Goal: Task Accomplishment & Management: Manage account settings

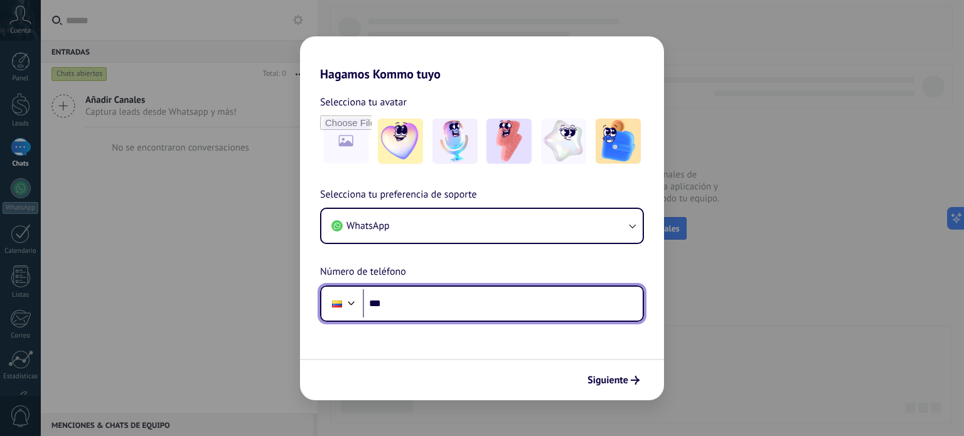
click at [454, 317] on input "***" at bounding box center [503, 303] width 280 height 29
click at [437, 316] on input "***" at bounding box center [503, 303] width 280 height 29
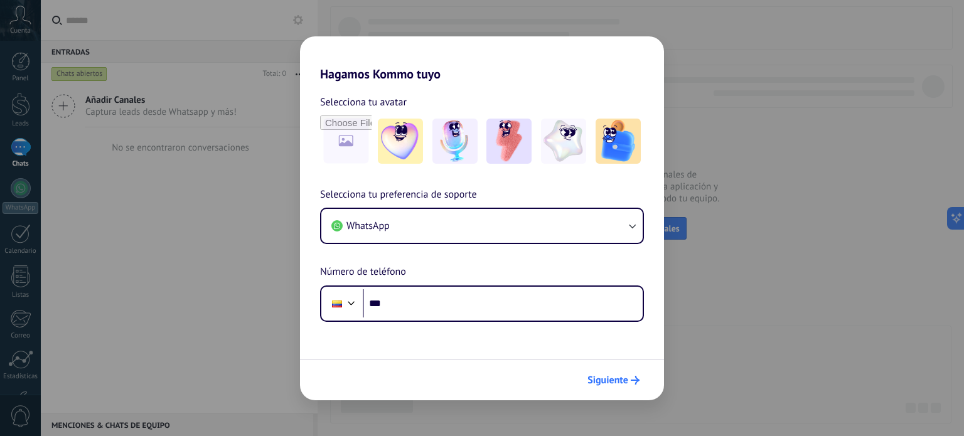
click at [612, 376] on span "Siguiente" at bounding box center [607, 380] width 41 height 9
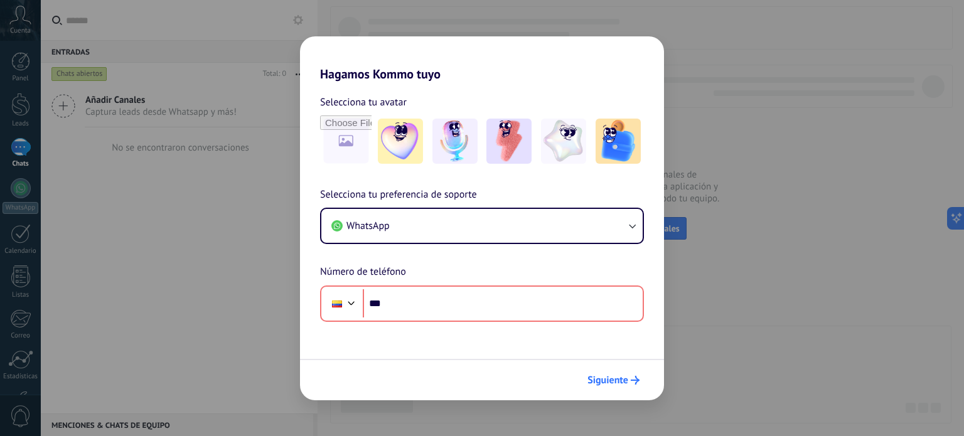
click at [609, 376] on span "Siguiente" at bounding box center [607, 380] width 41 height 9
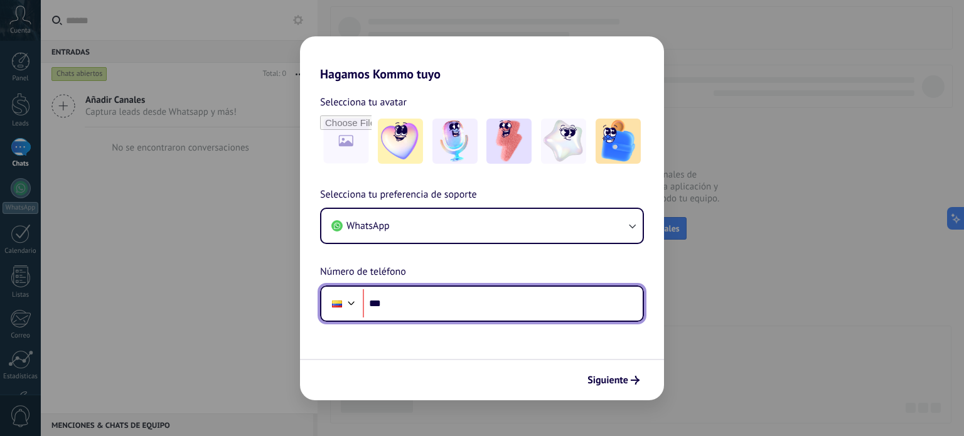
click at [576, 313] on input "***" at bounding box center [503, 303] width 280 height 29
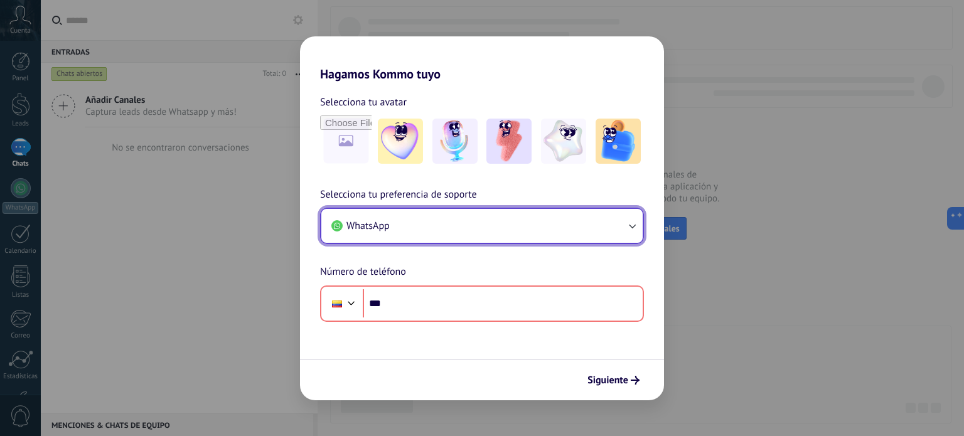
click at [570, 229] on button "WhatsApp" at bounding box center [481, 226] width 321 height 34
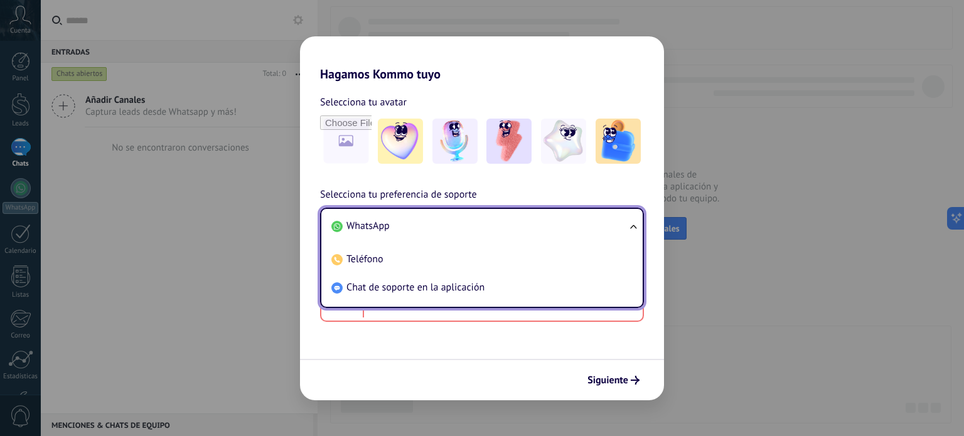
click at [515, 230] on li "WhatsApp" at bounding box center [479, 226] width 306 height 28
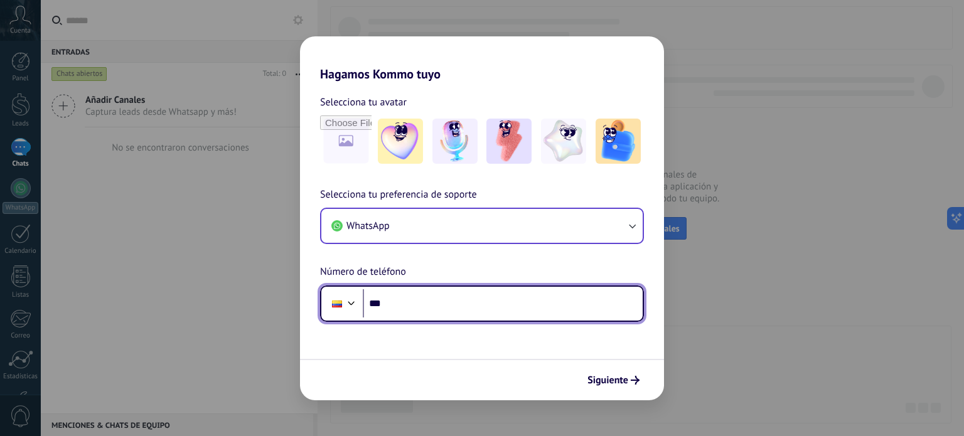
click at [476, 310] on input "***" at bounding box center [503, 303] width 280 height 29
click at [334, 309] on div at bounding box center [337, 304] width 24 height 26
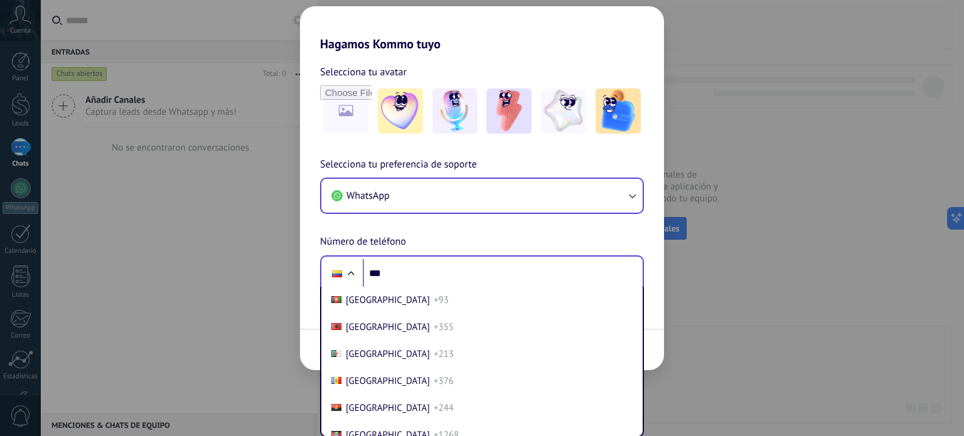
scroll to position [933, 0]
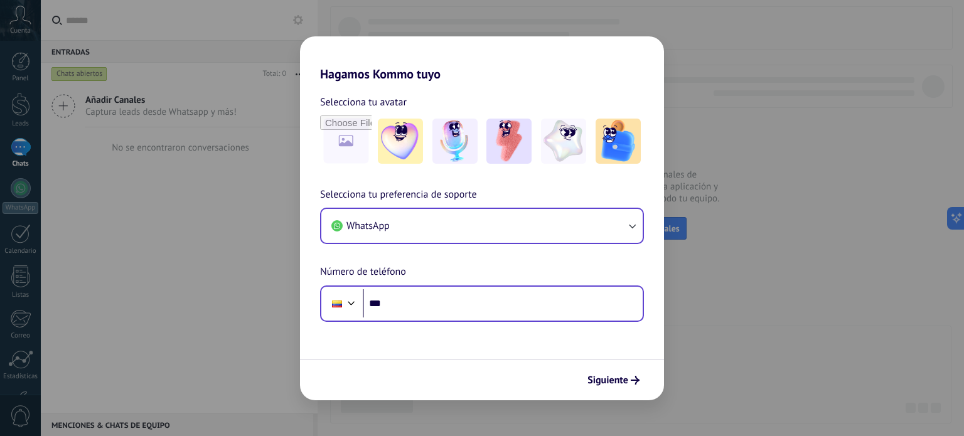
click at [352, 257] on div "Selecciona tu preferencia de soporte WhatsApp Número de teléfono Phone ***" at bounding box center [482, 254] width 364 height 135
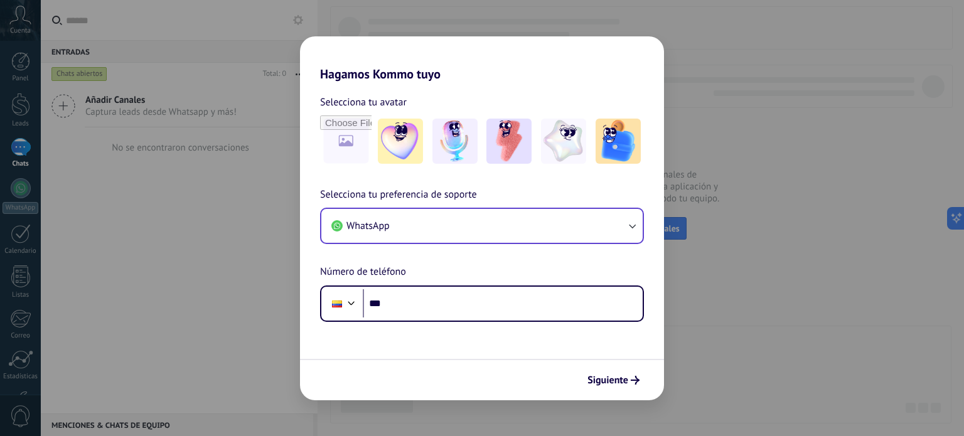
click at [463, 36] on h2 "Hagamos Kommo tuyo" at bounding box center [482, 58] width 364 height 45
click at [463, 34] on div "Hagamos Kommo tuyo Selecciona tu avatar Selecciona tu preferencia de soporte Wh…" at bounding box center [482, 218] width 964 height 436
click at [727, 151] on div "Hagamos Kommo tuyo Selecciona tu avatar Selecciona tu preferencia de soporte Wh…" at bounding box center [482, 218] width 964 height 436
click at [728, 159] on div "Hagamos Kommo tuyo Selecciona tu avatar Selecciona tu preferencia de soporte Wh…" at bounding box center [482, 218] width 964 height 436
click at [613, 376] on span "Siguiente" at bounding box center [607, 380] width 41 height 9
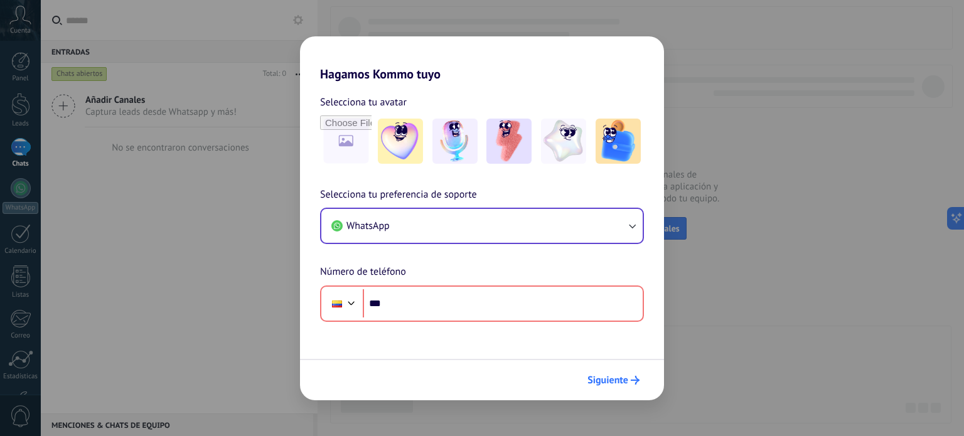
click at [624, 372] on button "Siguiente" at bounding box center [613, 380] width 63 height 21
click at [203, 228] on div "Hagamos Kommo tuyo Selecciona tu avatar Selecciona tu preferencia de soporte Wh…" at bounding box center [482, 218] width 964 height 436
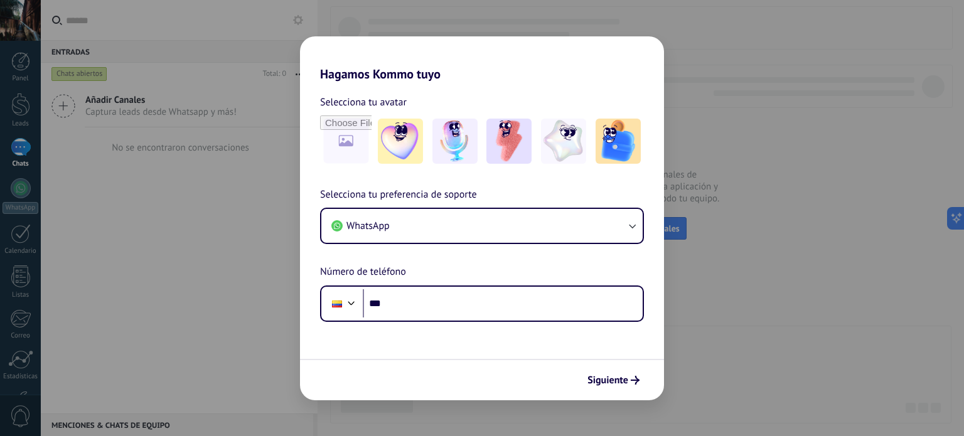
click at [713, 232] on div "Hagamos Kommo tuyo Selecciona tu avatar Selecciona tu preferencia de soporte Wh…" at bounding box center [482, 218] width 964 height 436
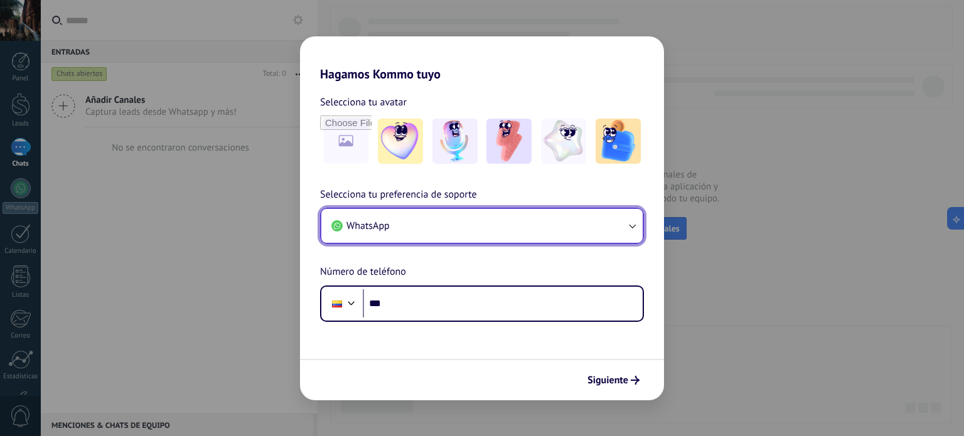
click at [495, 228] on button "WhatsApp" at bounding box center [481, 226] width 321 height 34
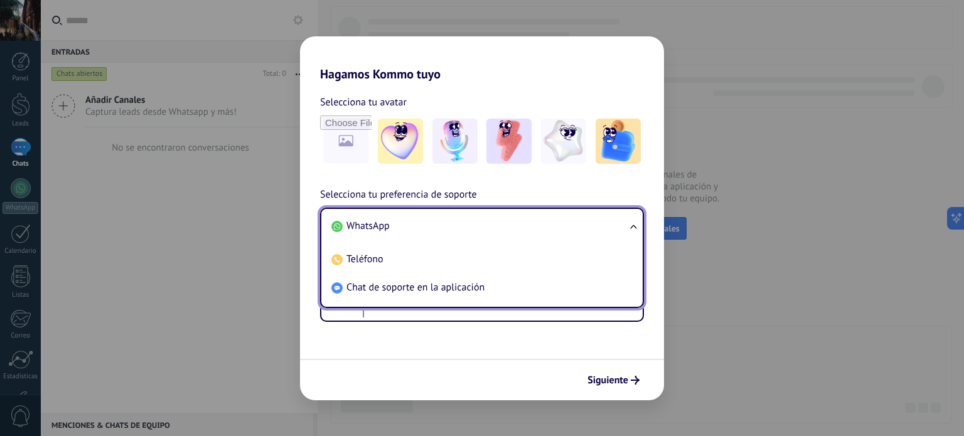
click at [507, 171] on div "Selecciona tu avatar Selecciona tu preferencia de soporte WhatsApp WhatsApp Tel…" at bounding box center [482, 202] width 364 height 240
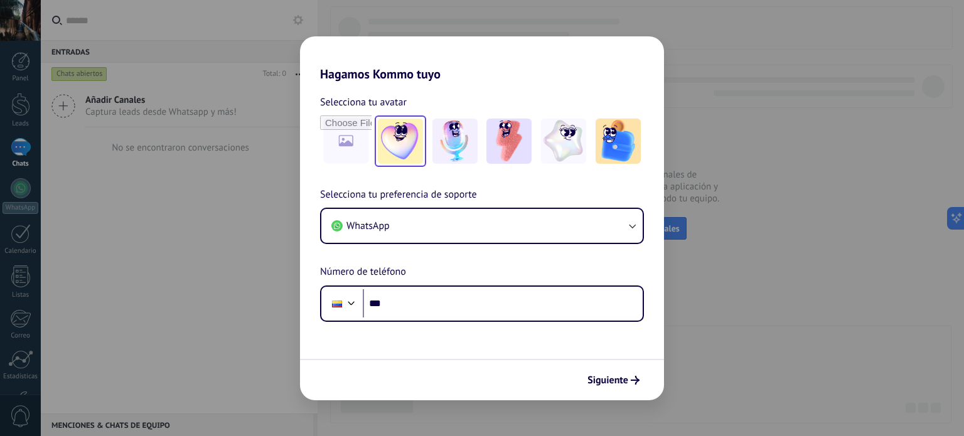
click at [401, 144] on img at bounding box center [400, 141] width 45 height 45
click at [476, 137] on img at bounding box center [454, 141] width 45 height 45
click at [375, 137] on div at bounding box center [400, 140] width 51 height 51
click at [316, 141] on div "Selecciona tu avatar Restablecer" at bounding box center [482, 130] width 364 height 73
click at [340, 136] on input "file" at bounding box center [345, 141] width 49 height 49
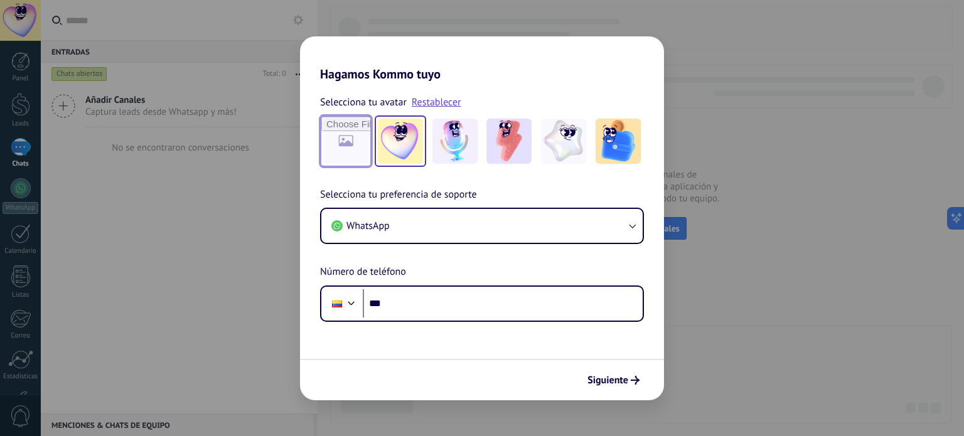
click at [358, 156] on input "file" at bounding box center [345, 141] width 49 height 49
click at [433, 100] on link "Restablecer" at bounding box center [437, 102] width 50 height 13
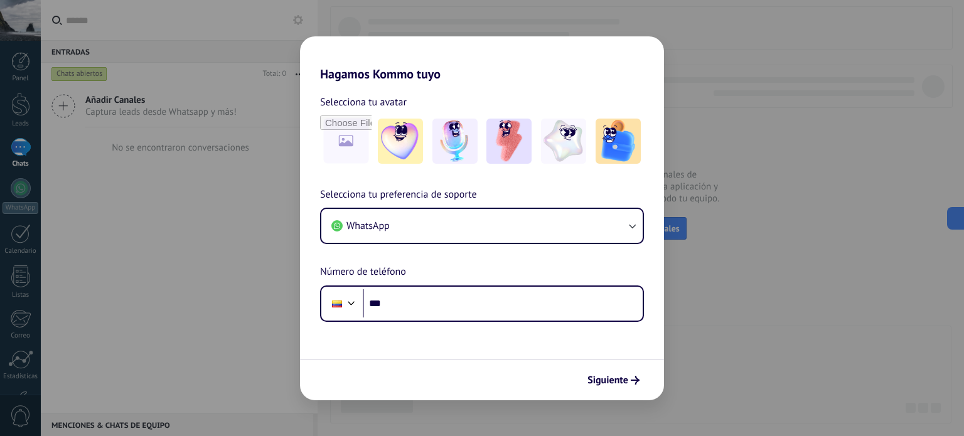
click at [688, 145] on div "Hagamos Kommo tuyo Selecciona tu avatar Selecciona tu preferencia de soporte Wh…" at bounding box center [482, 218] width 964 height 436
click at [196, 335] on div "Hagamos Kommo tuyo Selecciona tu avatar Selecciona tu preferencia de soporte Wh…" at bounding box center [482, 218] width 964 height 436
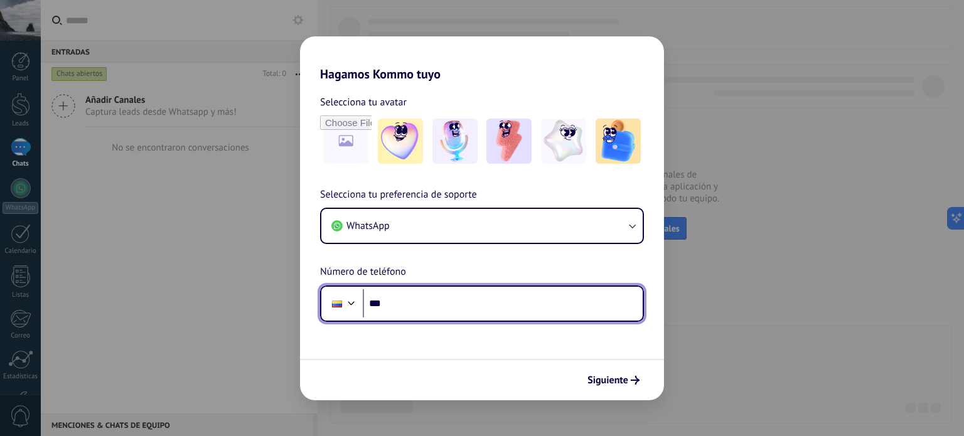
click at [441, 306] on input "***" at bounding box center [503, 303] width 280 height 29
click at [355, 304] on div at bounding box center [351, 301] width 15 height 15
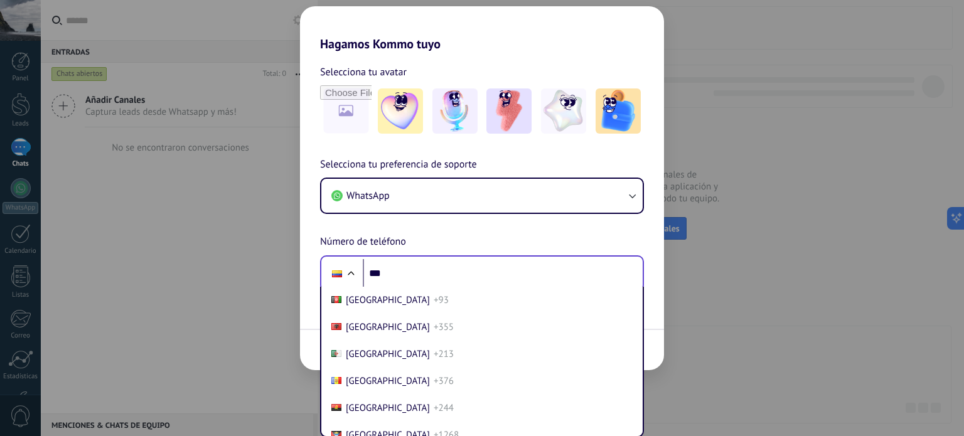
scroll to position [933, 0]
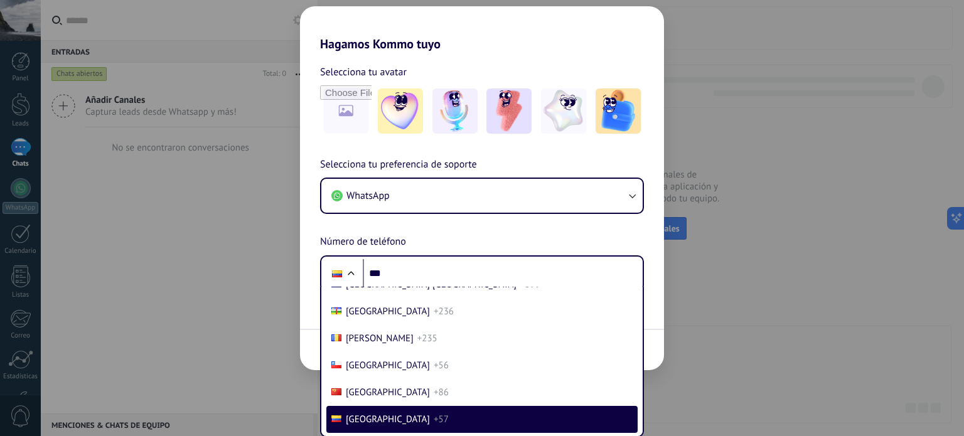
click at [373, 245] on div "Selecciona tu preferencia de soporte WhatsApp Número de teléfono Phone *** [GEO…" at bounding box center [482, 224] width 364 height 135
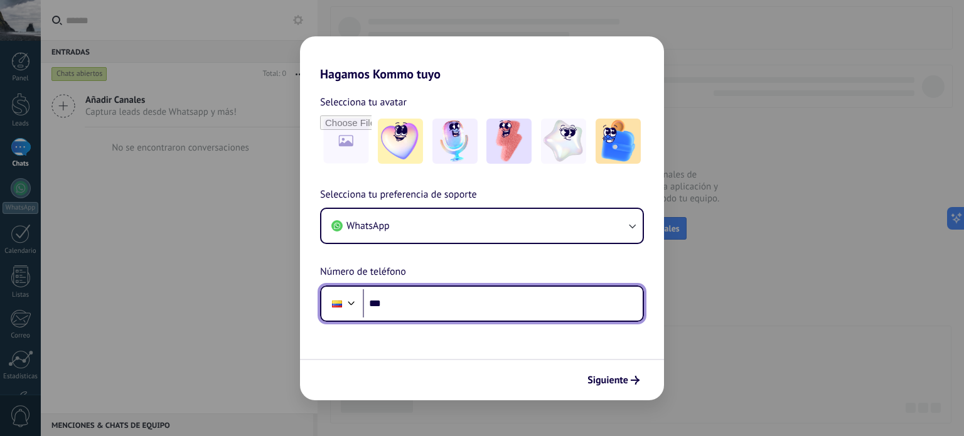
click at [449, 294] on input "***" at bounding box center [503, 303] width 280 height 29
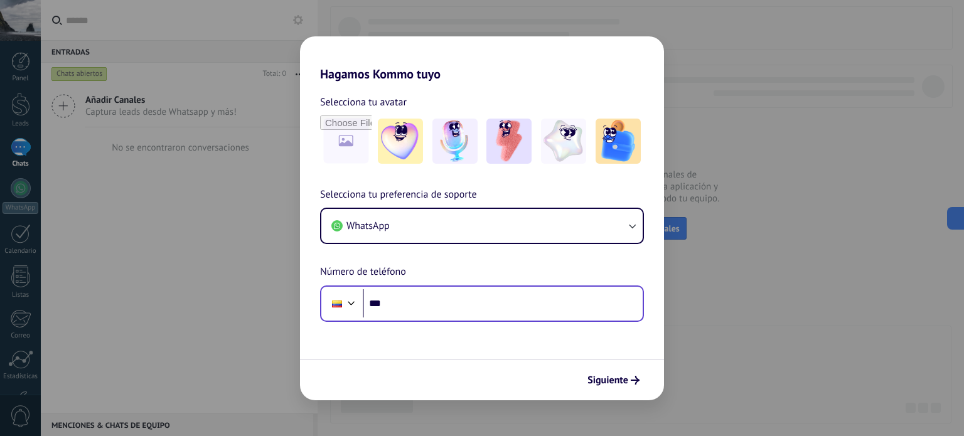
click at [515, 288] on div "Phone ***" at bounding box center [482, 304] width 324 height 36
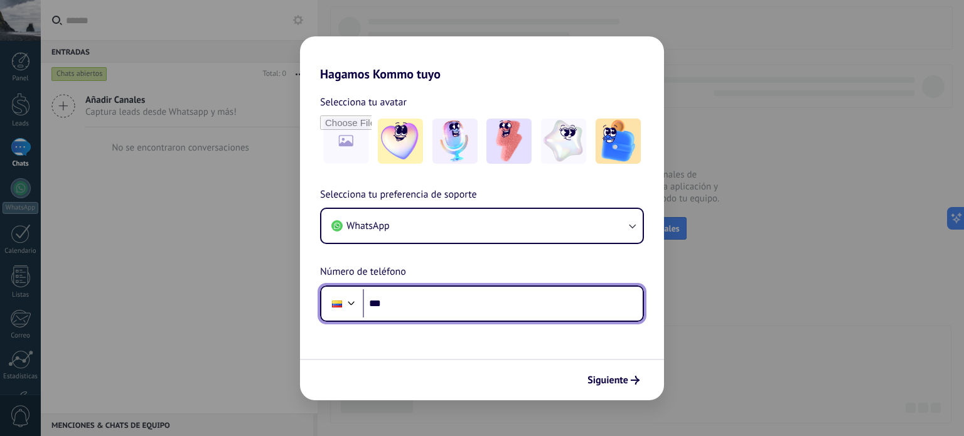
click at [510, 301] on input "***" at bounding box center [503, 303] width 280 height 29
click at [434, 293] on input "***" at bounding box center [503, 303] width 280 height 29
paste input "**********"
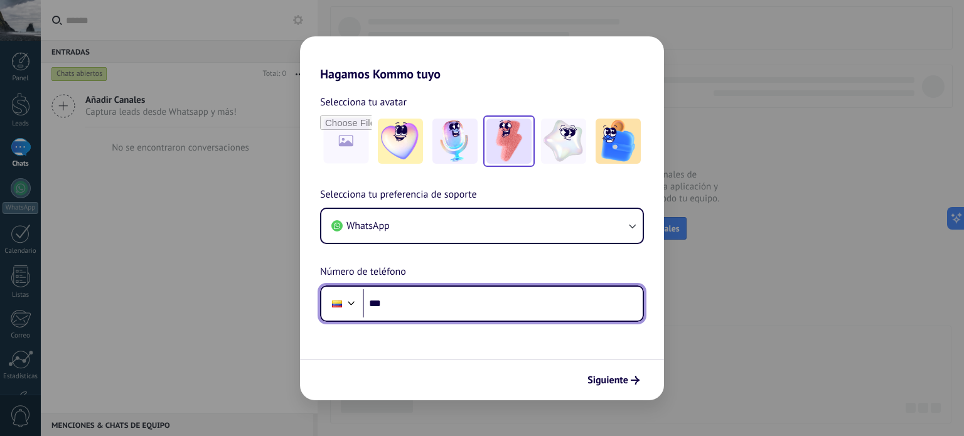
type input "**********"
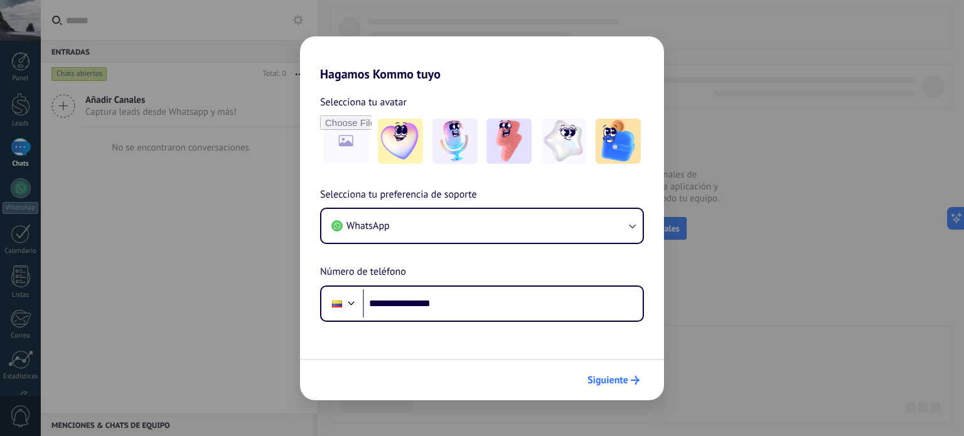
click at [621, 383] on span "Siguiente" at bounding box center [607, 380] width 41 height 9
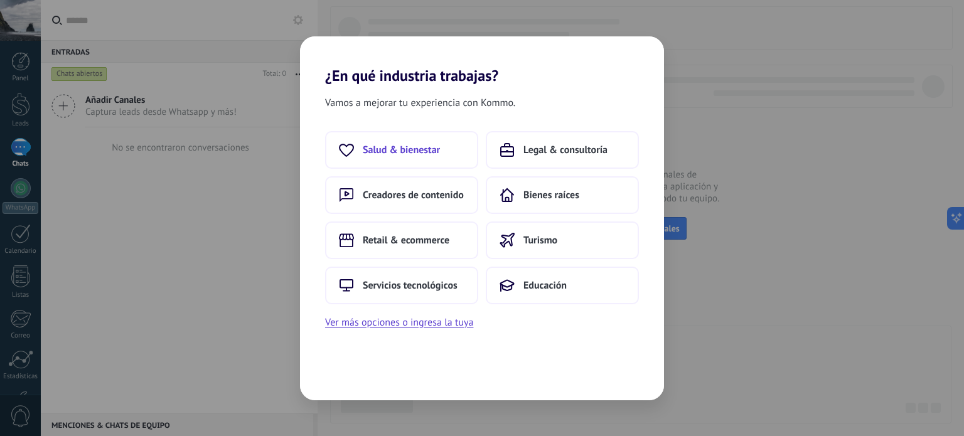
click at [460, 145] on button "Salud & bienestar" at bounding box center [401, 150] width 153 height 38
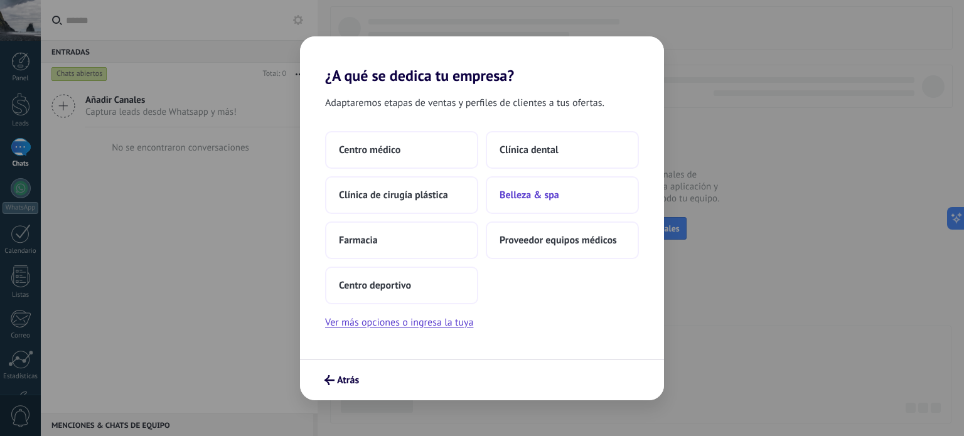
click at [555, 198] on span "Belleza & spa" at bounding box center [530, 195] width 60 height 13
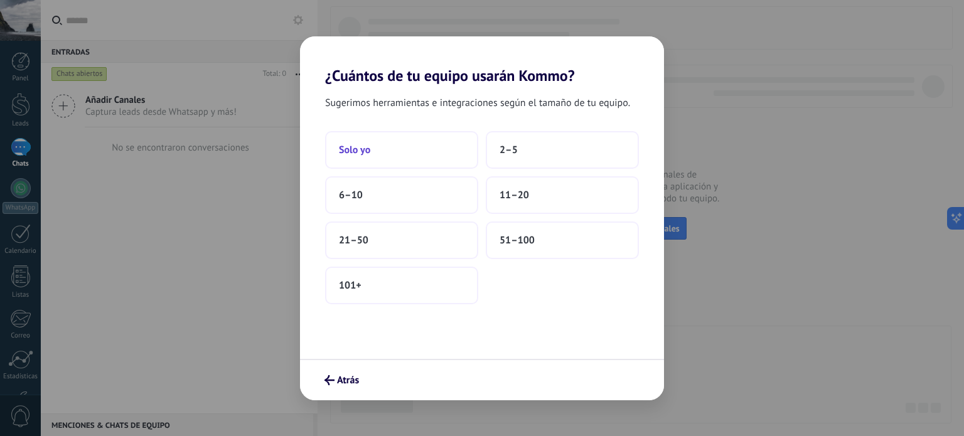
click at [434, 155] on button "Solo yo" at bounding box center [401, 150] width 153 height 38
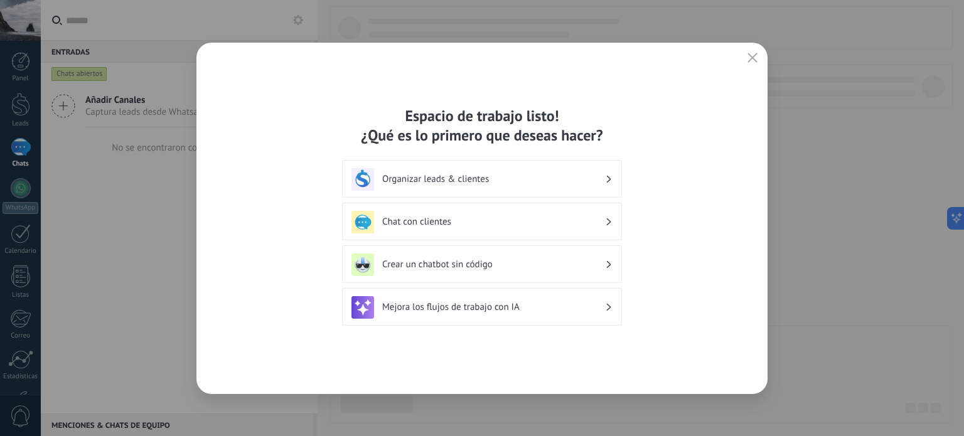
click at [587, 178] on h3 "Organizar leads & clientes" at bounding box center [493, 179] width 223 height 12
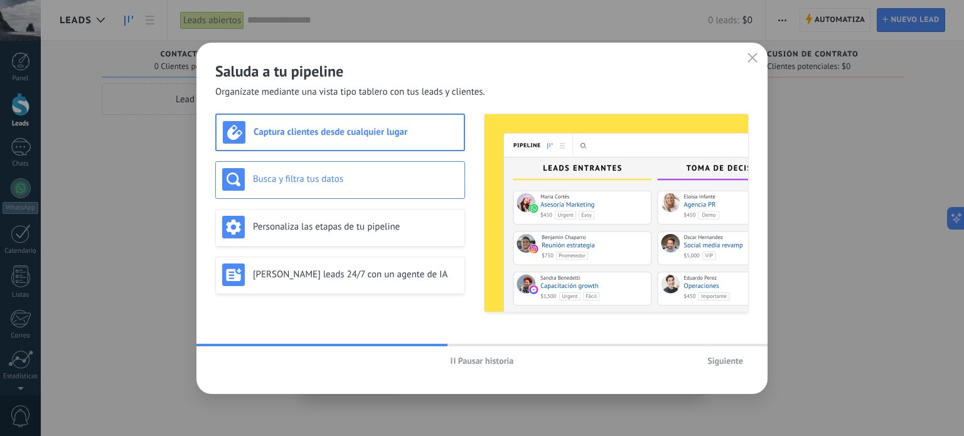
click at [383, 184] on h3 "Busca y filtra tus datos" at bounding box center [355, 179] width 205 height 12
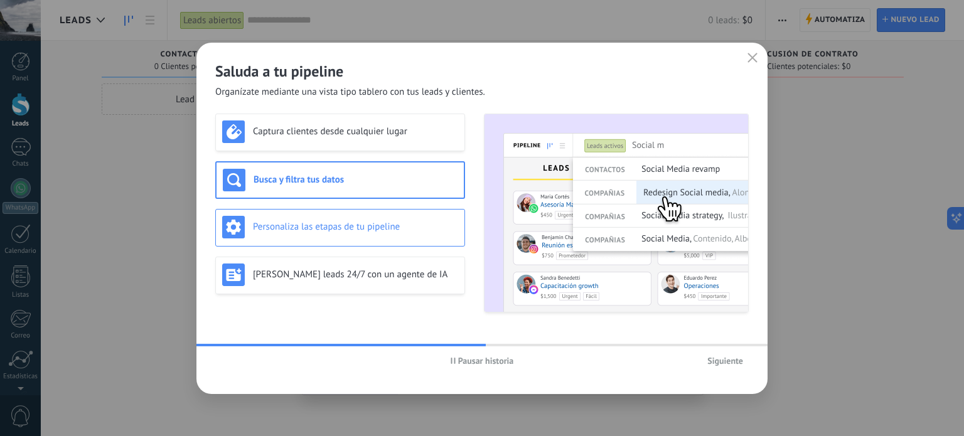
click at [391, 219] on div "Personaliza las etapas de tu pipeline" at bounding box center [340, 227] width 236 height 23
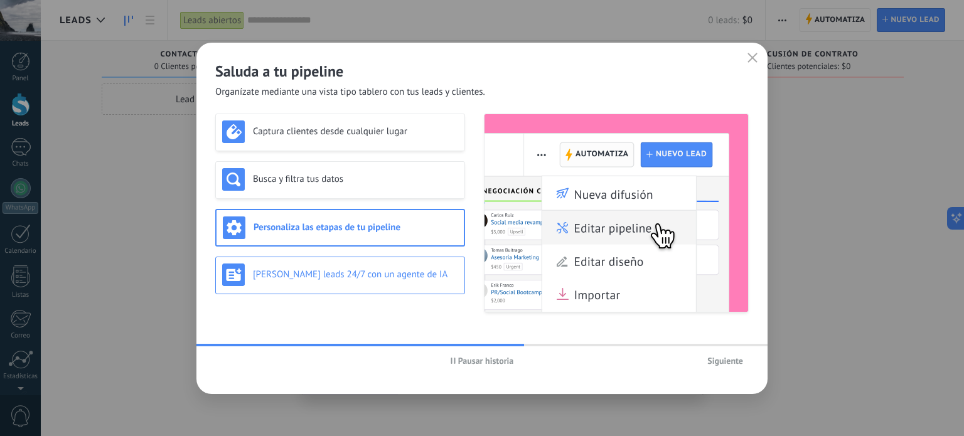
click at [385, 264] on div "[PERSON_NAME] leads 24/7 con un agente de IA" at bounding box center [340, 275] width 236 height 23
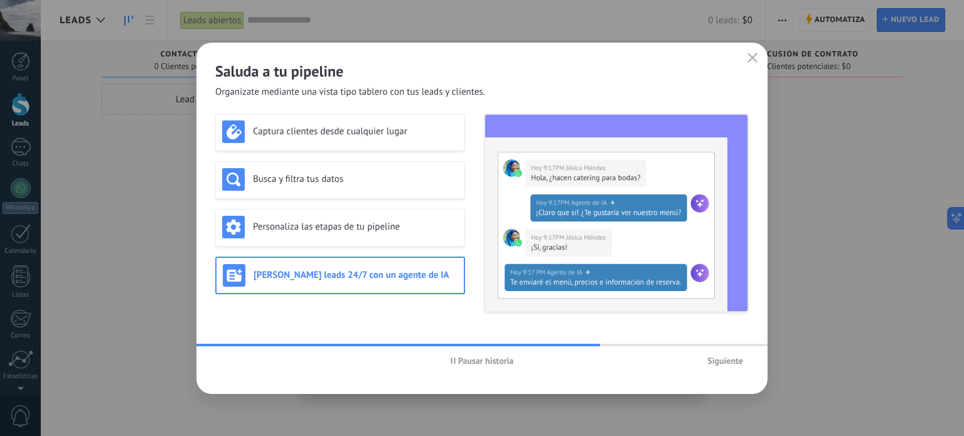
click at [715, 362] on span "Siguiente" at bounding box center [725, 360] width 36 height 9
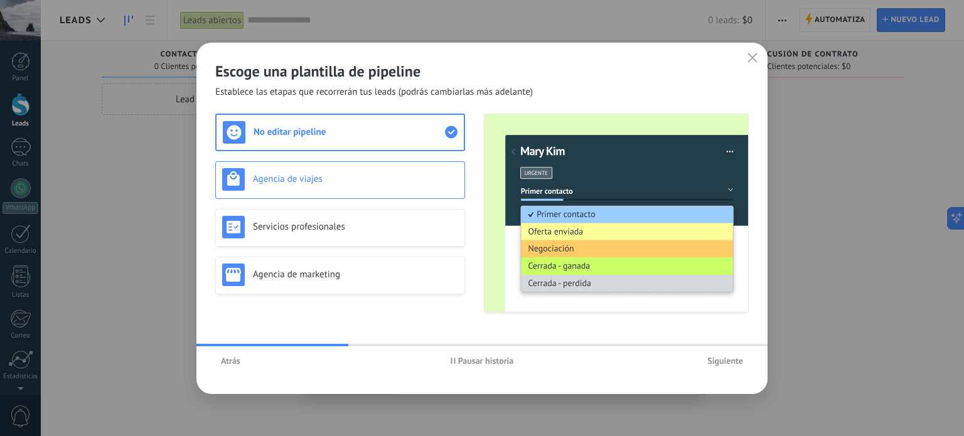
click at [370, 183] on h3 "Agencia de viajes" at bounding box center [355, 179] width 205 height 12
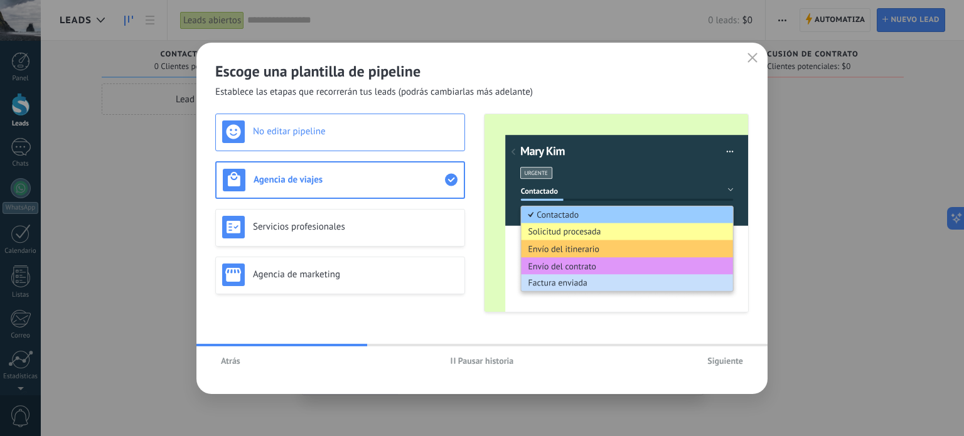
click at [366, 137] on div "No editar pipeline" at bounding box center [340, 131] width 236 height 23
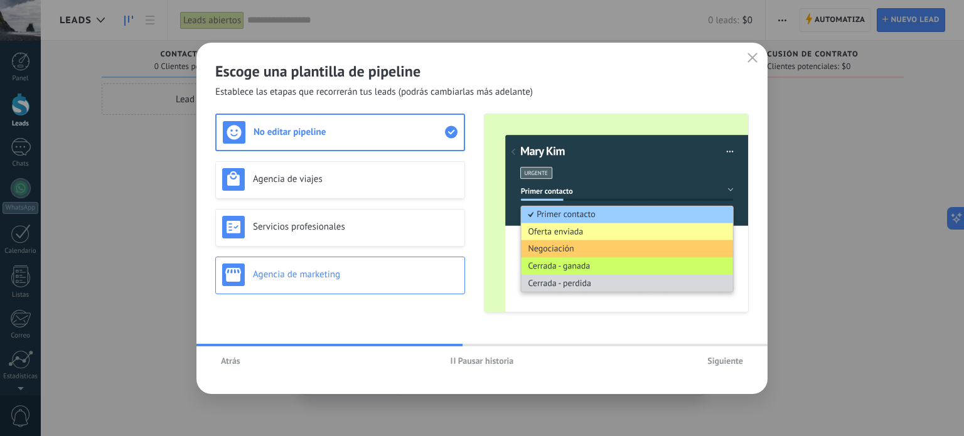
click at [358, 269] on h3 "Agencia de marketing" at bounding box center [355, 275] width 205 height 12
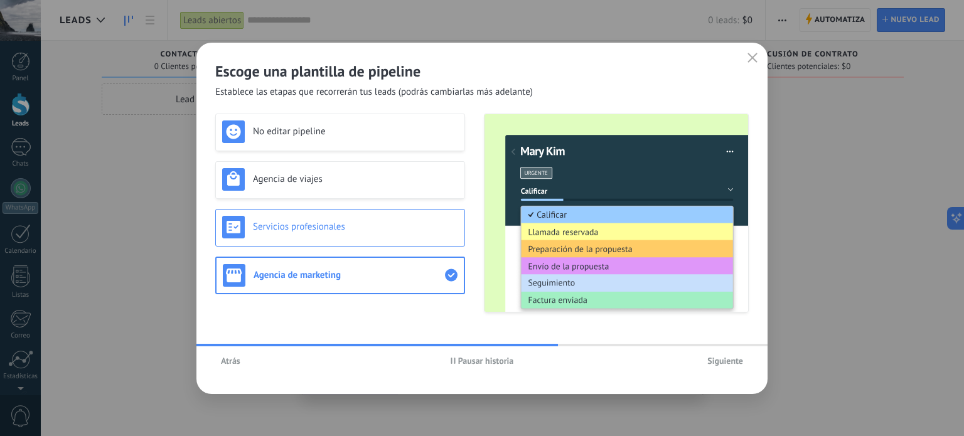
click at [340, 231] on h3 "Servicios profesionales" at bounding box center [355, 227] width 205 height 12
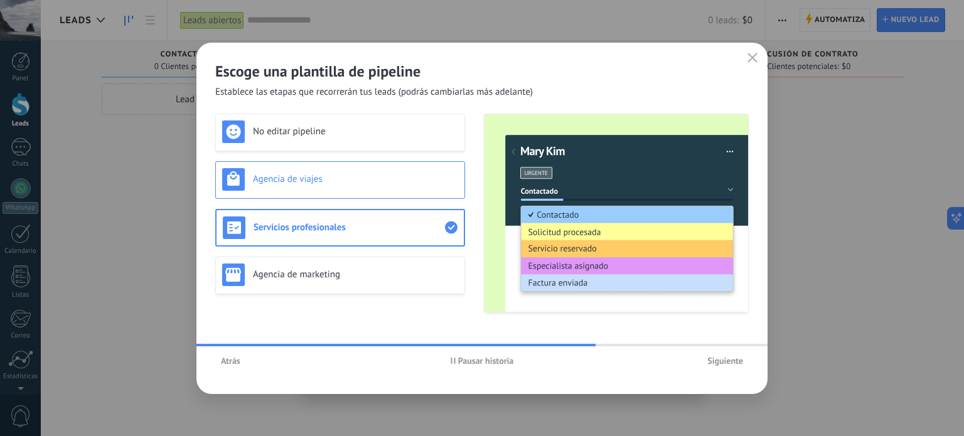
click at [344, 186] on div "Agencia de viajes" at bounding box center [340, 179] width 236 height 23
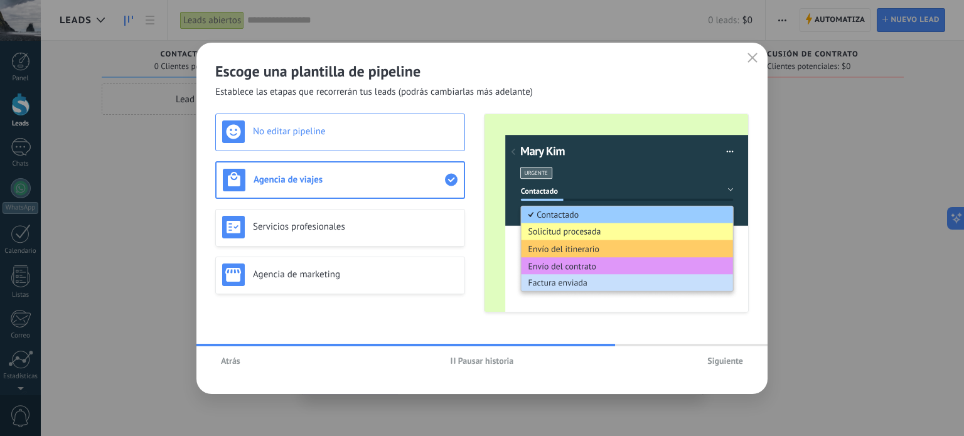
click at [350, 126] on h3 "No editar pipeline" at bounding box center [355, 132] width 205 height 12
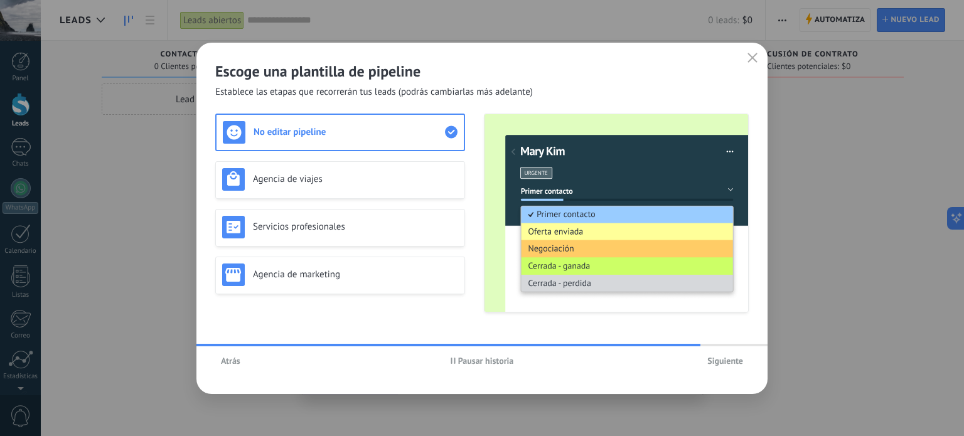
click at [717, 361] on span "Siguiente" at bounding box center [725, 360] width 36 height 9
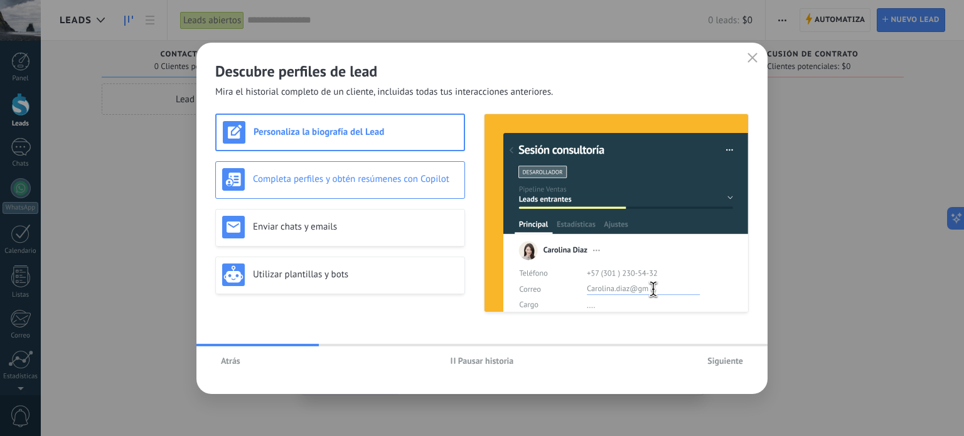
click at [358, 176] on h3 "Completa perfiles y obtén resúmenes con Copilot" at bounding box center [355, 179] width 205 height 12
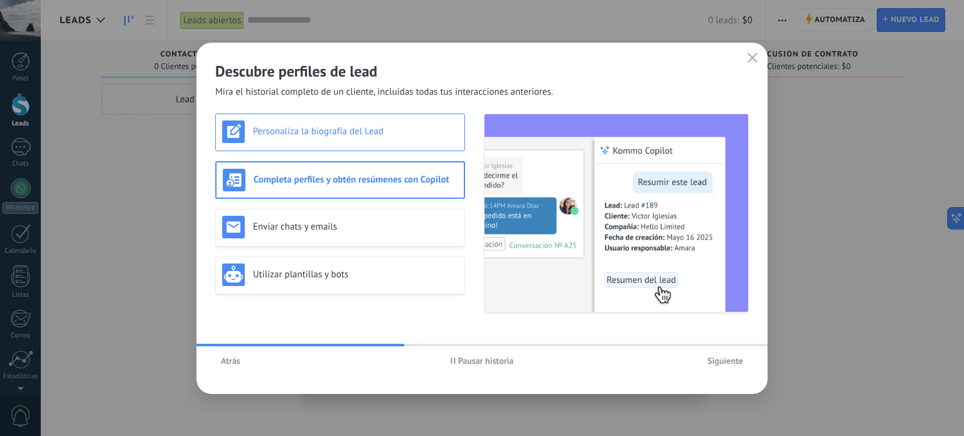
click at [364, 135] on h3 "Personaliza la biografía del Lead" at bounding box center [355, 132] width 205 height 12
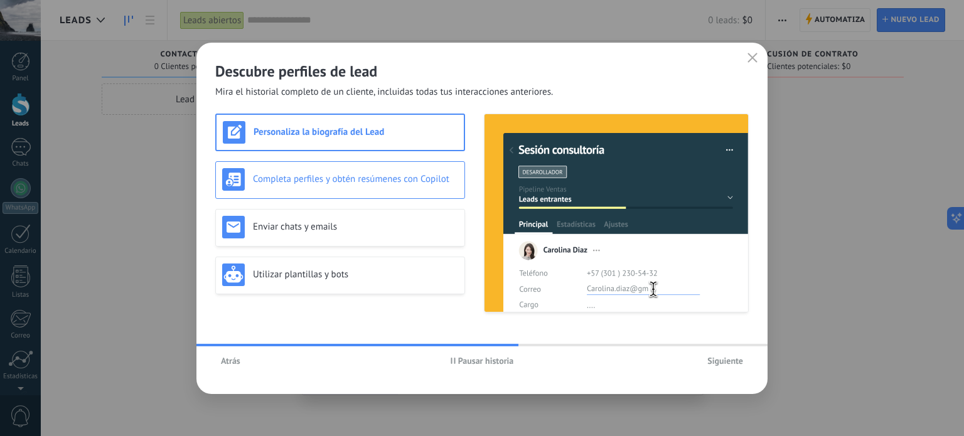
click at [358, 180] on h3 "Completa perfiles y obtén resúmenes con Copilot" at bounding box center [355, 179] width 205 height 12
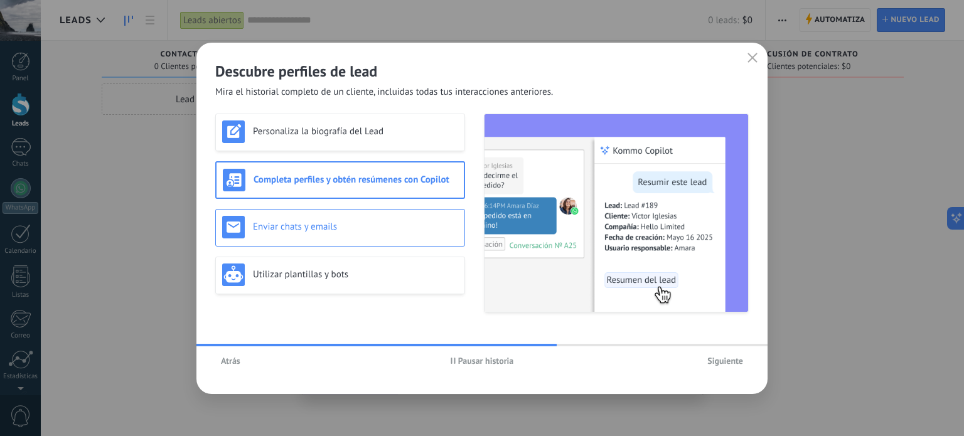
click at [358, 231] on h3 "Enviar chats y emails" at bounding box center [355, 227] width 205 height 12
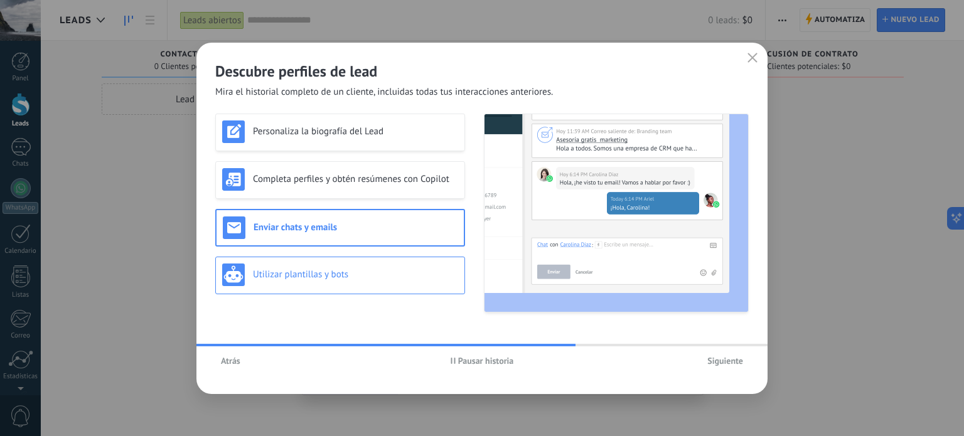
click at [358, 281] on div "Utilizar plantillas y bots" at bounding box center [340, 275] width 236 height 23
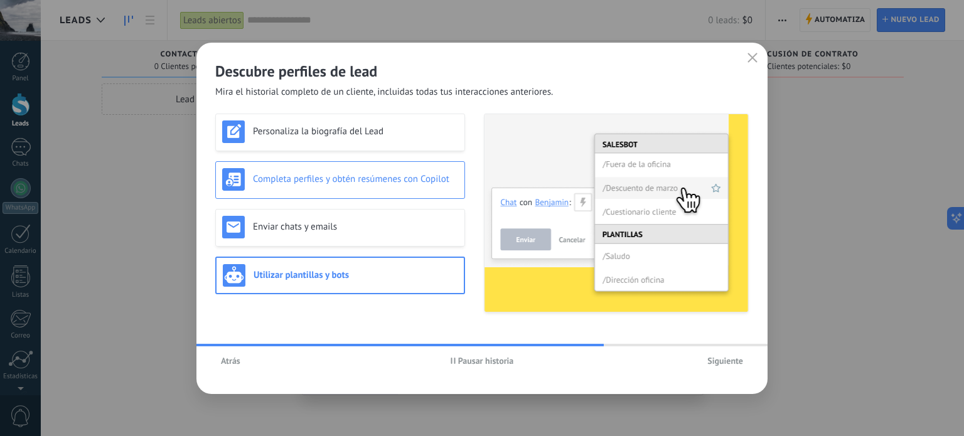
click at [348, 173] on h3 "Completa perfiles y obtén resúmenes con Copilot" at bounding box center [355, 179] width 205 height 12
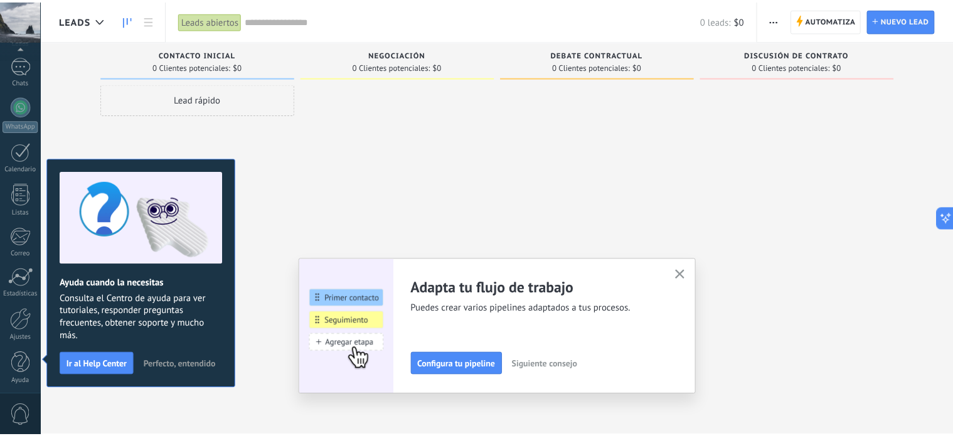
scroll to position [85, 0]
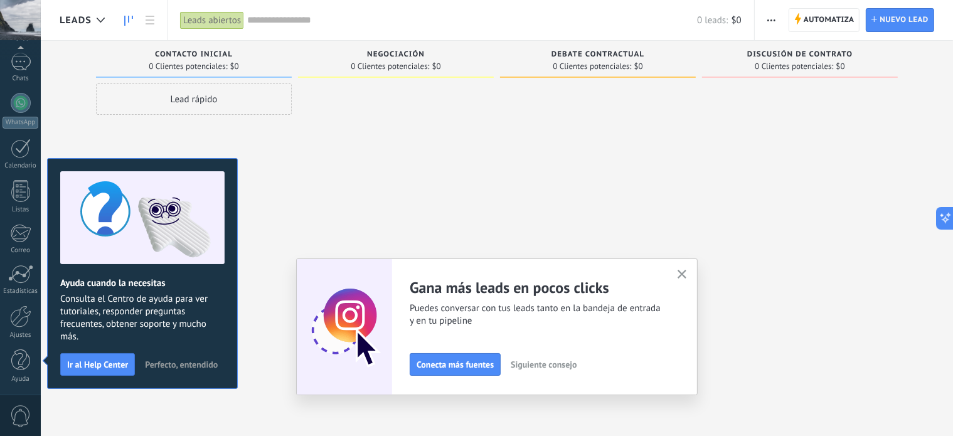
click at [183, 363] on span "Perfecto, entendido" at bounding box center [181, 364] width 73 height 9
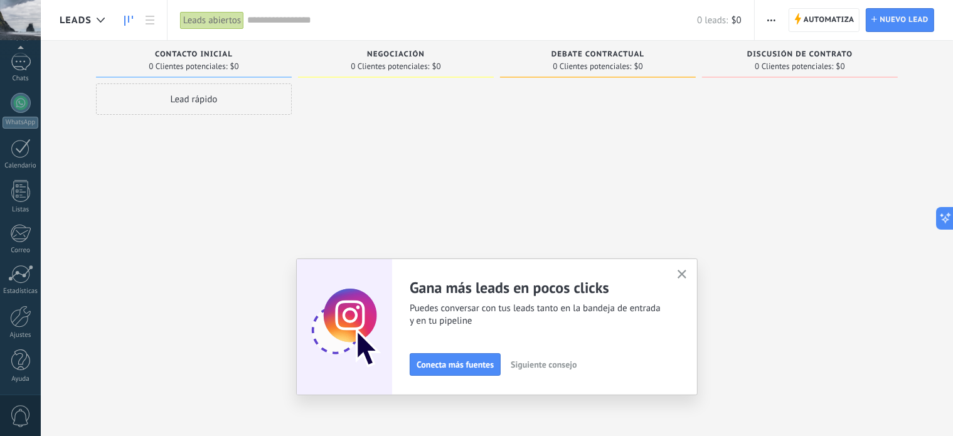
click at [685, 273] on icon "button" at bounding box center [682, 274] width 9 height 9
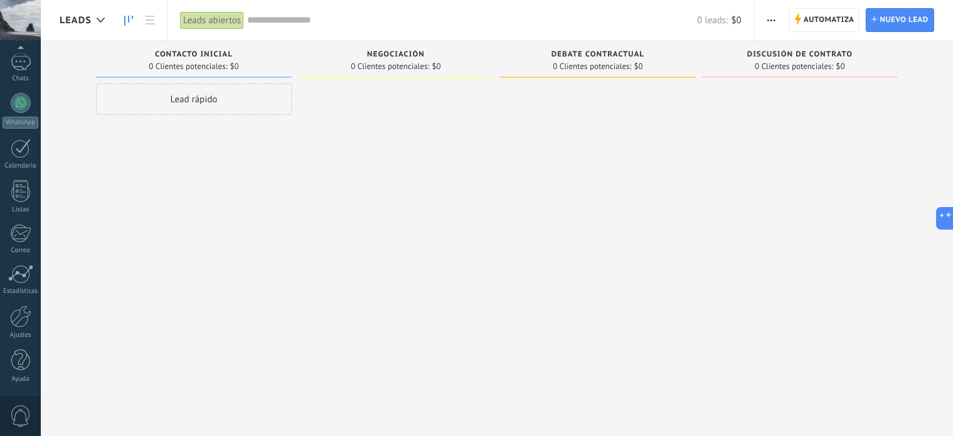
click at [409, 50] on span "Negociación" at bounding box center [396, 54] width 58 height 9
click at [419, 47] on div "Negociación 0 Clientes potenciales: $0" at bounding box center [396, 59] width 196 height 37
click at [419, 58] on span "Negociación" at bounding box center [396, 54] width 58 height 9
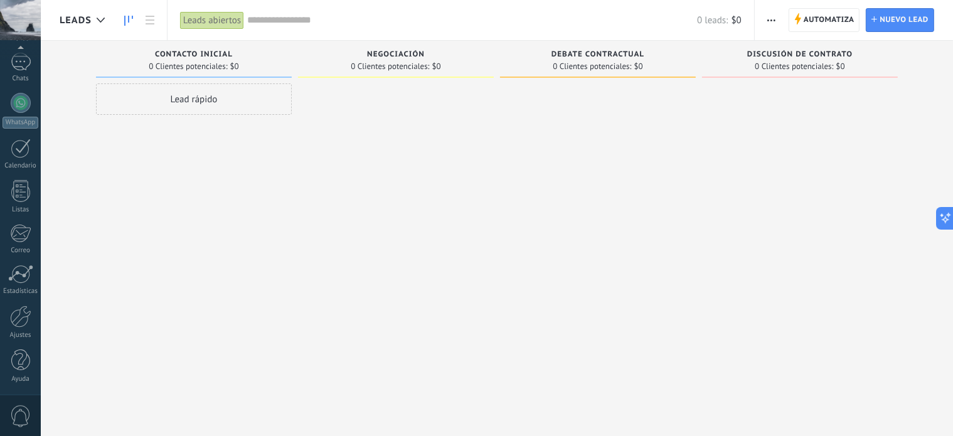
click at [402, 52] on span "Negociación" at bounding box center [396, 54] width 58 height 9
click at [402, 53] on span "Negociación" at bounding box center [396, 54] width 58 height 9
type input "*"
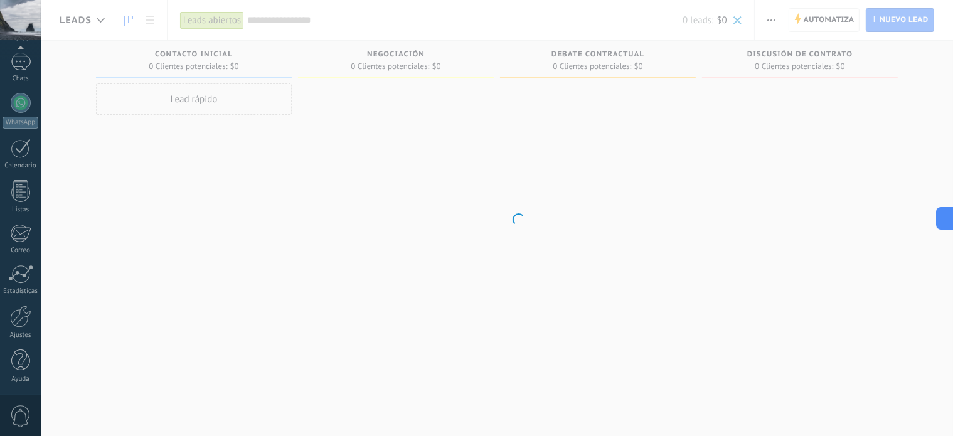
click at [485, 233] on body ".abccls-1,.abccls-2{fill-rule:evenodd}.abccls-2{fill:#fff} .abfcls-1{fill:none}…" at bounding box center [476, 218] width 953 height 436
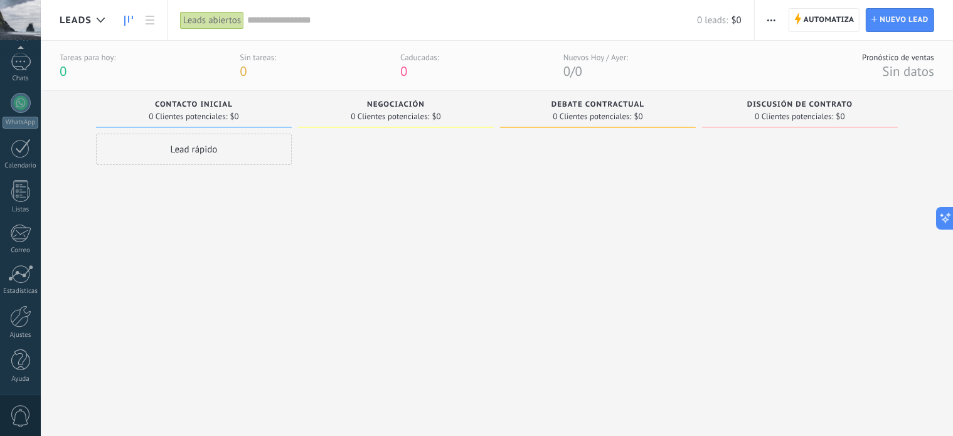
click at [368, 178] on div at bounding box center [396, 270] width 196 height 272
click at [23, 113] on link "WhatsApp" at bounding box center [20, 111] width 41 height 36
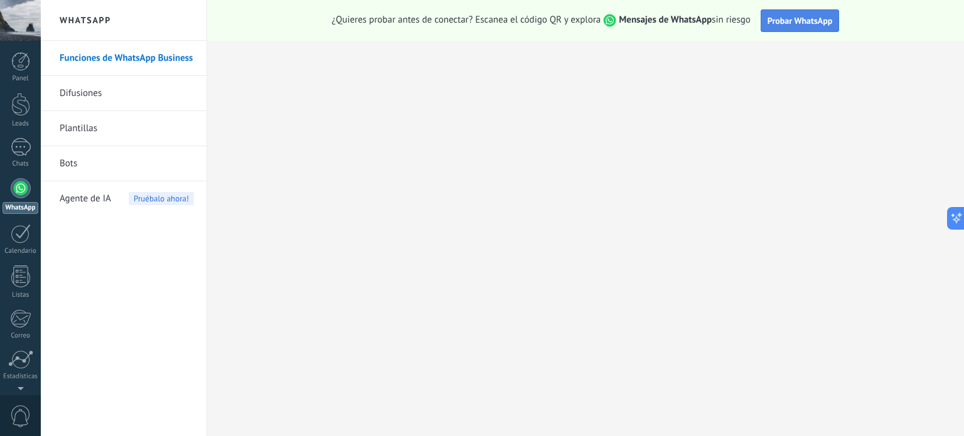
click at [798, 23] on span "Probar WhatsApp" at bounding box center [800, 20] width 65 height 11
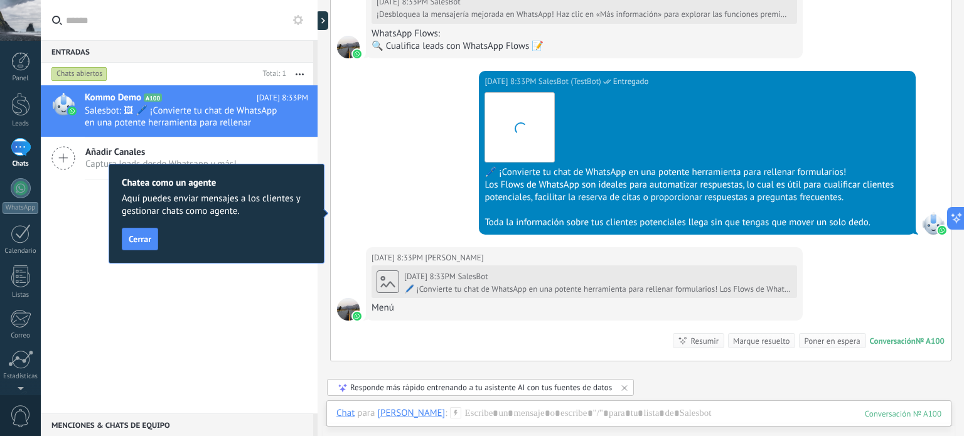
scroll to position [899, 0]
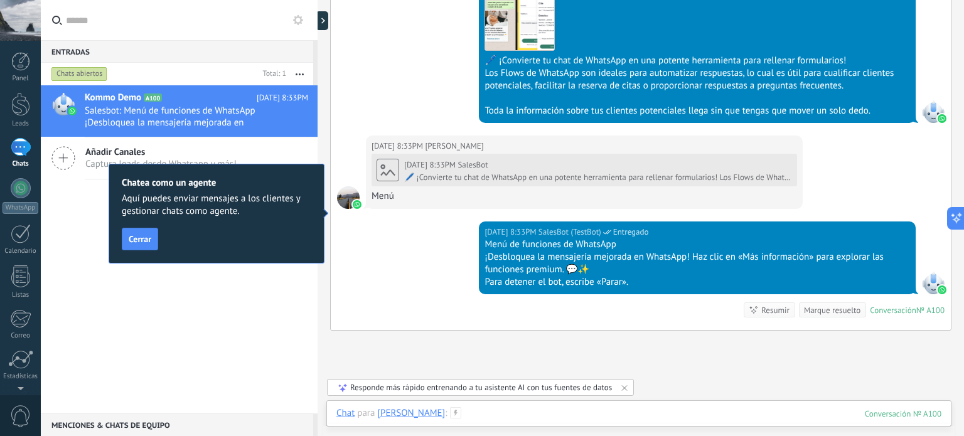
click at [512, 413] on div at bounding box center [638, 426] width 605 height 38
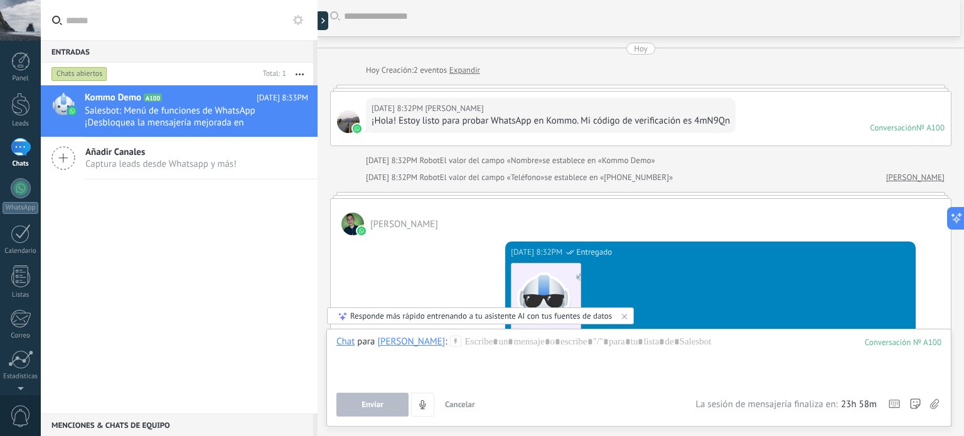
scroll to position [0, 0]
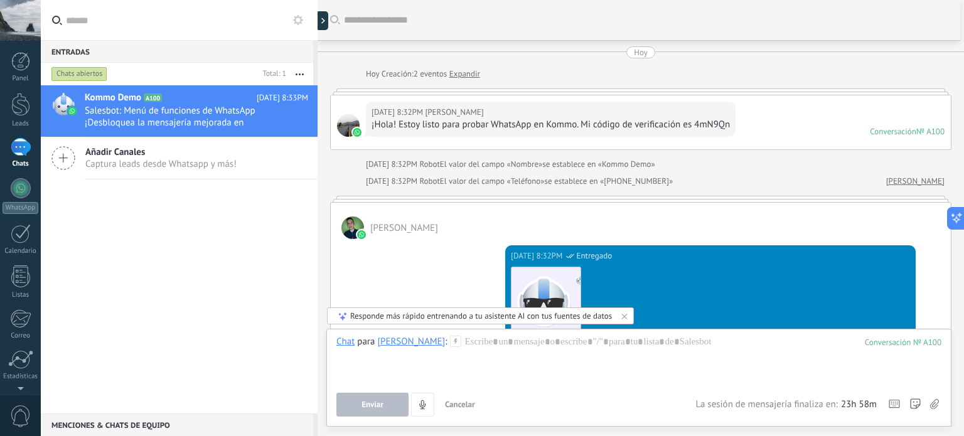
click at [347, 223] on div at bounding box center [352, 228] width 23 height 23
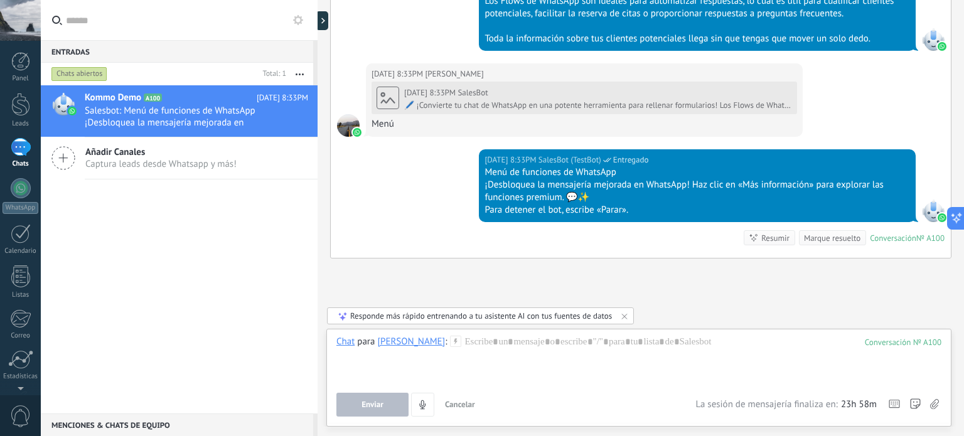
scroll to position [1010, 0]
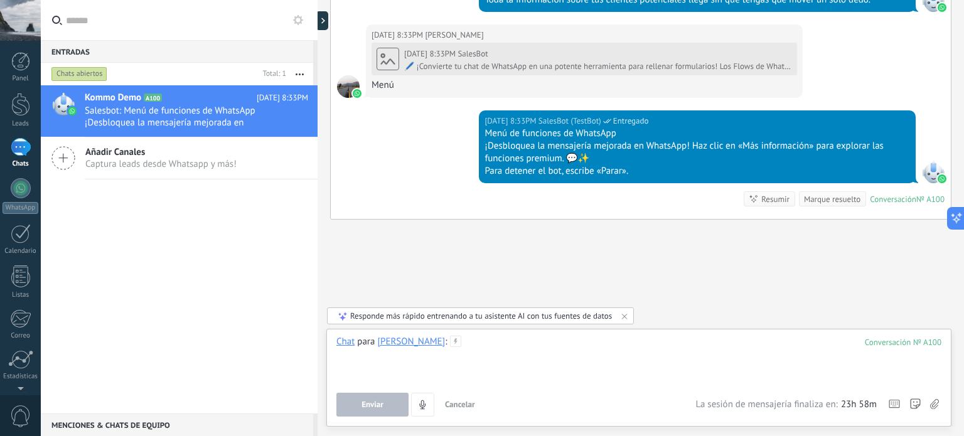
click at [449, 367] on div at bounding box center [638, 360] width 605 height 48
click at [381, 412] on button "Enviar" at bounding box center [372, 405] width 72 height 24
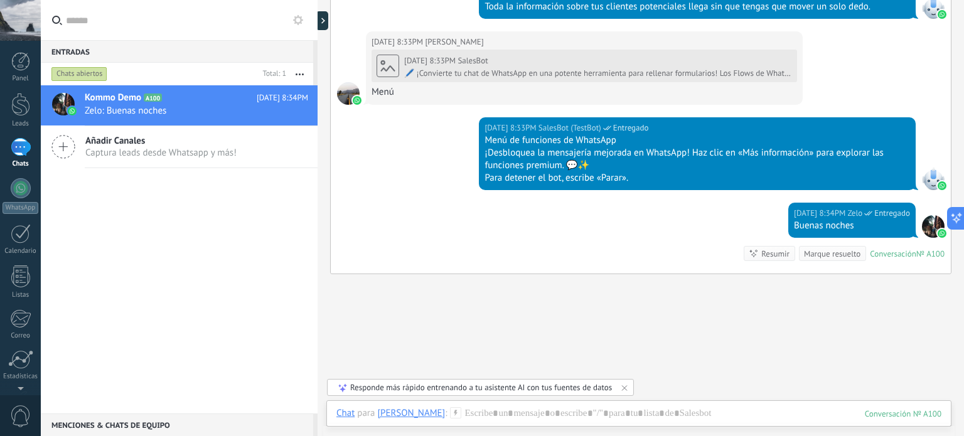
scroll to position [1057, 0]
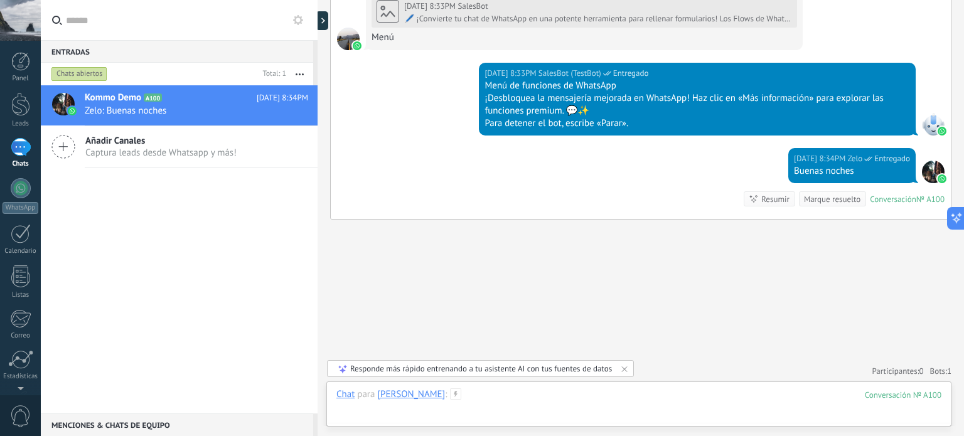
click at [622, 388] on div at bounding box center [638, 407] width 605 height 38
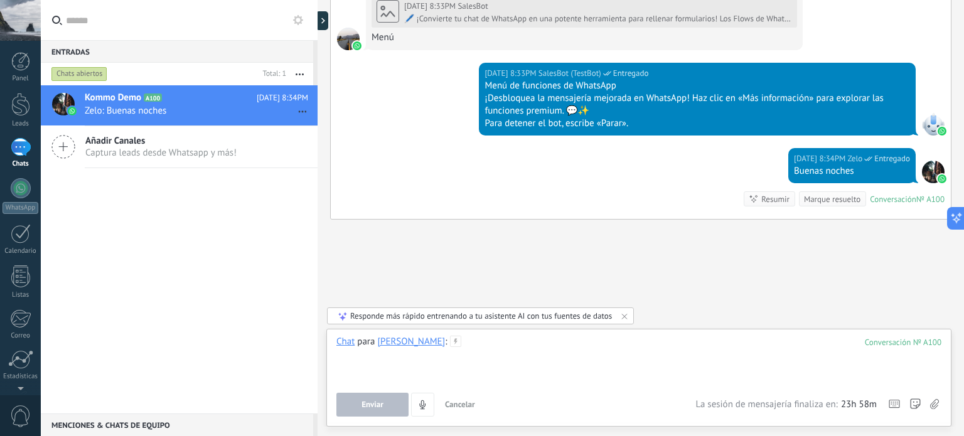
click at [464, 361] on div at bounding box center [638, 360] width 605 height 48
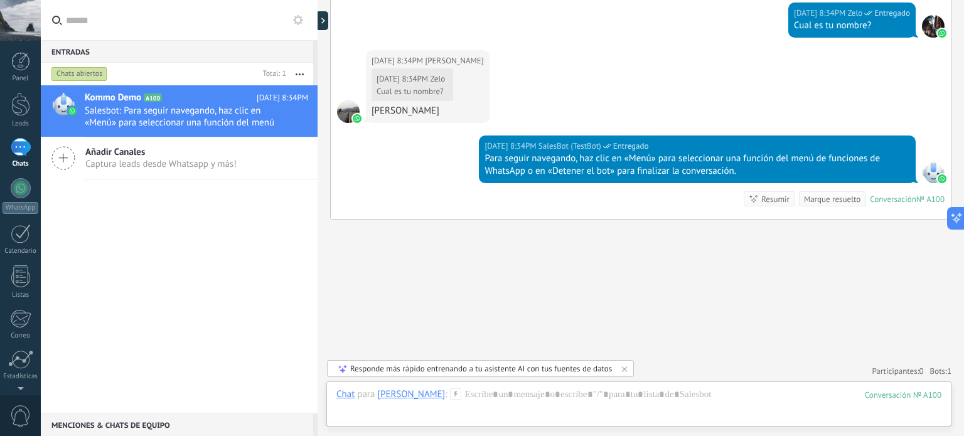
scroll to position [1242, 0]
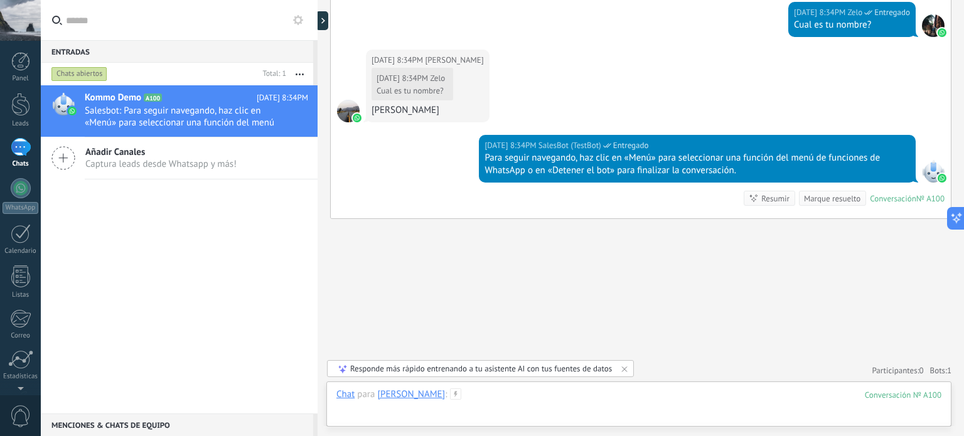
click at [595, 394] on div at bounding box center [638, 407] width 605 height 38
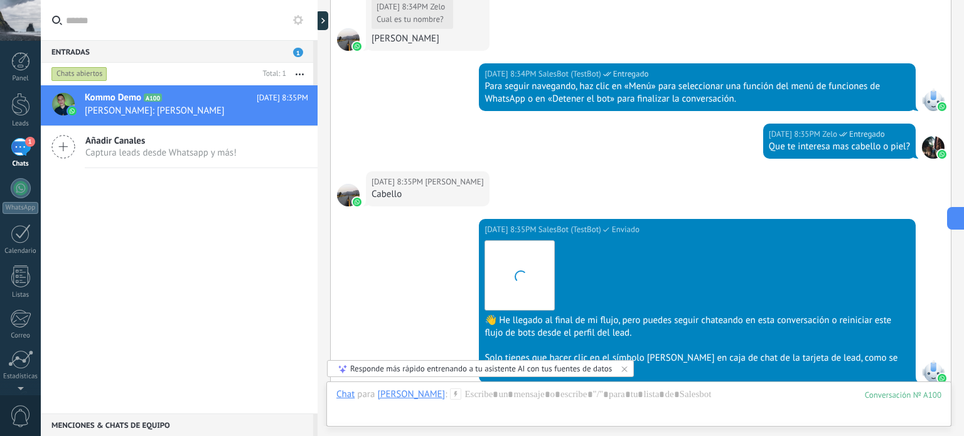
scroll to position [1534, 0]
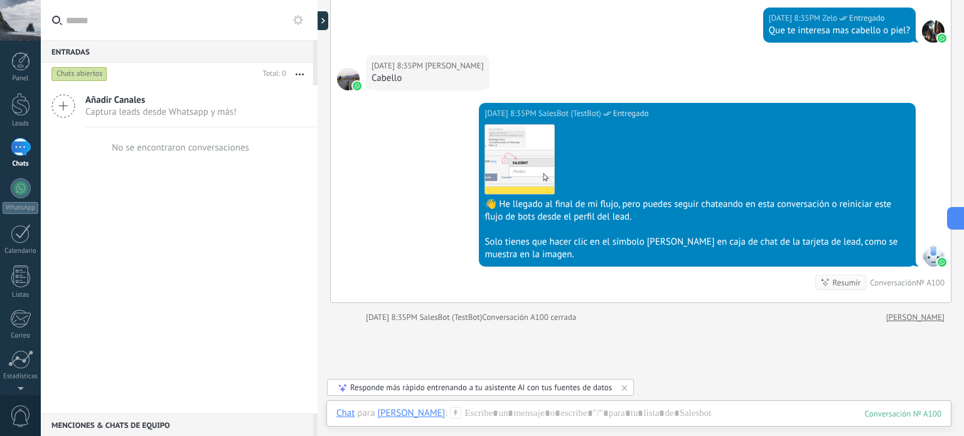
click at [833, 283] on div "Resumir" at bounding box center [847, 283] width 28 height 12
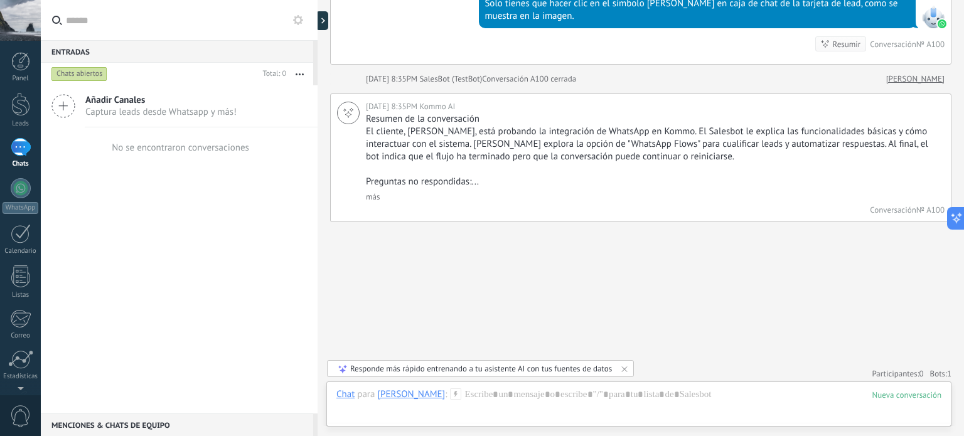
scroll to position [1670, 0]
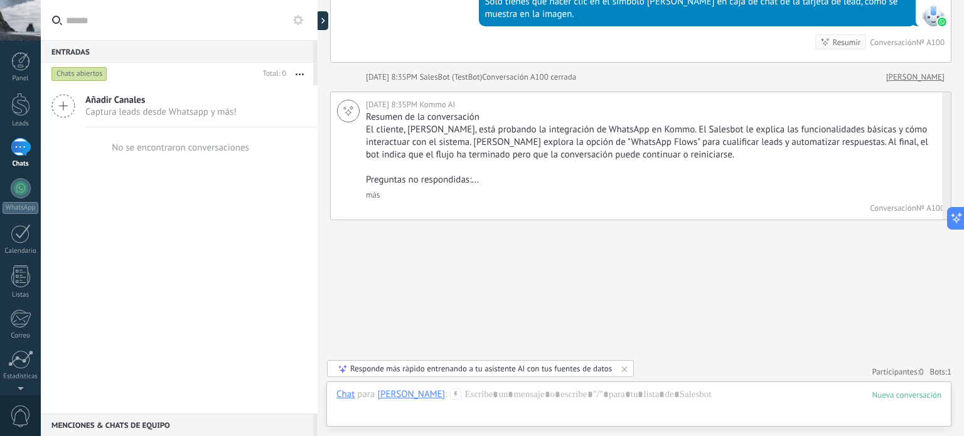
click at [369, 190] on link "más" at bounding box center [373, 195] width 14 height 11
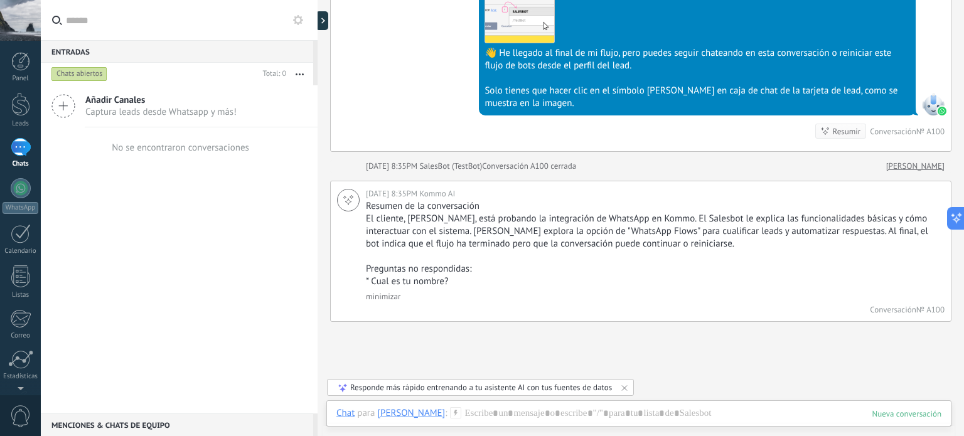
scroll to position [1578, 0]
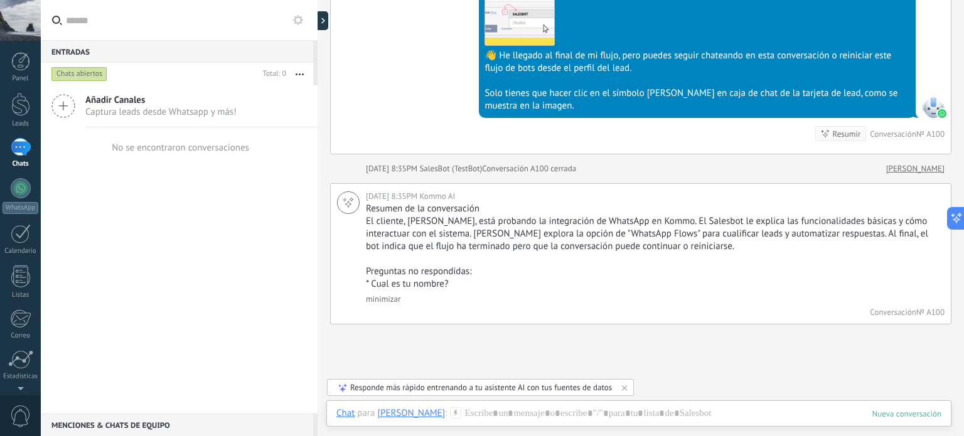
click at [914, 414] on div at bounding box center [906, 414] width 69 height 11
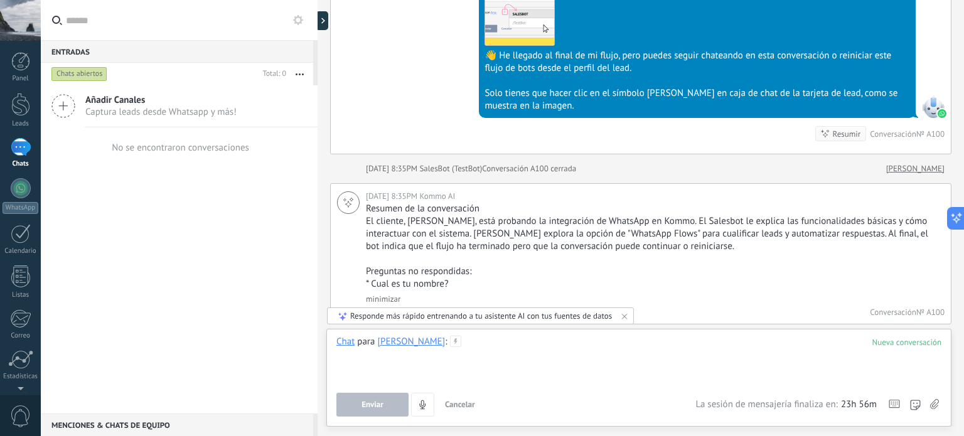
click at [375, 366] on div at bounding box center [638, 360] width 605 height 48
click at [247, 286] on div "Añadir Canales Captura leads desde Whatsapp y más! No se encontraron conversaci…" at bounding box center [179, 249] width 277 height 328
click at [223, 207] on div "Añadir Canales Captura leads desde Whatsapp y más! No se encontraron conversaci…" at bounding box center [179, 249] width 277 height 328
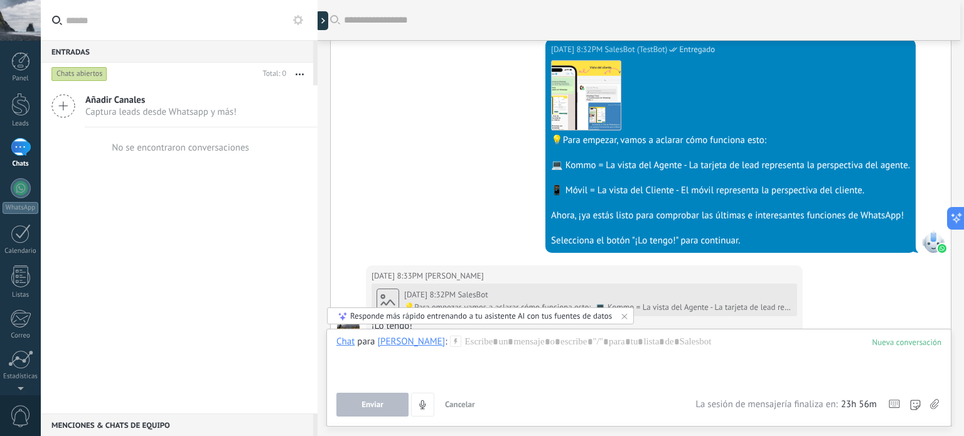
scroll to position [0, 0]
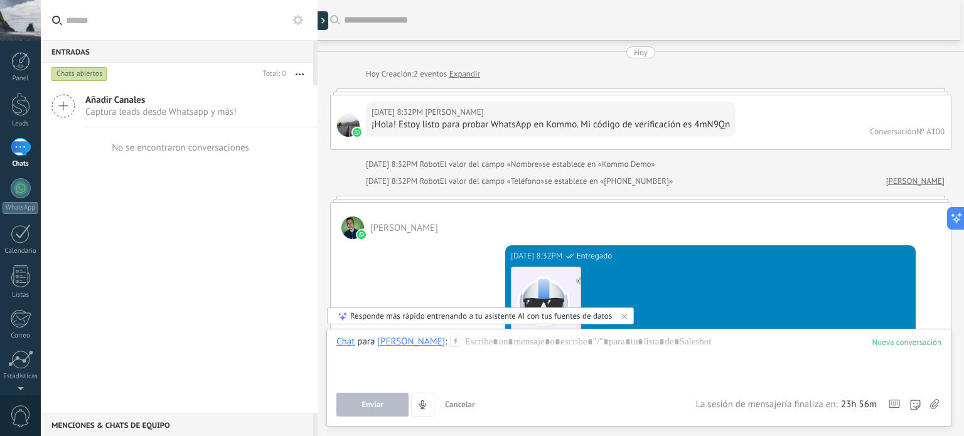
click at [388, 225] on span "[PERSON_NAME]" at bounding box center [404, 228] width 68 height 12
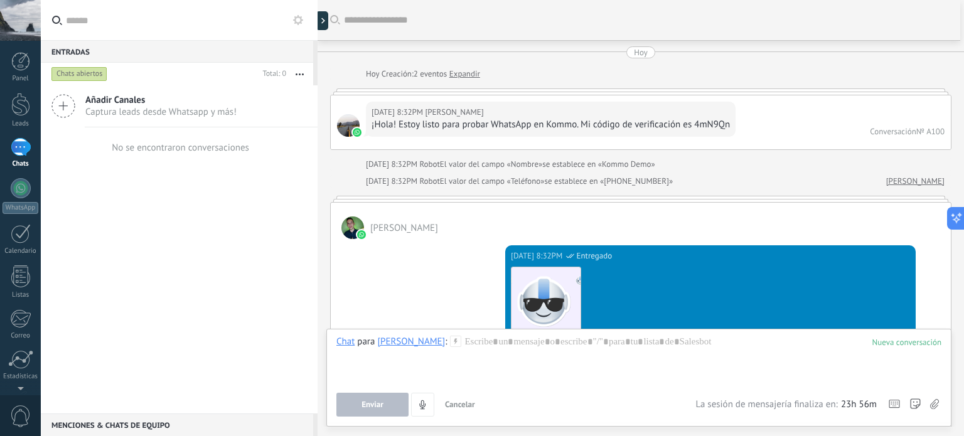
click at [388, 225] on span "[PERSON_NAME]" at bounding box center [404, 228] width 68 height 12
click at [909, 181] on link "[PERSON_NAME]" at bounding box center [915, 181] width 58 height 13
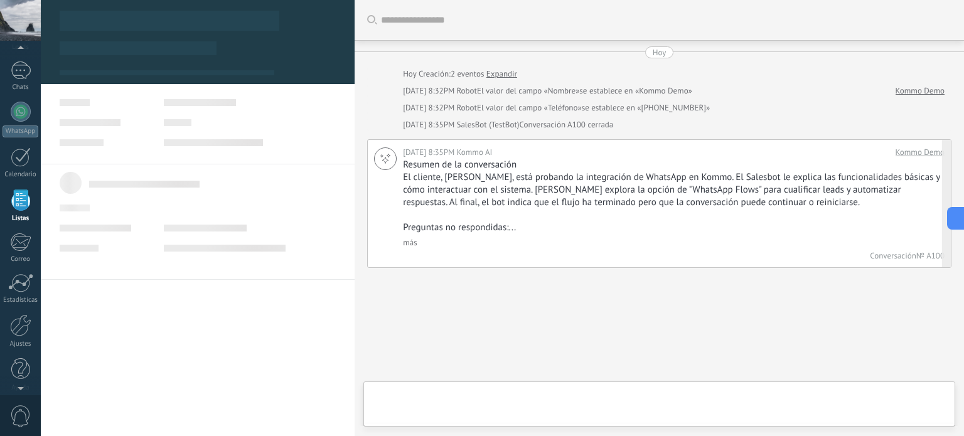
scroll to position [50, 0]
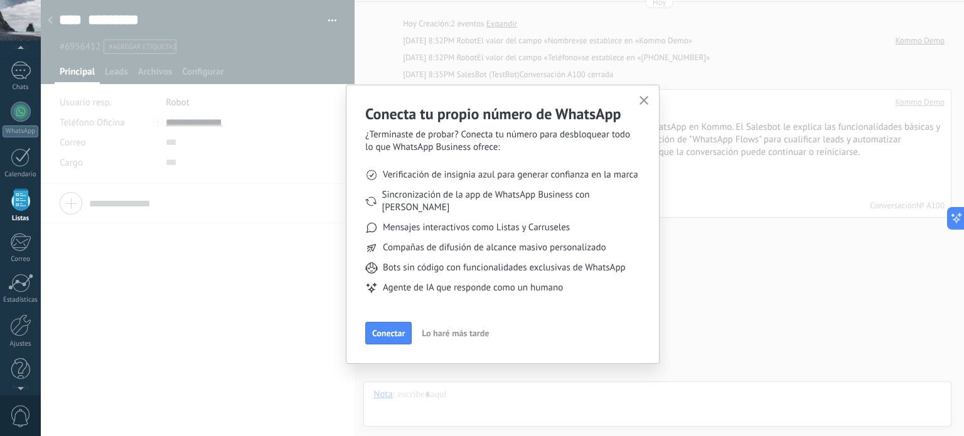
click at [452, 328] on button "Lo haré más tarde" at bounding box center [455, 333] width 78 height 19
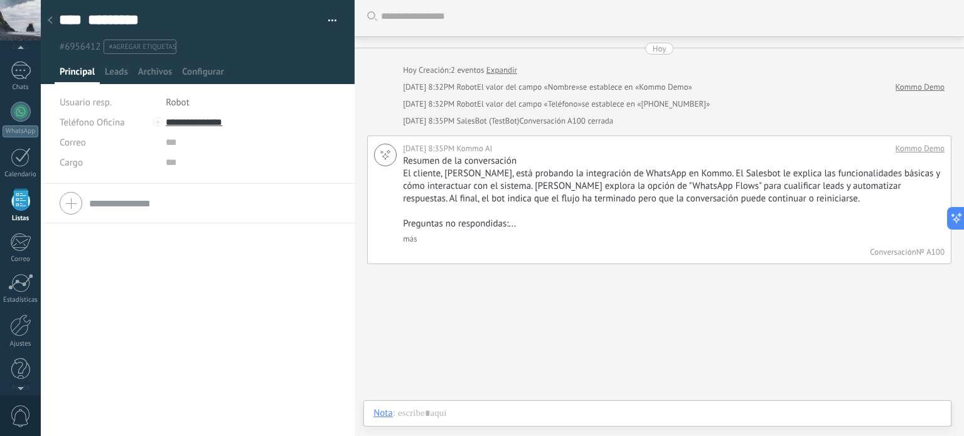
scroll to position [0, 0]
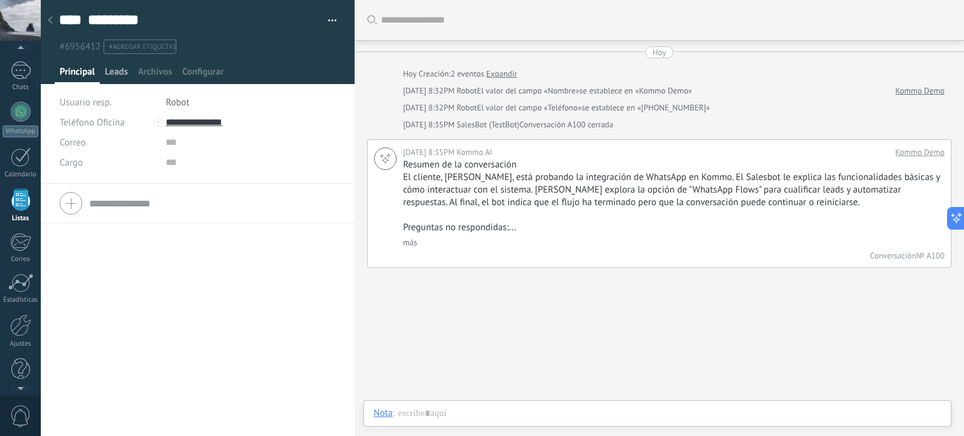
click at [129, 75] on div "Leads" at bounding box center [116, 75] width 33 height 18
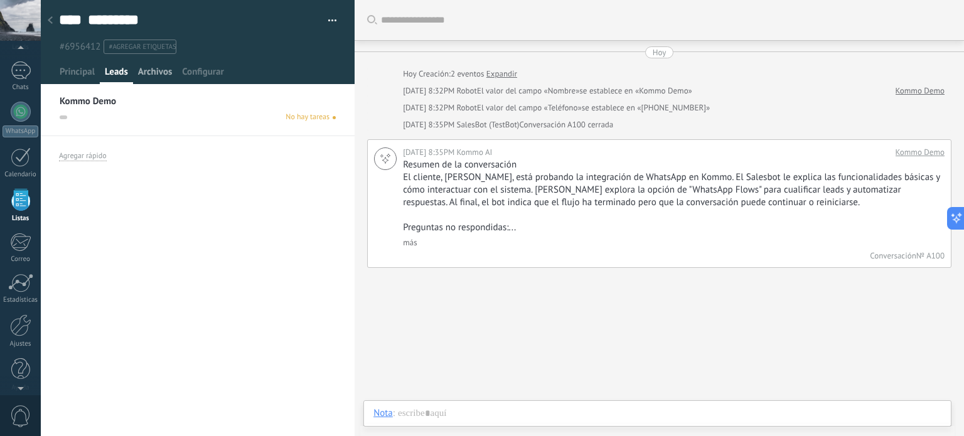
click at [144, 71] on span "Archivos" at bounding box center [155, 75] width 34 height 18
click at [201, 80] on span "Configurar" at bounding box center [202, 75] width 41 height 18
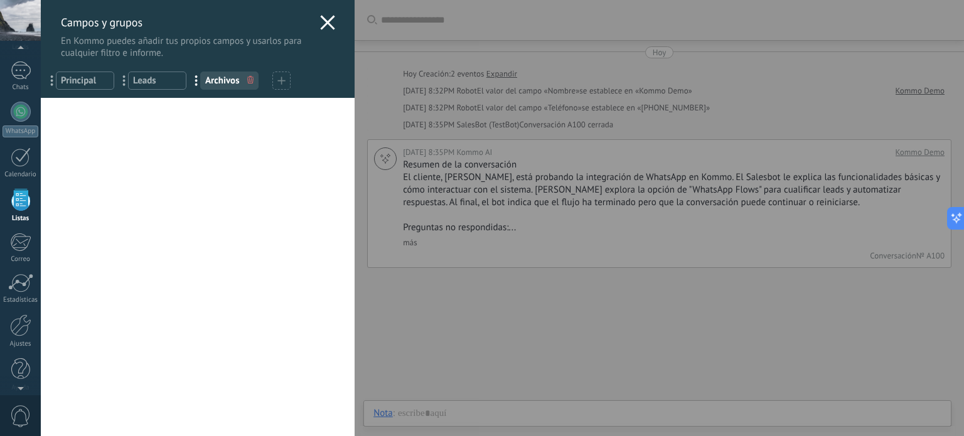
click at [105, 80] on span "Principal" at bounding box center [85, 81] width 48 height 12
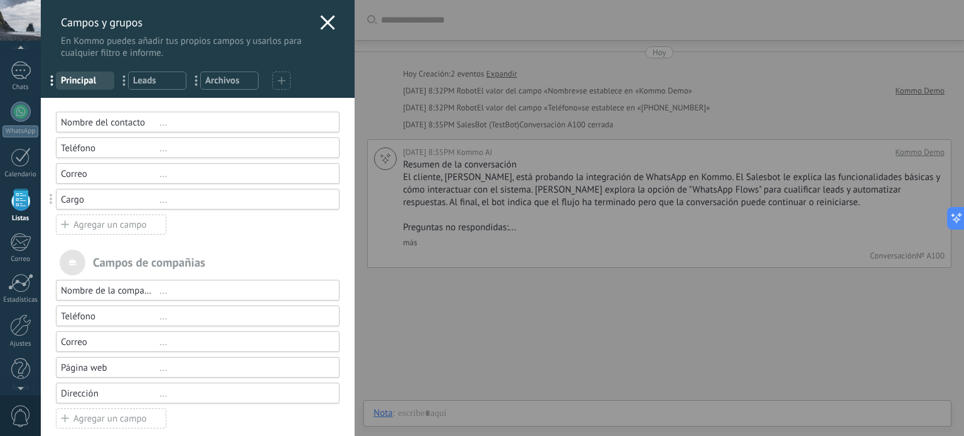
click at [141, 78] on span "Leads" at bounding box center [157, 81] width 48 height 12
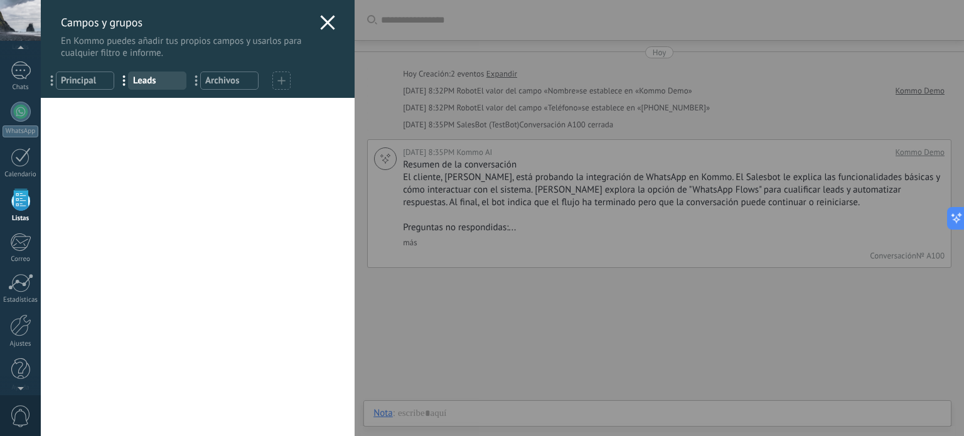
click at [311, 22] on div "Campos y grupos En Kommo puedes añadir tus propios campos y usarlos para cualqu…" at bounding box center [198, 29] width 314 height 59
click at [321, 19] on use at bounding box center [328, 22] width 14 height 14
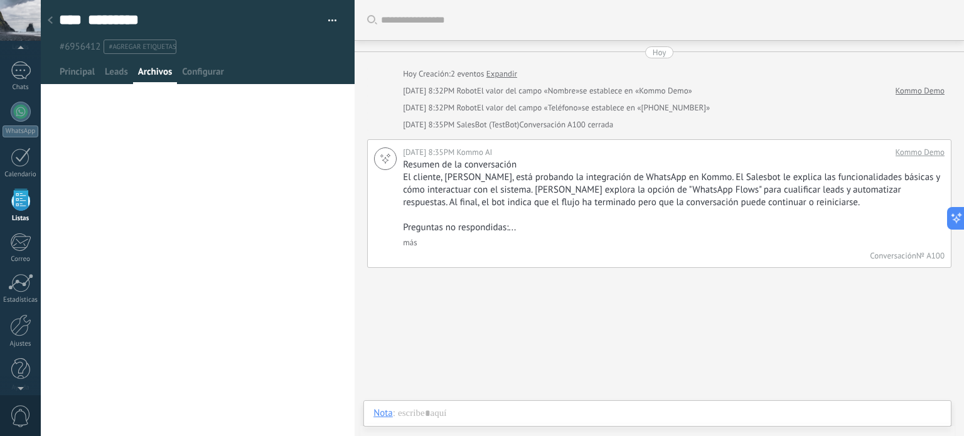
click at [43, 14] on div at bounding box center [50, 21] width 18 height 24
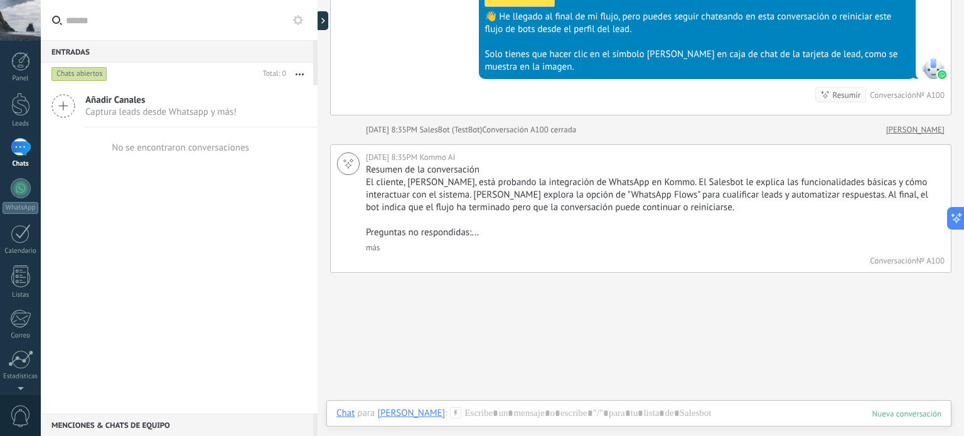
scroll to position [1058, 0]
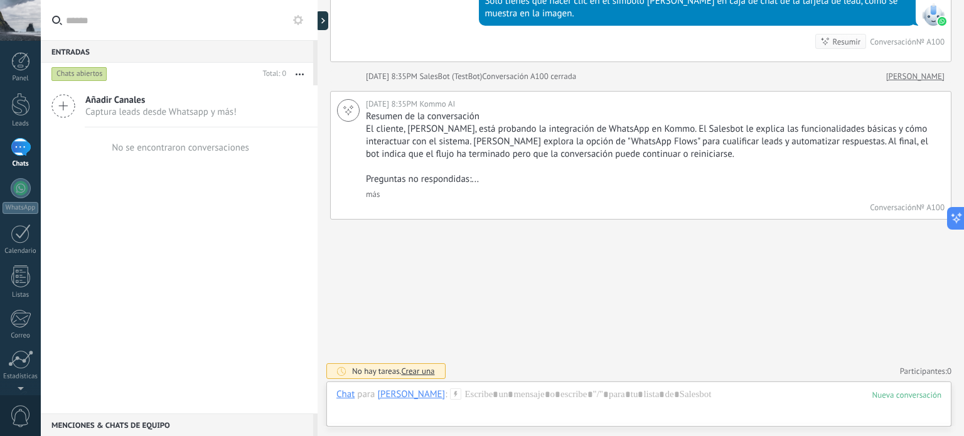
click at [427, 363] on div "No hay tareas. Crear una" at bounding box center [385, 371] width 119 height 16
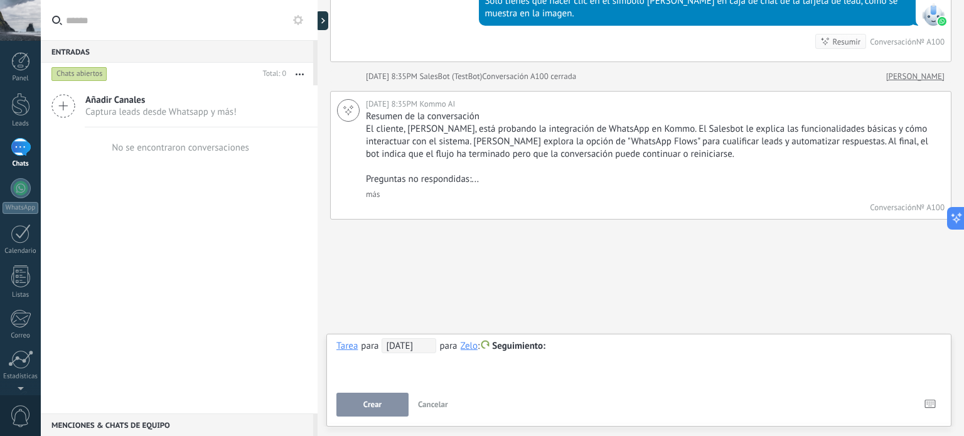
click at [587, 353] on div at bounding box center [638, 346] width 605 height 15
click at [431, 356] on div "**********" at bounding box center [638, 360] width 605 height 45
click at [424, 346] on span "[DATE]" at bounding box center [409, 345] width 55 height 15
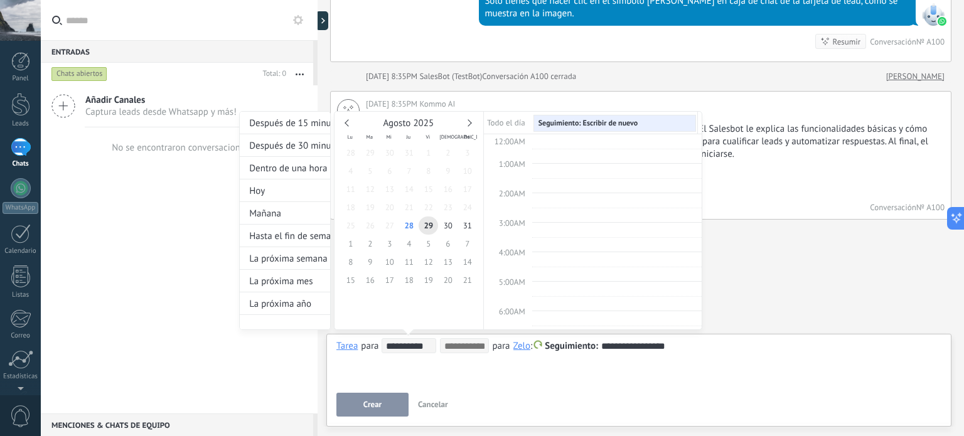
scroll to position [234, 0]
click at [413, 228] on span "28" at bounding box center [408, 226] width 19 height 18
type input "**********"
click at [516, 246] on span "9:00PM" at bounding box center [512, 249] width 26 height 11
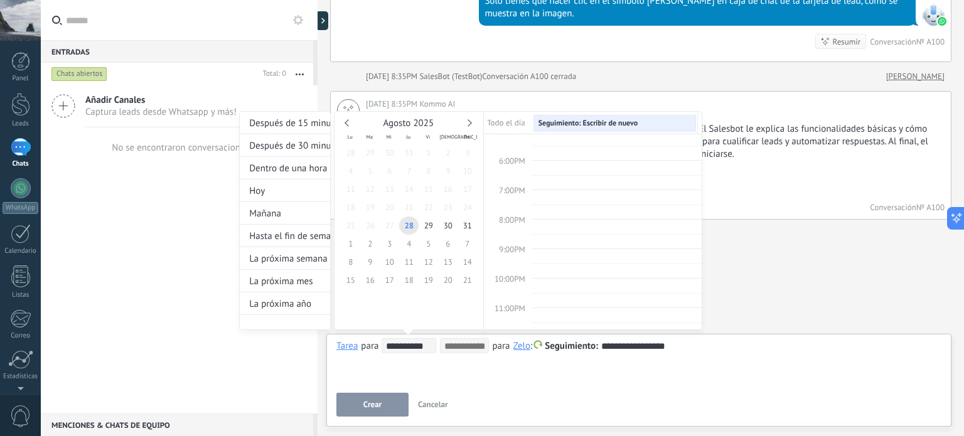
click at [516, 246] on span "9:00PM" at bounding box center [512, 249] width 26 height 11
click at [515, 244] on span "9:00PM" at bounding box center [512, 249] width 26 height 11
click at [512, 274] on span "10:00PM" at bounding box center [510, 279] width 31 height 11
click at [515, 244] on span "9:00PM" at bounding box center [512, 249] width 26 height 11
click at [407, 225] on span "28" at bounding box center [408, 226] width 19 height 18
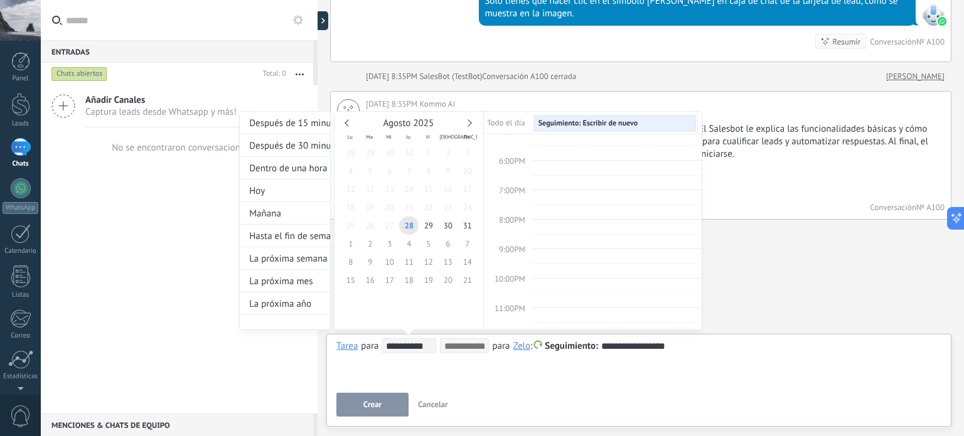
click at [471, 346] on input at bounding box center [464, 346] width 40 height 10
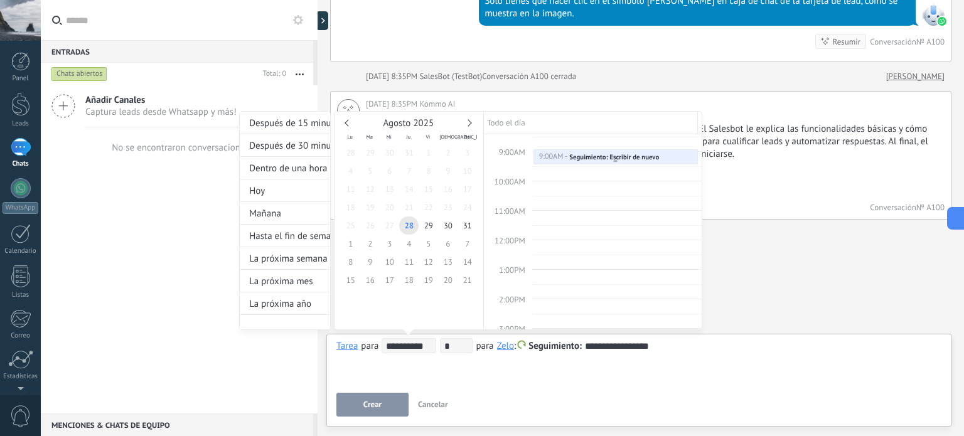
click at [575, 158] on div "Seguimiento: Escribir de nuevo" at bounding box center [614, 157] width 90 height 9
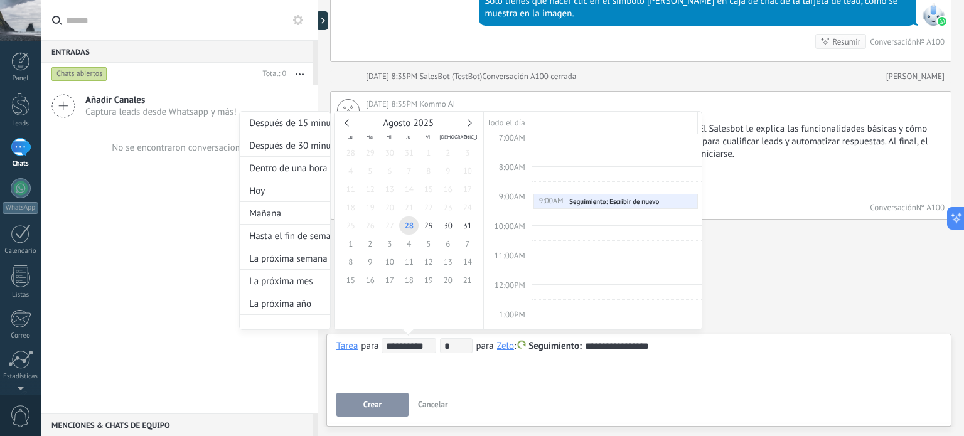
scroll to position [143, 0]
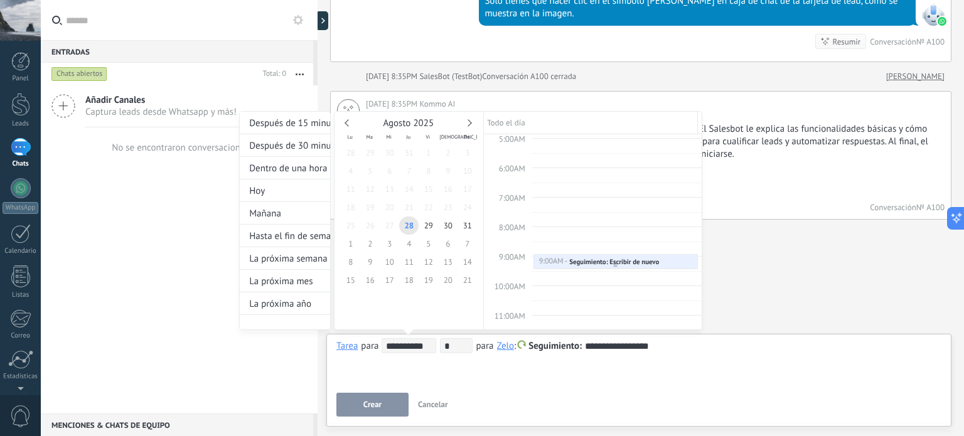
click at [574, 264] on div at bounding box center [615, 266] width 163 height 5
click at [602, 257] on div "Seguimiento: Escribir de nuevo" at bounding box center [614, 261] width 90 height 9
click at [512, 255] on span "9:00AM" at bounding box center [512, 257] width 26 height 11
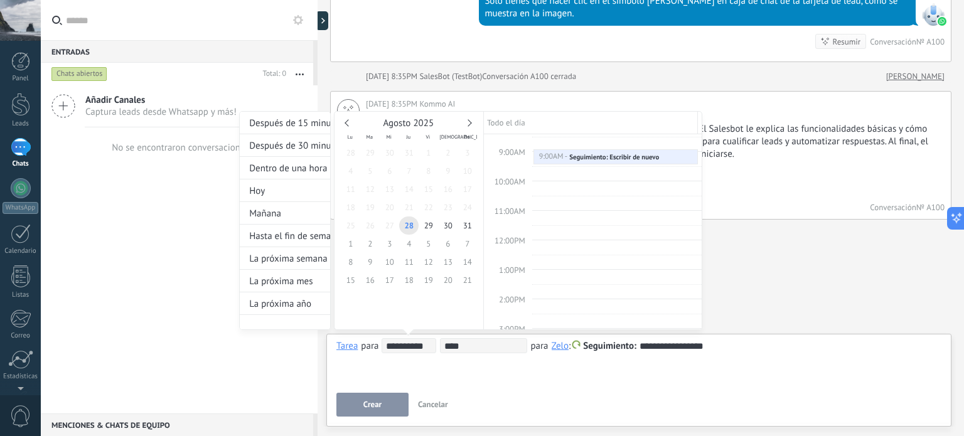
type input "******"
click at [555, 345] on div "**********" at bounding box center [470, 232] width 463 height 242
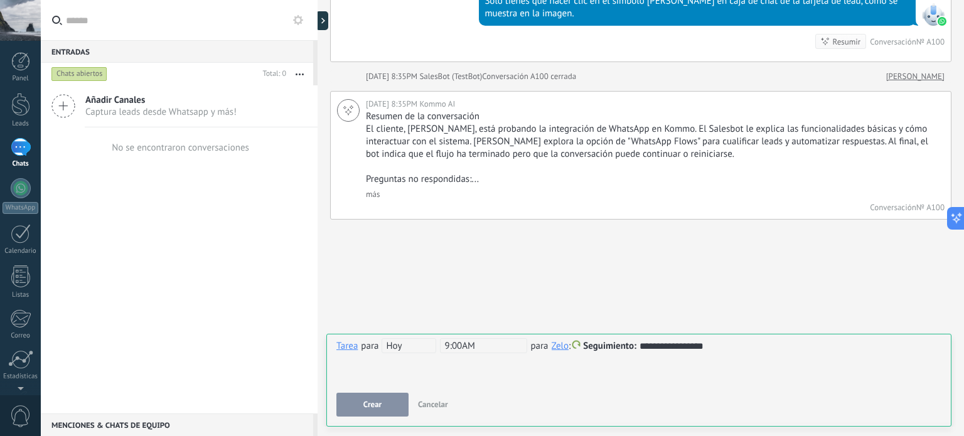
click at [502, 349] on span "9:00AM" at bounding box center [483, 345] width 87 height 15
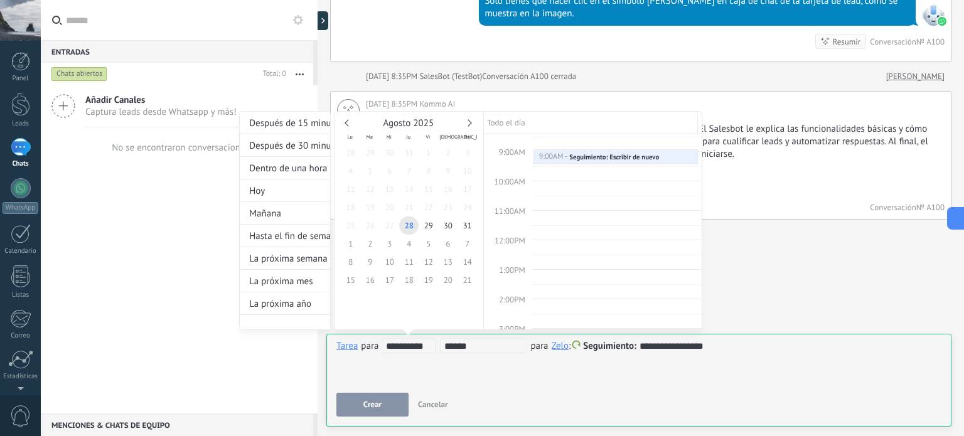
click at [491, 385] on div at bounding box center [482, 218] width 964 height 436
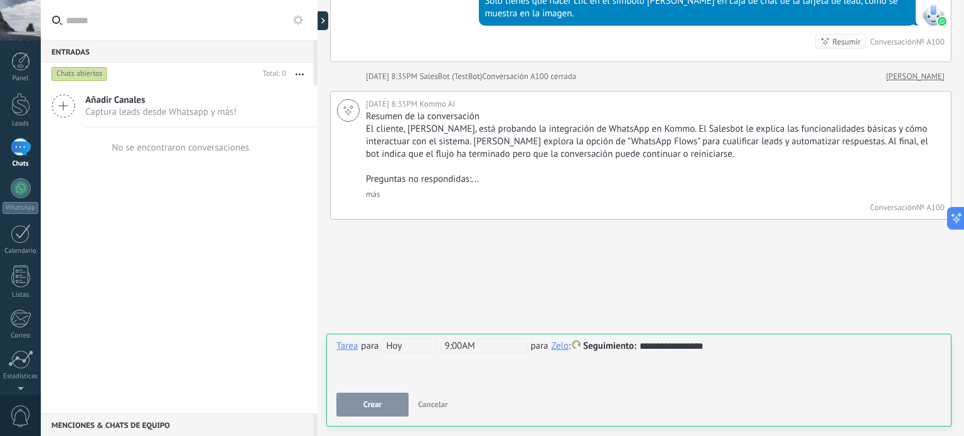
click at [373, 405] on span "Crear" at bounding box center [372, 404] width 18 height 9
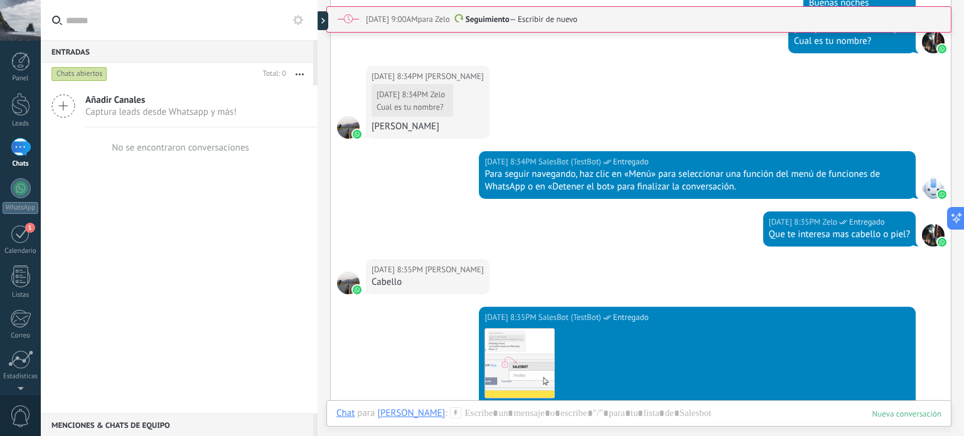
scroll to position [614, 0]
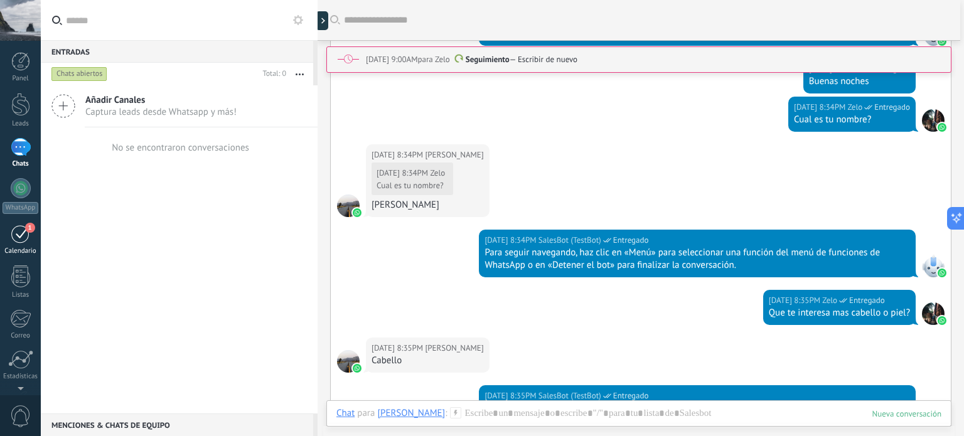
click at [19, 230] on div "1" at bounding box center [21, 233] width 20 height 19
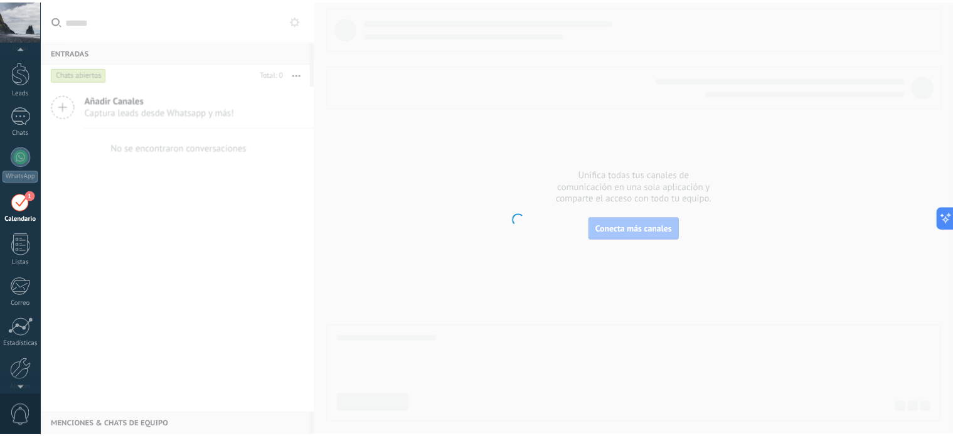
scroll to position [35, 0]
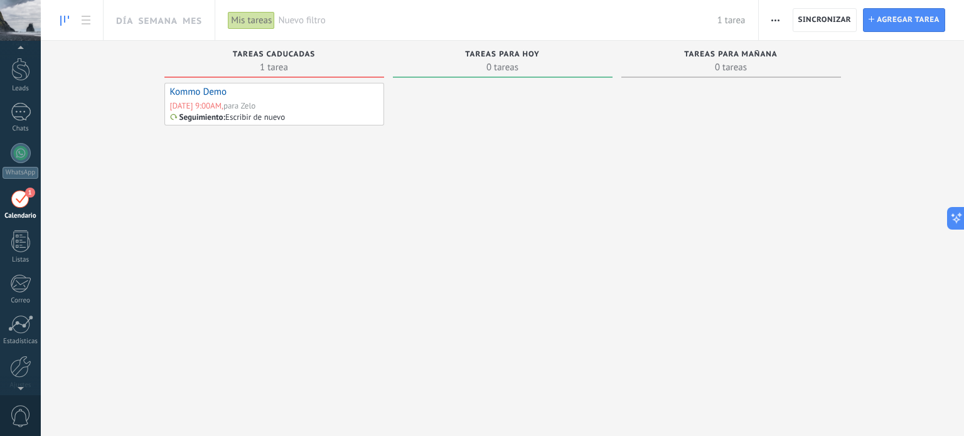
click at [259, 110] on div "[DATE] 9:00AM, para Zelo" at bounding box center [274, 105] width 208 height 11
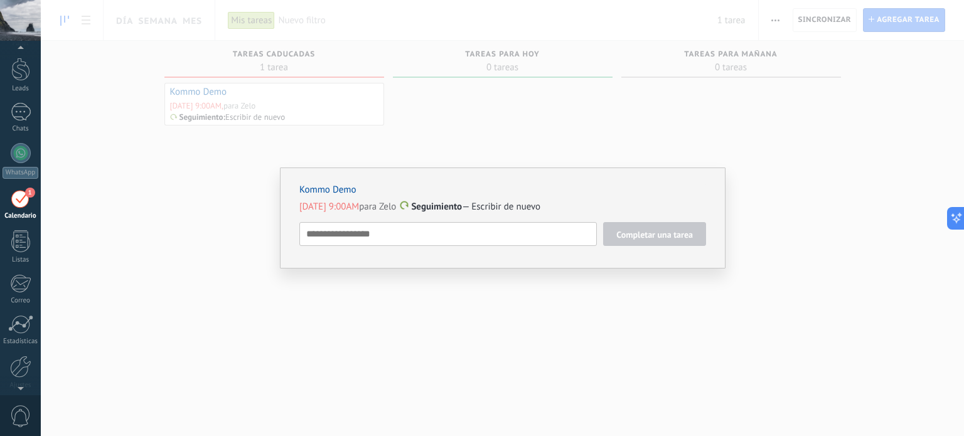
click at [641, 233] on span "Completar una tarea" at bounding box center [654, 234] width 77 height 9
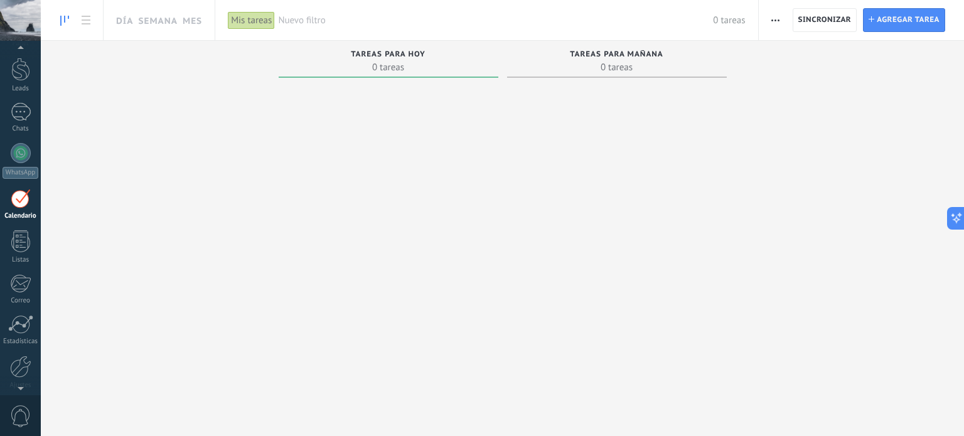
click at [31, 191] on link "1 Calendario" at bounding box center [20, 204] width 41 height 31
click at [303, 18] on span "Nuevo filtro" at bounding box center [495, 20] width 435 height 12
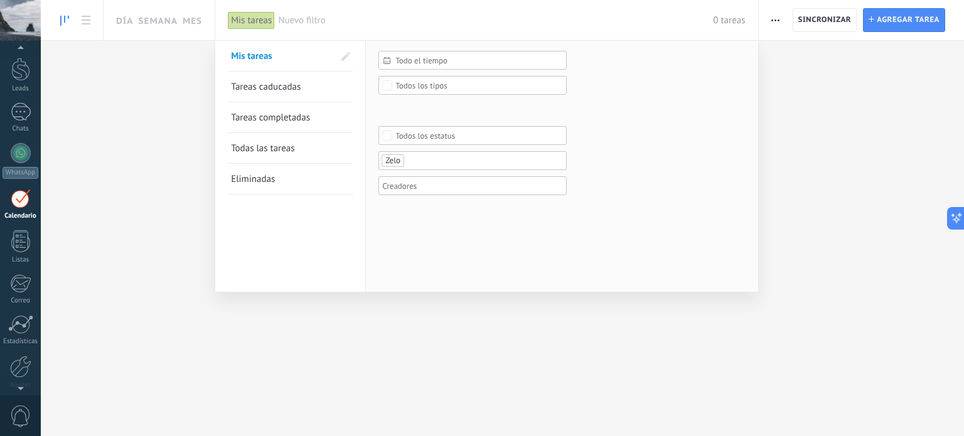
click at [299, 115] on span "Tareas completadas" at bounding box center [270, 118] width 79 height 12
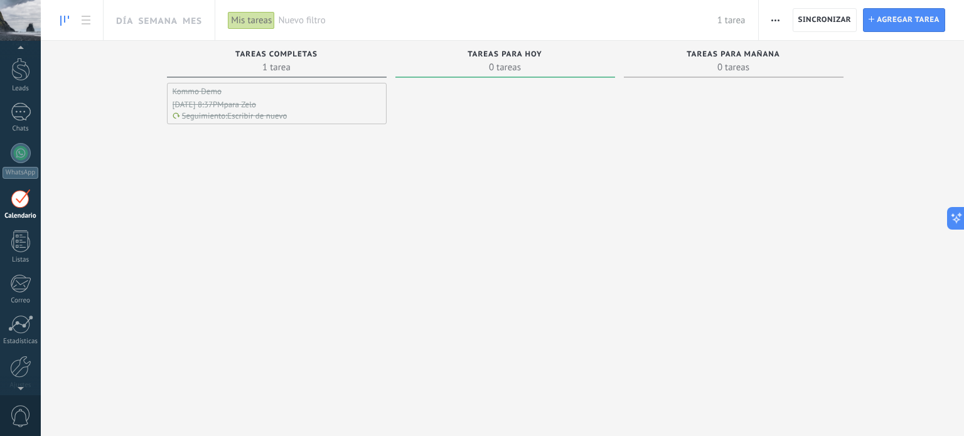
click at [311, 112] on div "Seguimiento : Escribir de nuevo" at bounding box center [277, 115] width 208 height 11
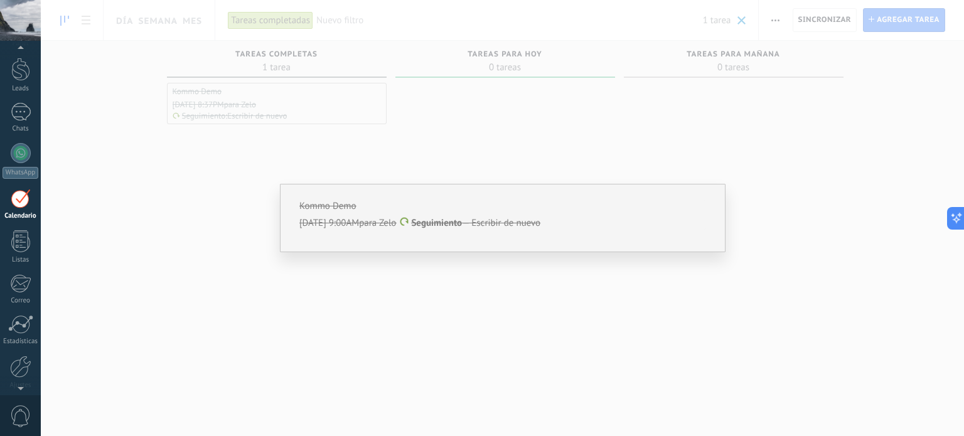
click at [459, 220] on p "[DATE] 9:00AM para [PERSON_NAME] — Escribir de nuevo" at bounding box center [502, 223] width 407 height 13
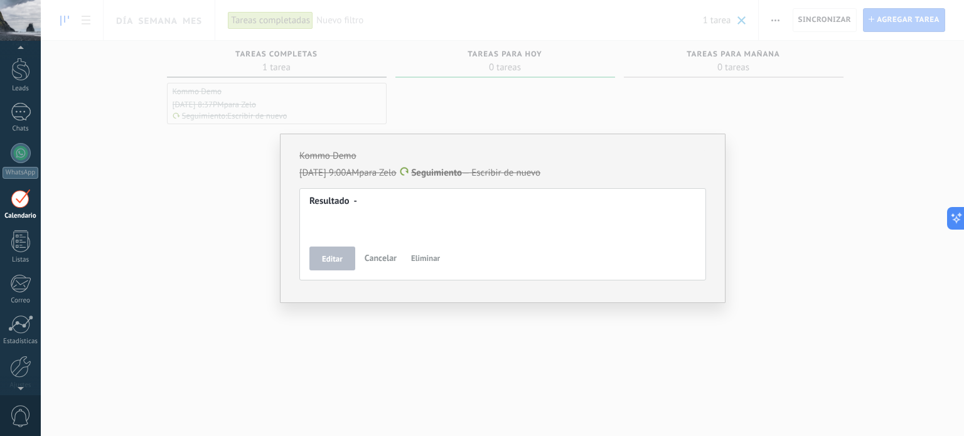
click at [336, 250] on button "Editar" at bounding box center [332, 259] width 46 height 24
click at [336, 260] on span "Editar" at bounding box center [332, 259] width 21 height 9
click at [339, 198] on span "Resultado ‑" at bounding box center [333, 201] width 48 height 13
click at [336, 255] on span "Editar" at bounding box center [332, 259] width 21 height 9
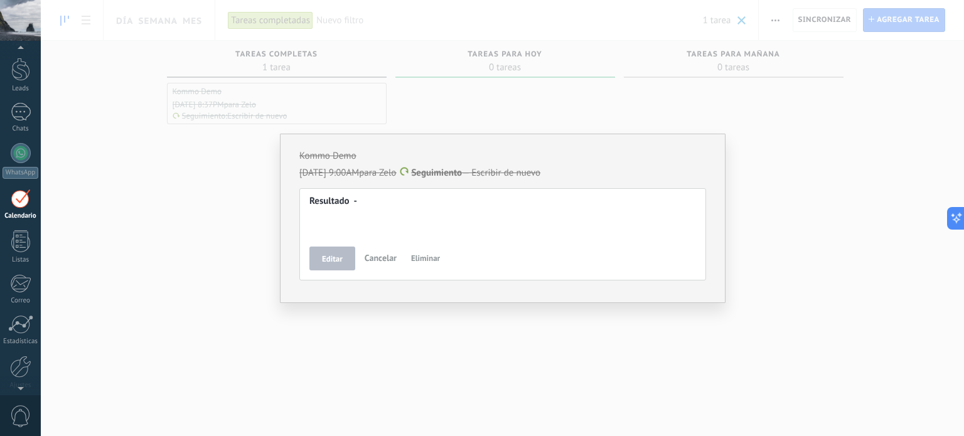
click at [357, 233] on div "Resultado ‑" at bounding box center [502, 217] width 387 height 45
click at [341, 255] on span "Editar" at bounding box center [332, 259] width 21 height 9
click at [375, 257] on span "Cancelar" at bounding box center [381, 257] width 32 height 11
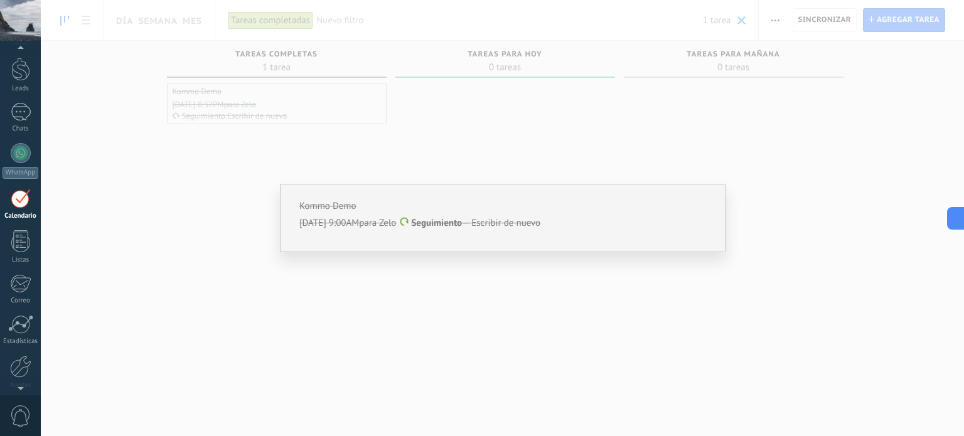
click at [370, 205] on div "Kommo Demo" at bounding box center [502, 206] width 407 height 12
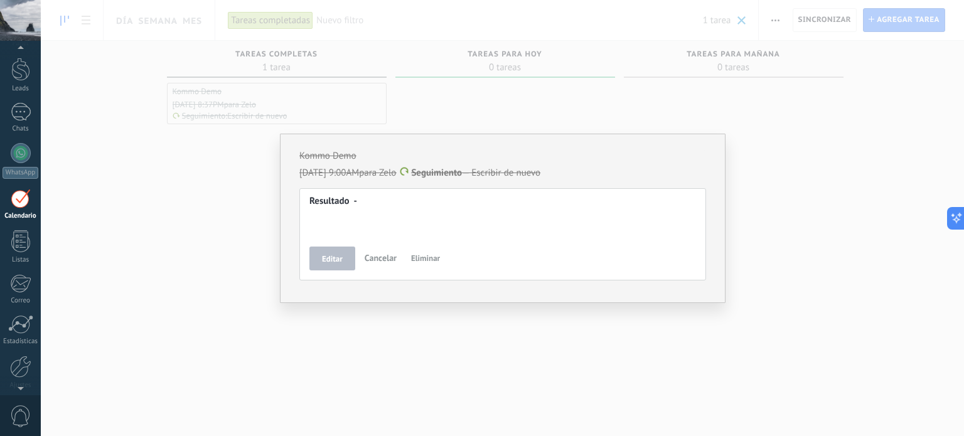
click at [375, 174] on span "[DATE] 9:00AM para Zelo" at bounding box center [347, 173] width 97 height 12
click at [411, 177] on span "Seguimiento" at bounding box center [436, 173] width 51 height 12
drag, startPoint x: 403, startPoint y: 177, endPoint x: 355, endPoint y: 232, distance: 73.4
click at [399, 180] on div "Kommo Demo [DATE] 9:00AM para Zelo Seguimiento — Escribir de nuevo Resultado ‑ …" at bounding box center [502, 215] width 407 height 131
click at [333, 251] on button "Editar" at bounding box center [332, 259] width 46 height 24
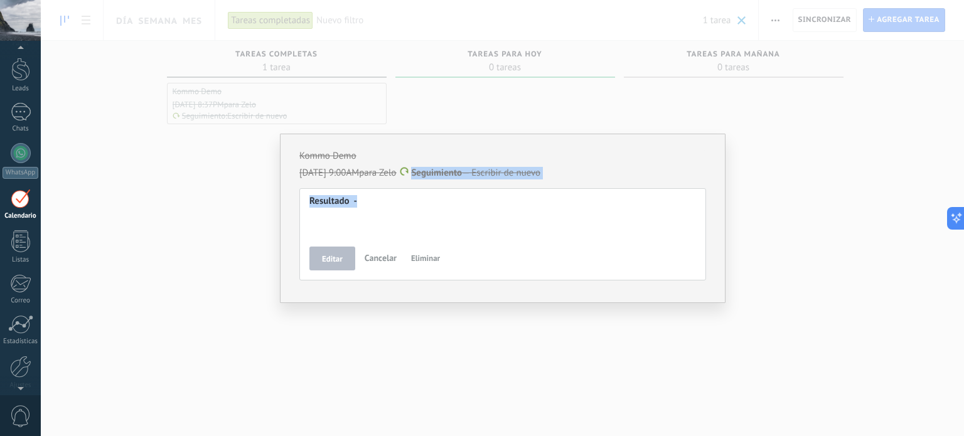
click at [319, 254] on button "Editar" at bounding box center [332, 259] width 46 height 24
click at [151, 206] on div "Kommo Demo [DATE] 9:00AM para Zelo Seguimiento — Escribir de nuevo Resultado ‑ …" at bounding box center [502, 218] width 923 height 436
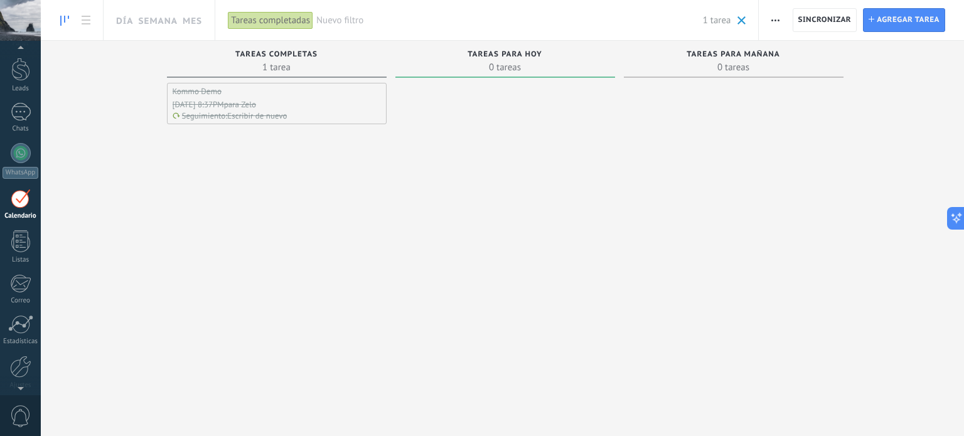
click at [134, 198] on div "Tareas completas 1 tarea Kommo Demo [DATE] 8:37PM para Zelo Seguimiento : Escri…" at bounding box center [502, 223] width 923 height 364
drag, startPoint x: 205, startPoint y: 114, endPoint x: 348, endPoint y: 122, distance: 143.4
click at [348, 122] on div "Kommo Demo [DATE] 8:37PM para Zelo Seguimiento : Escribir de nuevo" at bounding box center [277, 103] width 220 height 41
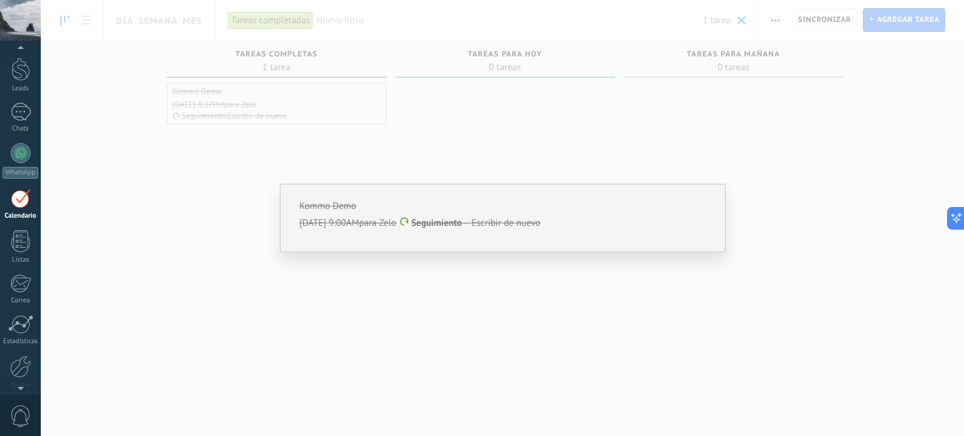
drag, startPoint x: 294, startPoint y: 97, endPoint x: 346, endPoint y: 126, distance: 59.8
click at [346, 126] on div "Kommo Demo [DATE] 9:00AM para Zelo Seguimiento — Escribir de nuevo" at bounding box center [502, 218] width 923 height 436
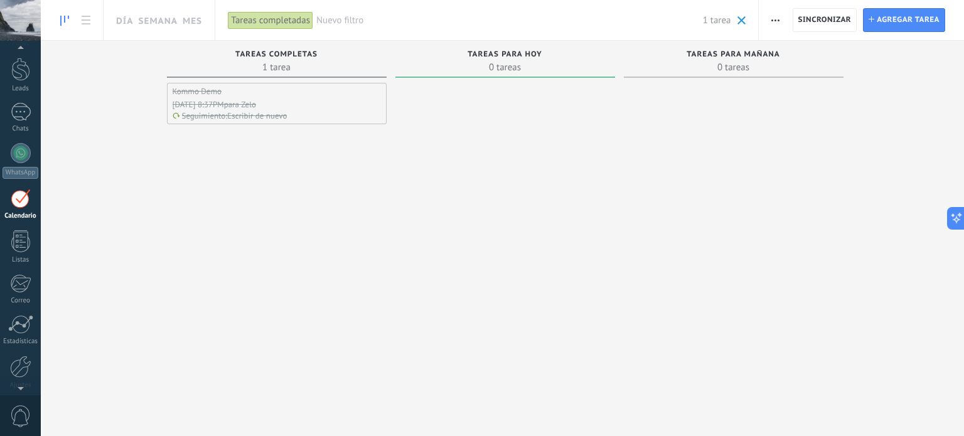
click at [371, 136] on div "Kommo Demo [DATE] 8:37PM para Zelo Seguimiento : Escribir de nuevo" at bounding box center [277, 244] width 220 height 322
click at [23, 63] on div at bounding box center [20, 69] width 19 height 23
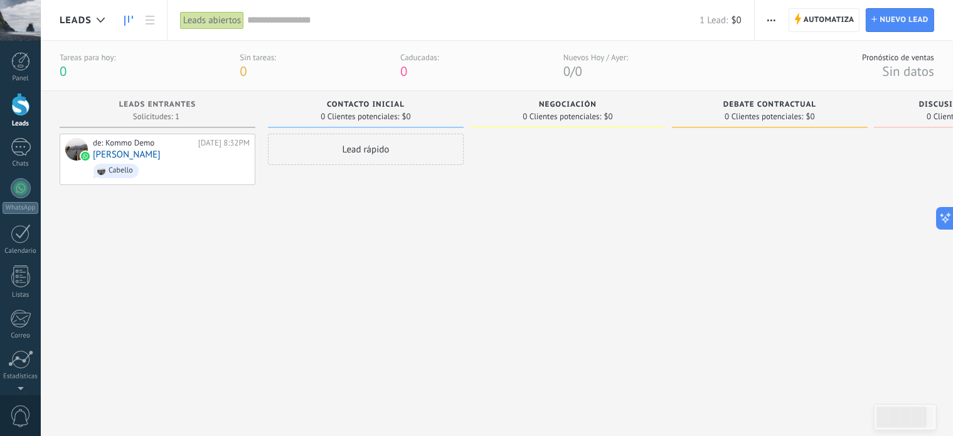
click at [357, 144] on div "Lead rápido" at bounding box center [366, 149] width 196 height 31
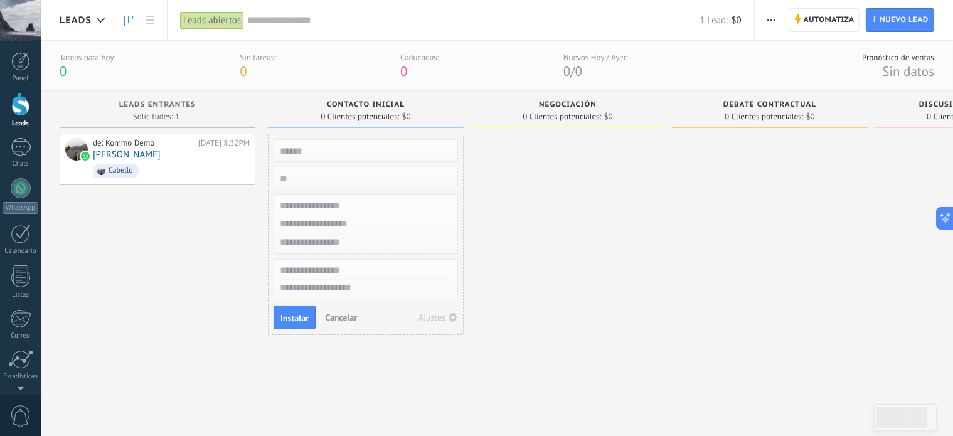
click at [218, 294] on div "de: Kommo Demo [DATE] 8:32PM [PERSON_NAME]" at bounding box center [158, 270] width 196 height 272
click at [330, 314] on span "Cancelar" at bounding box center [341, 317] width 32 height 11
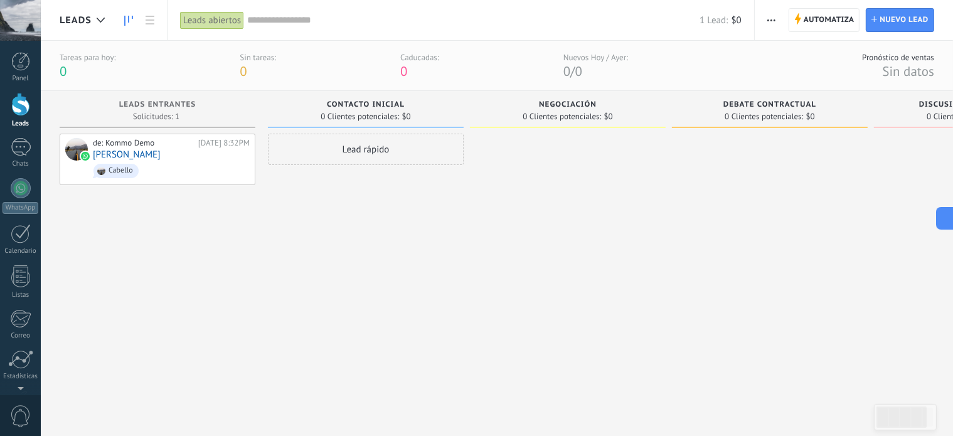
click at [183, 286] on div "de: Kommo Demo [DATE] 8:32PM [PERSON_NAME]" at bounding box center [158, 270] width 196 height 272
click at [126, 164] on div "Cabello" at bounding box center [116, 171] width 45 height 14
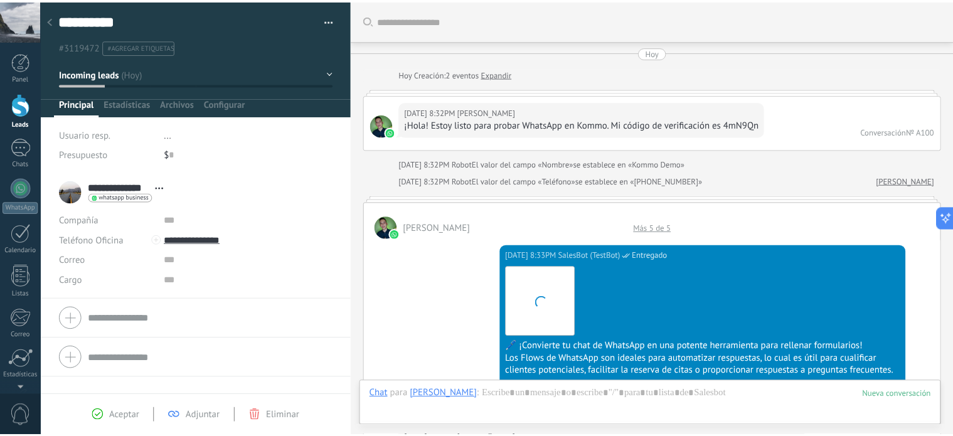
scroll to position [1112, 0]
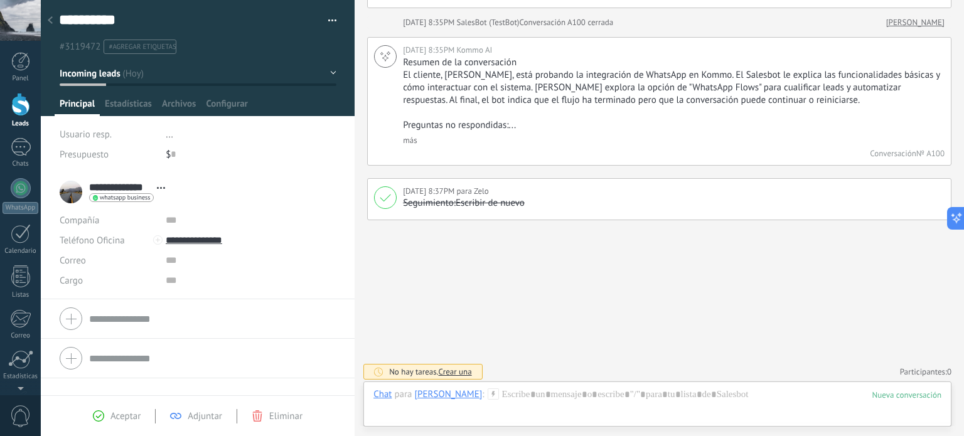
click at [53, 21] on div at bounding box center [50, 21] width 18 height 24
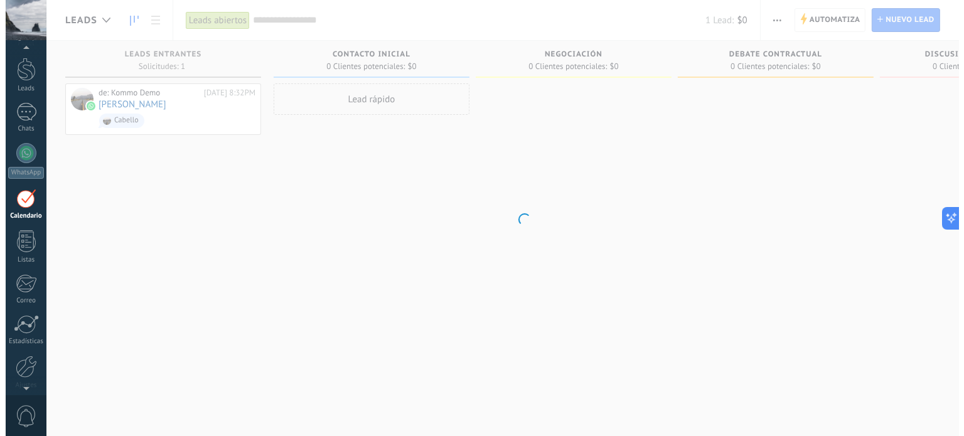
scroll to position [35, 0]
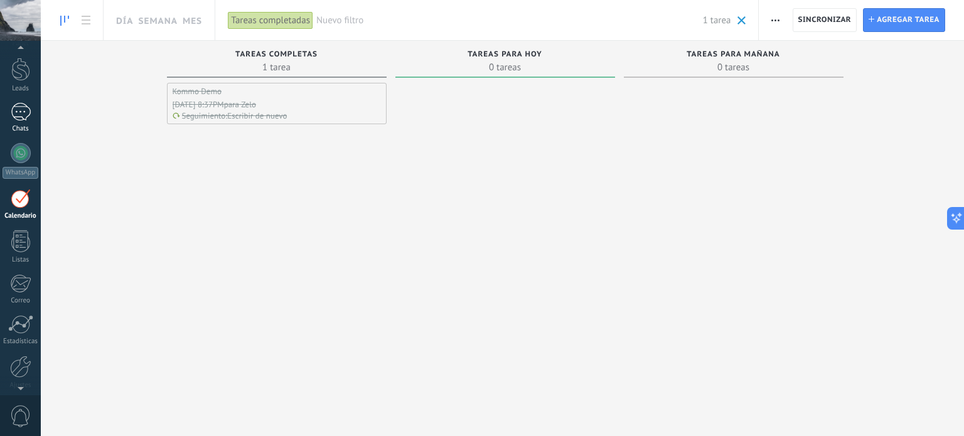
click at [19, 126] on div "Chats" at bounding box center [21, 129] width 36 height 8
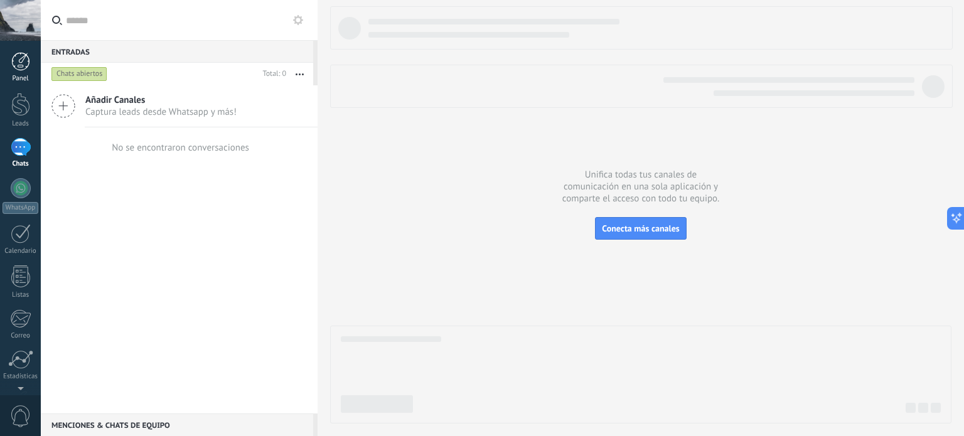
click at [23, 60] on div at bounding box center [20, 61] width 19 height 19
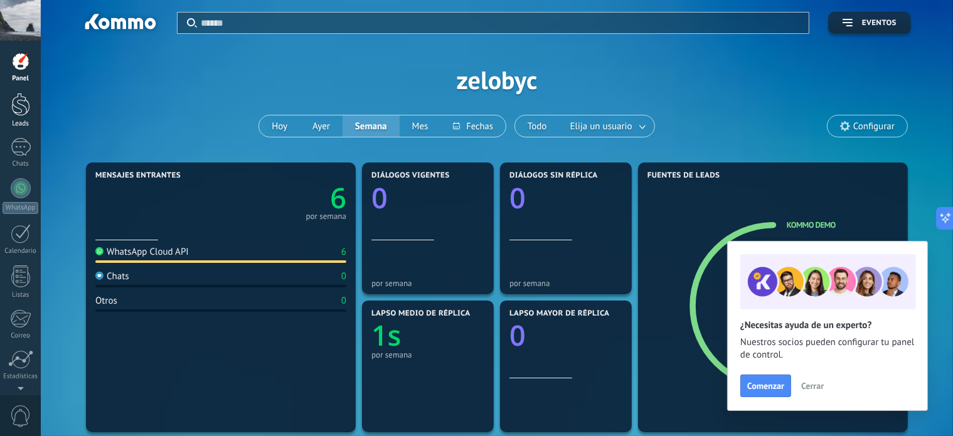
click at [12, 103] on div at bounding box center [20, 104] width 19 height 23
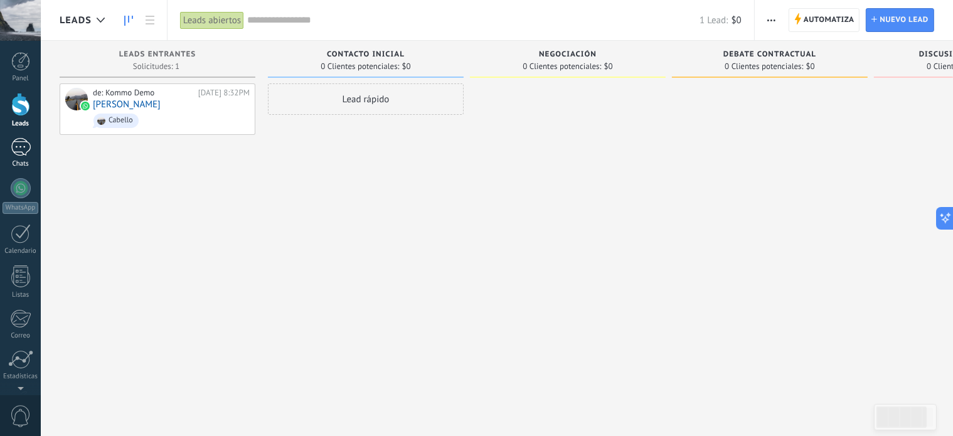
click at [21, 154] on div "1" at bounding box center [21, 147] width 20 height 18
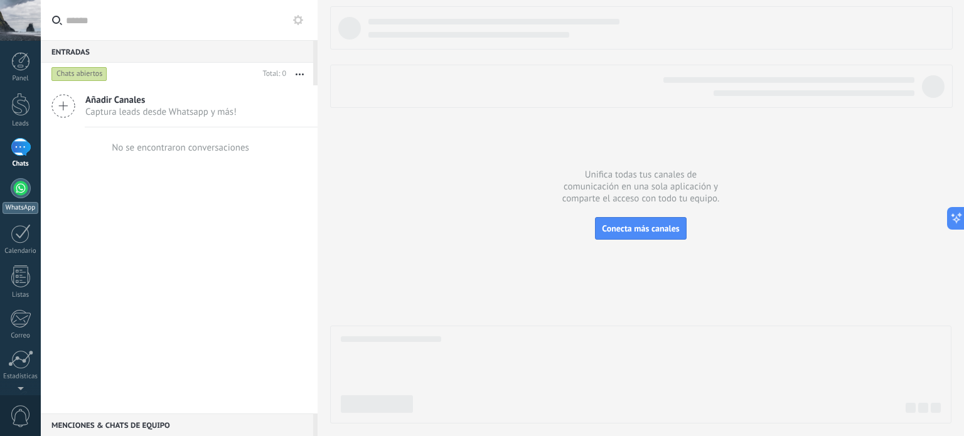
click at [22, 185] on div at bounding box center [21, 188] width 20 height 20
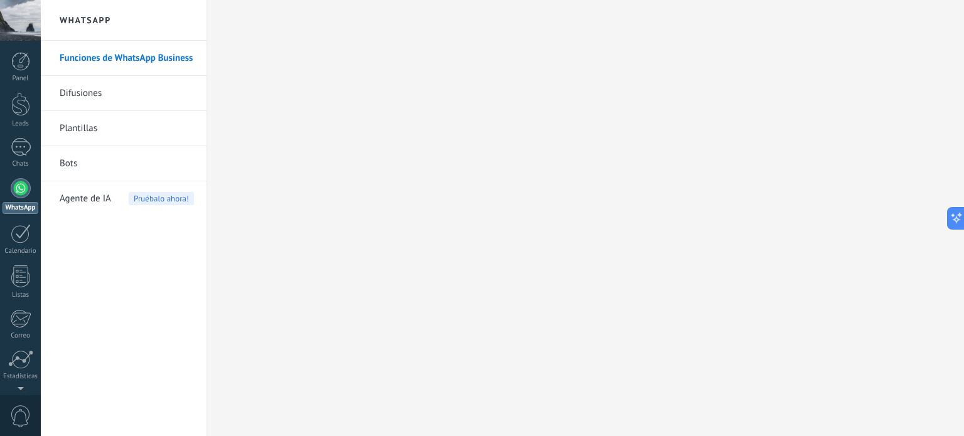
click at [88, 122] on link "Plantillas" at bounding box center [127, 128] width 134 height 35
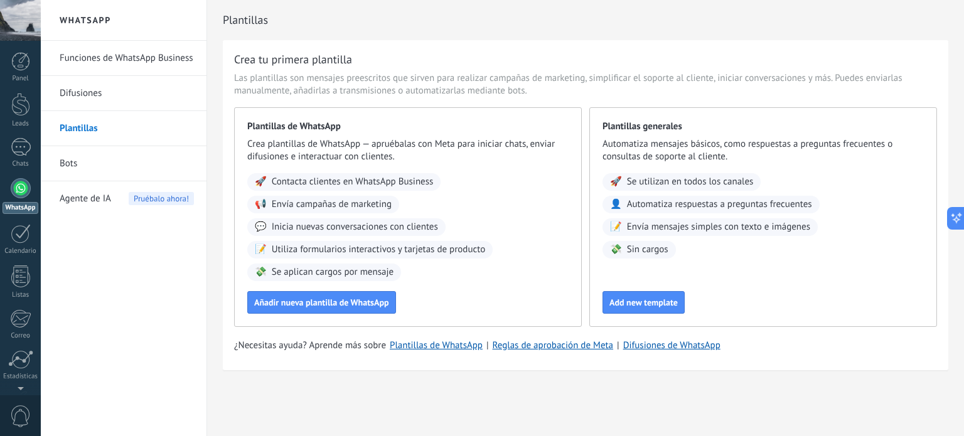
click at [663, 176] on span "Se utilizan en todos los canales" at bounding box center [690, 182] width 127 height 13
click at [650, 217] on div "🚀 Se utilizan en todos los canales 👤 Automatiza respuestas a preguntas frecuent…" at bounding box center [762, 215] width 321 height 85
click at [650, 240] on div "🚀 Se utilizan en todos los canales 👤 Automatiza respuestas a preguntas frecuent…" at bounding box center [762, 215] width 321 height 85
drag, startPoint x: 624, startPoint y: 207, endPoint x: 790, endPoint y: 188, distance: 167.4
click at [791, 188] on div "🚀 Se utilizan en todos los canales 👤 Automatiza respuestas a preguntas frecuent…" at bounding box center [762, 215] width 321 height 85
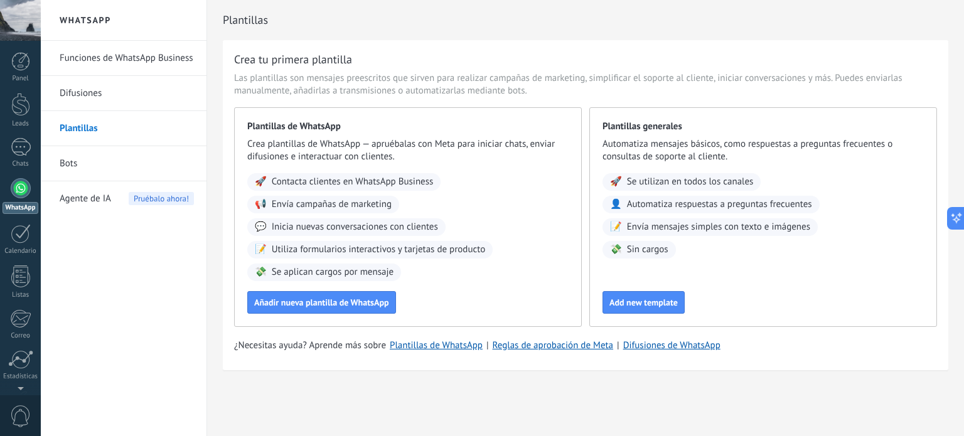
click at [737, 222] on span "Envía mensajes simples con texto e imágenes" at bounding box center [718, 227] width 183 height 13
click at [93, 195] on span "Agente de IA" at bounding box center [85, 198] width 51 height 35
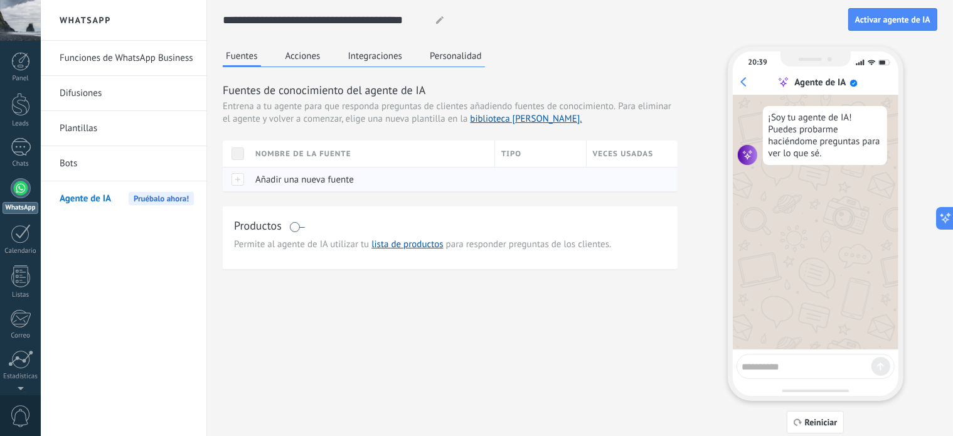
click at [334, 183] on span "Añadir una nueva fuente" at bounding box center [304, 180] width 99 height 12
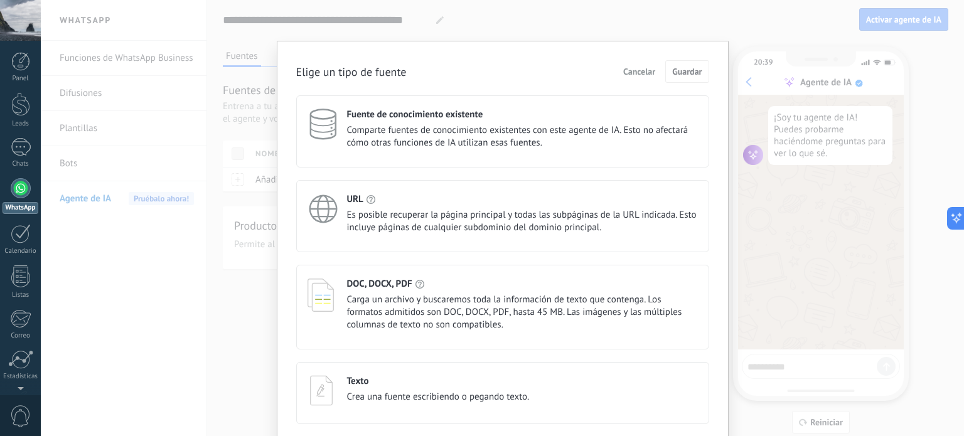
click at [640, 67] on span "Cancelar" at bounding box center [639, 71] width 32 height 9
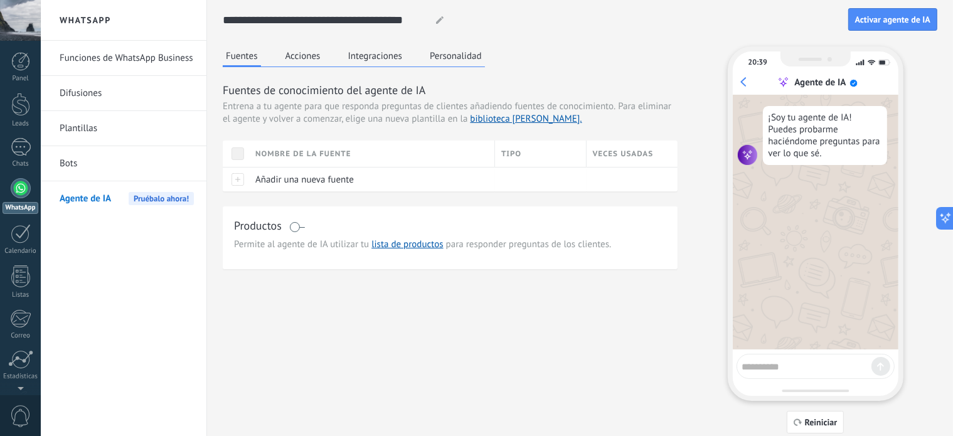
click at [294, 62] on button "Acciones" at bounding box center [302, 55] width 41 height 19
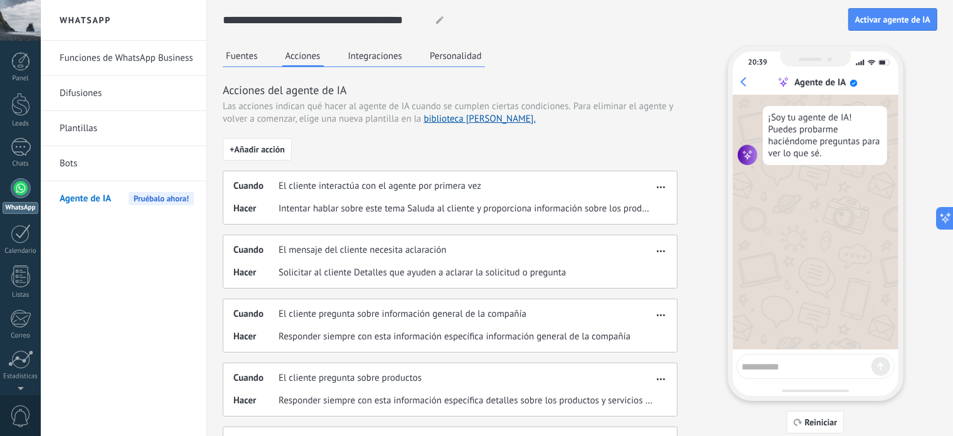
click at [372, 42] on div "**********" at bounding box center [580, 368] width 715 height 737
click at [373, 51] on button "Integraciones" at bounding box center [375, 55] width 61 height 19
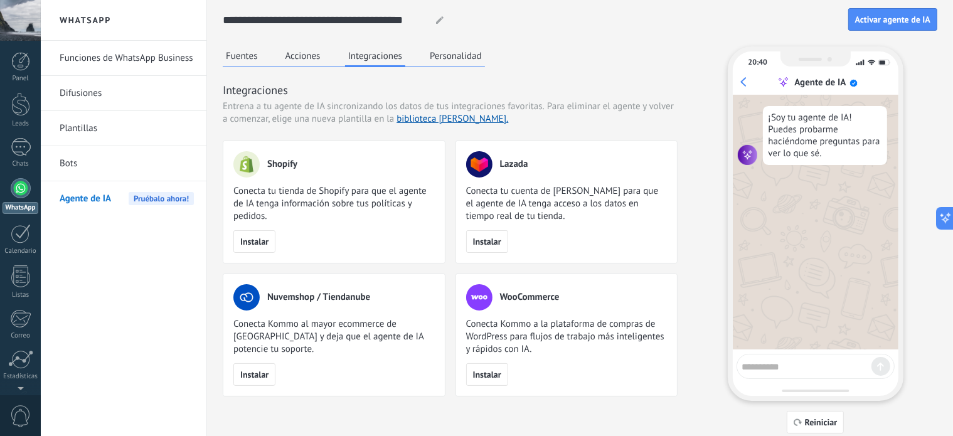
click at [444, 62] on button "Personalidad" at bounding box center [456, 55] width 58 height 19
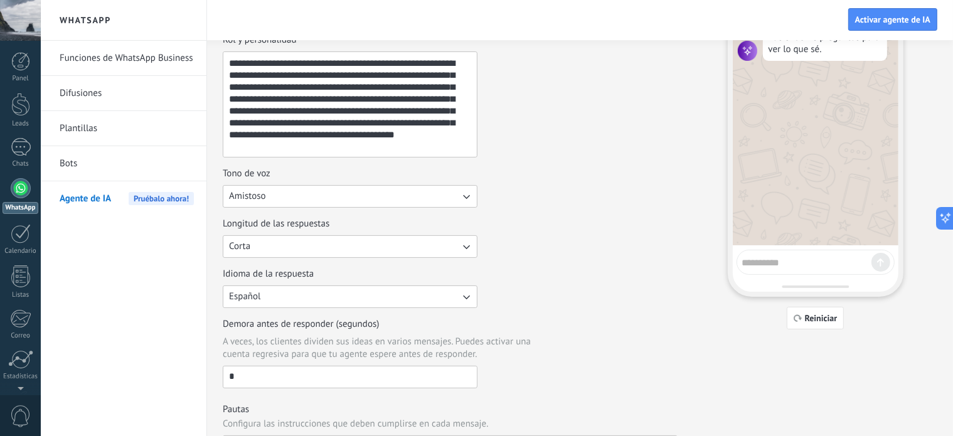
click at [379, 138] on textarea "**********" at bounding box center [348, 104] width 251 height 105
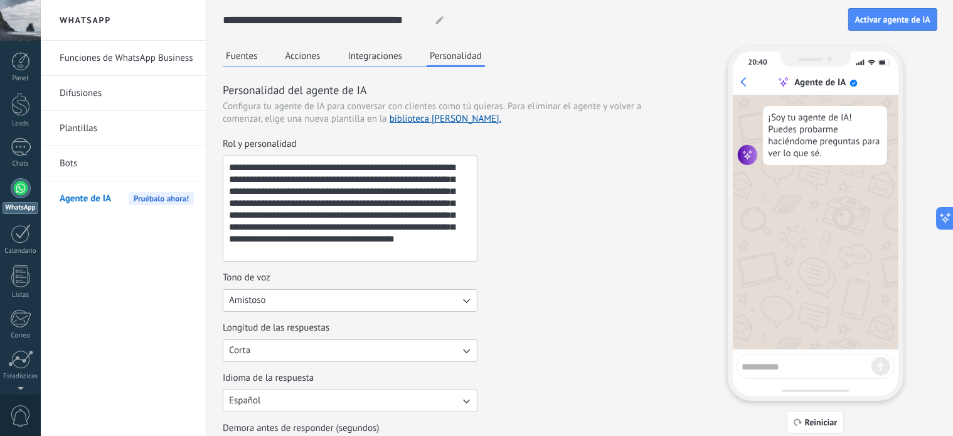
click at [255, 50] on button "Fuentes" at bounding box center [242, 55] width 38 height 19
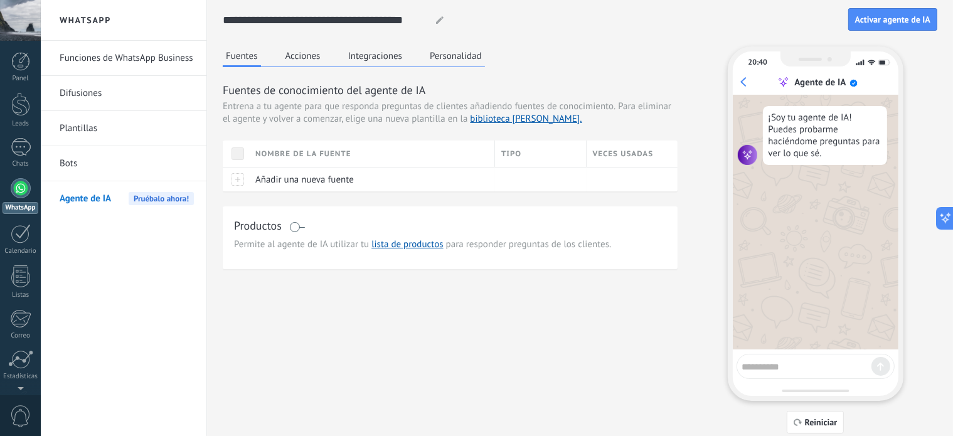
click at [94, 55] on link "Funciones de WhatsApp Business" at bounding box center [127, 58] width 134 height 35
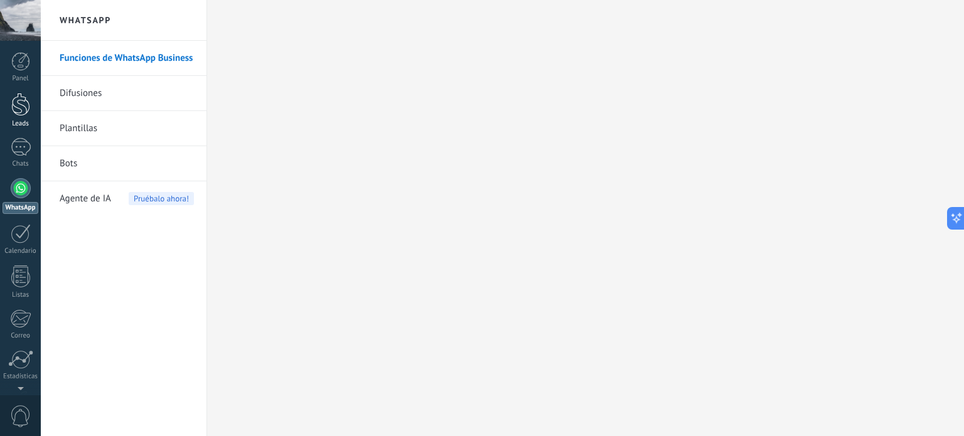
click at [5, 101] on link "Leads" at bounding box center [20, 110] width 41 height 35
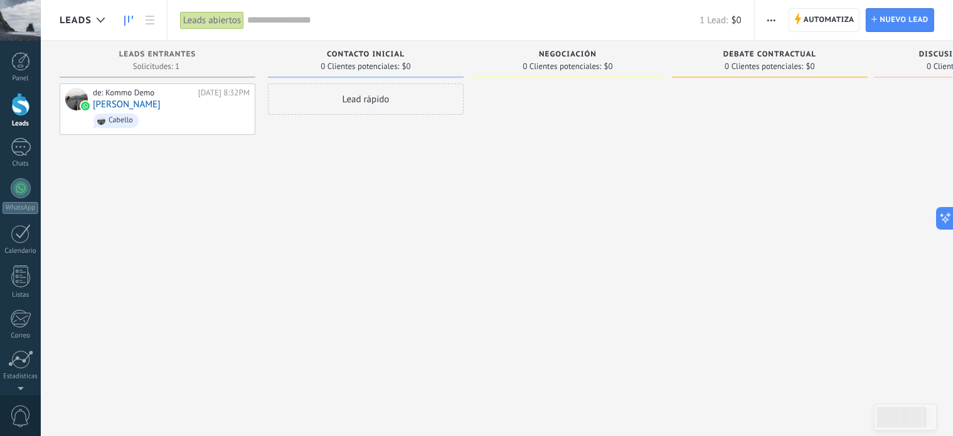
click at [235, 18] on div "Leads abiertos" at bounding box center [212, 20] width 64 height 18
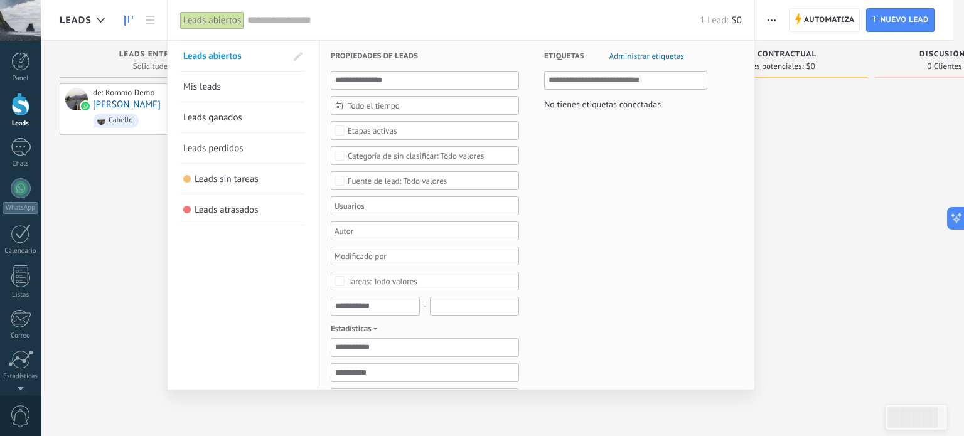
click at [235, 18] on div "Leads abiertos" at bounding box center [212, 20] width 64 height 18
click at [86, 196] on div at bounding box center [482, 218] width 964 height 436
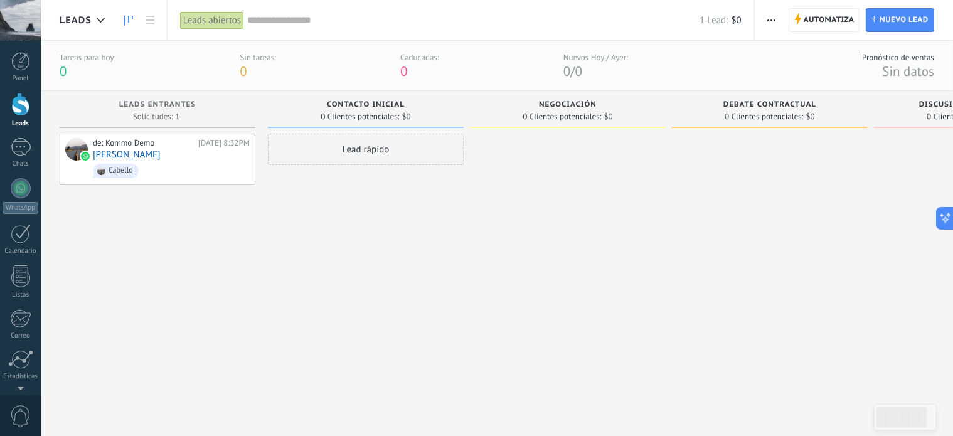
drag, startPoint x: 199, startPoint y: 271, endPoint x: 236, endPoint y: 204, distance: 76.7
click at [198, 271] on div "de: Kommo Demo [DATE] 8:32PM [PERSON_NAME]" at bounding box center [158, 270] width 196 height 272
click at [424, 267] on div "Lead rápido" at bounding box center [366, 270] width 196 height 272
click at [611, 105] on div "Negociación" at bounding box center [567, 105] width 183 height 11
click at [911, 15] on span "Nuevo lead" at bounding box center [904, 20] width 49 height 23
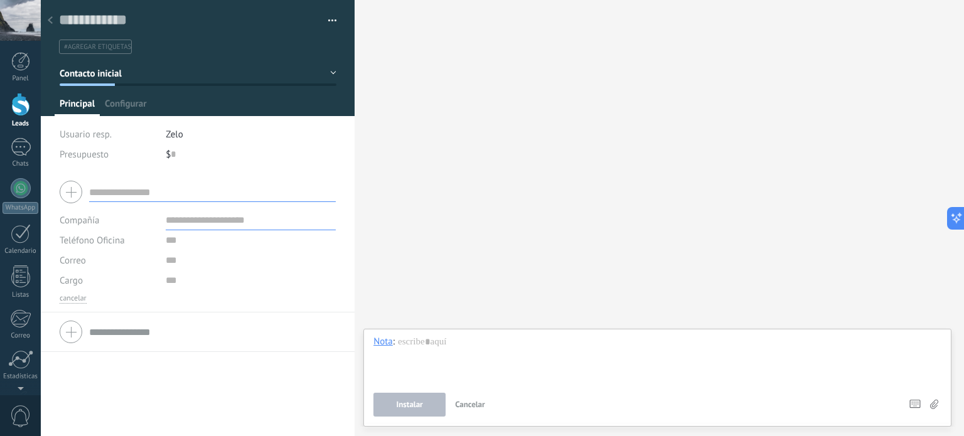
click at [50, 21] on icon at bounding box center [50, 20] width 5 height 8
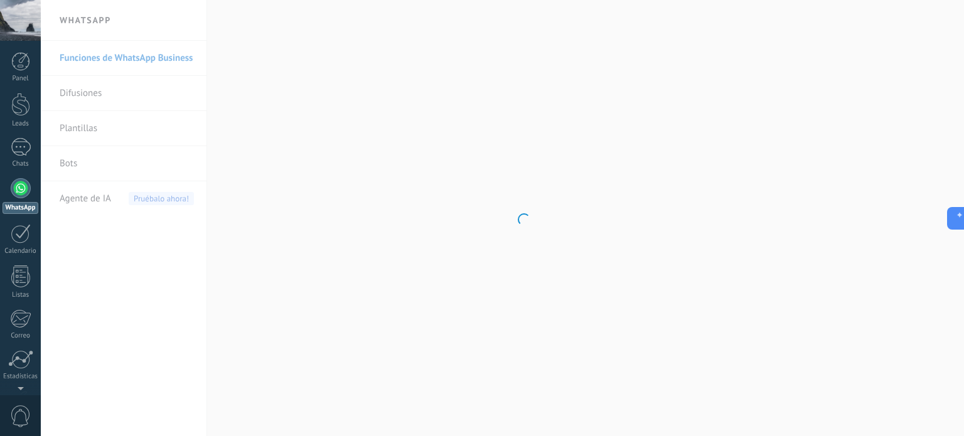
click at [24, 136] on div "Panel Leads 1 Chats WhatsApp Clientes 1" at bounding box center [20, 266] width 41 height 429
click at [19, 108] on div at bounding box center [20, 104] width 19 height 23
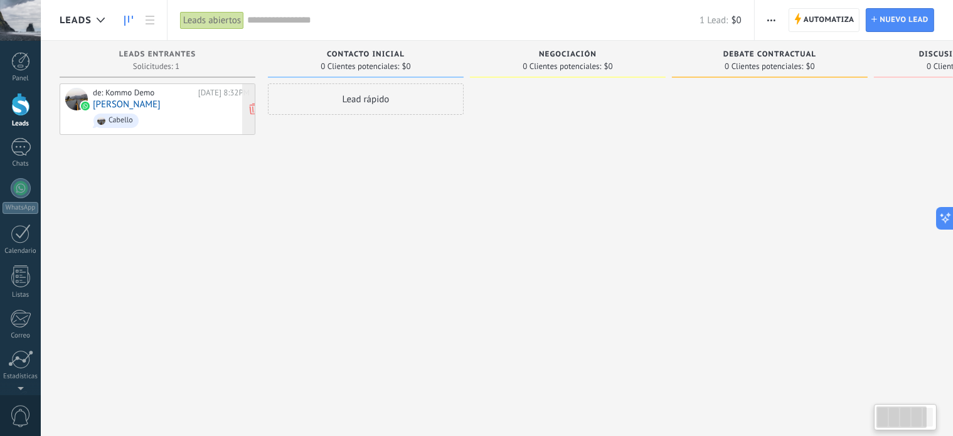
click at [138, 105] on link "[PERSON_NAME]" at bounding box center [127, 104] width 68 height 11
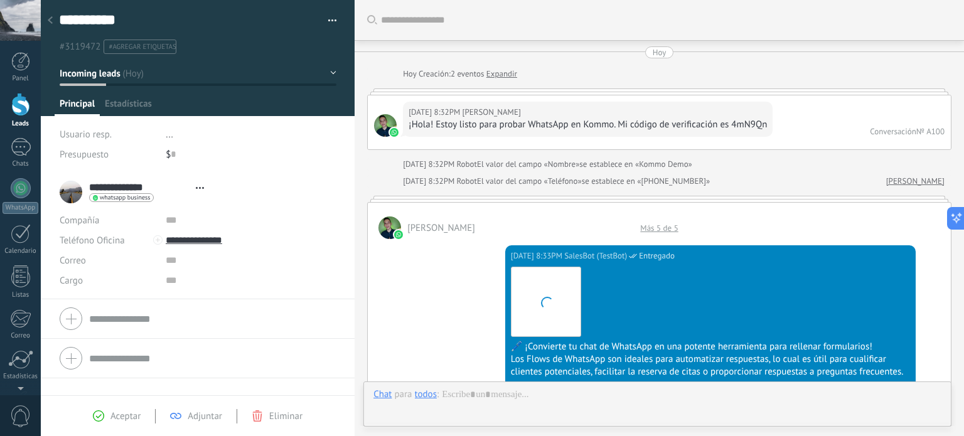
type textarea "**********"
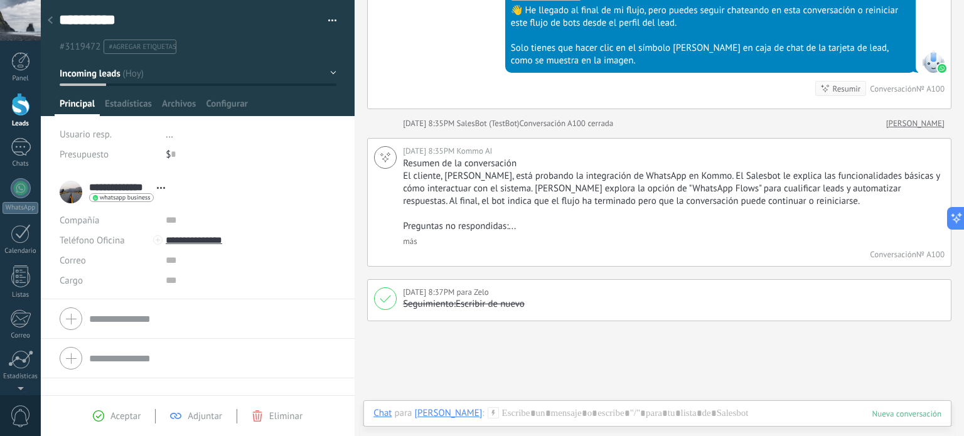
scroll to position [1008, 0]
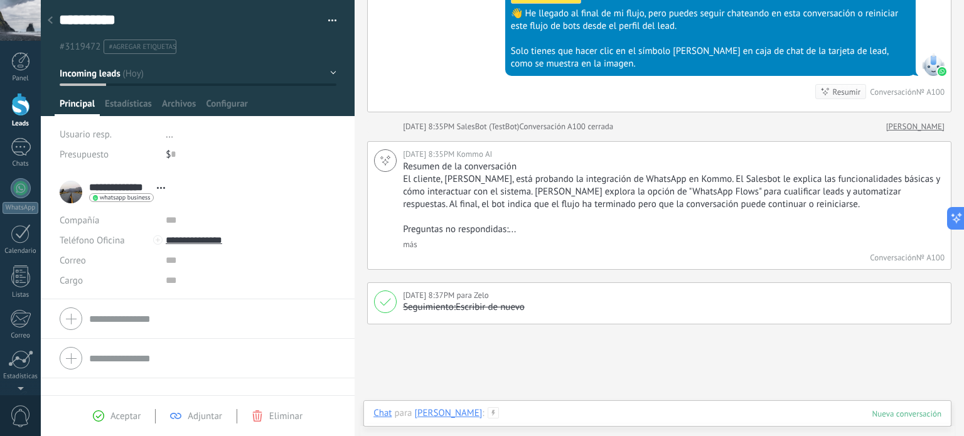
click at [665, 414] on div at bounding box center [657, 426] width 568 height 38
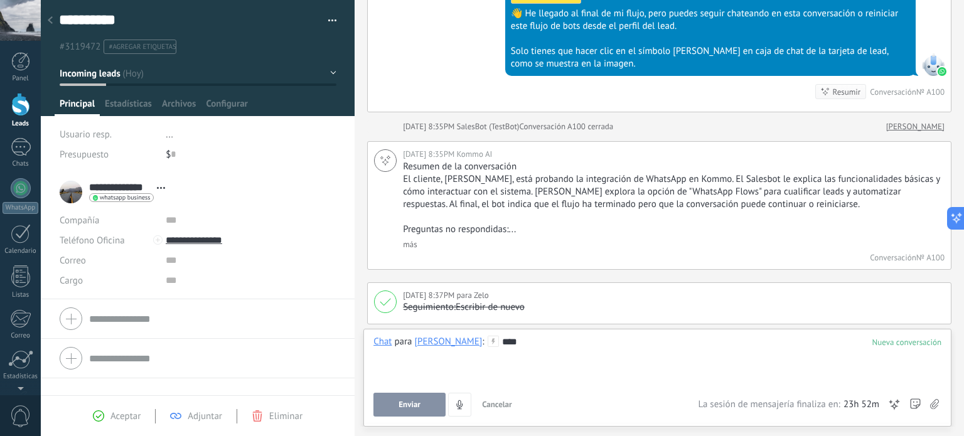
click at [404, 408] on span "Enviar" at bounding box center [410, 404] width 22 height 9
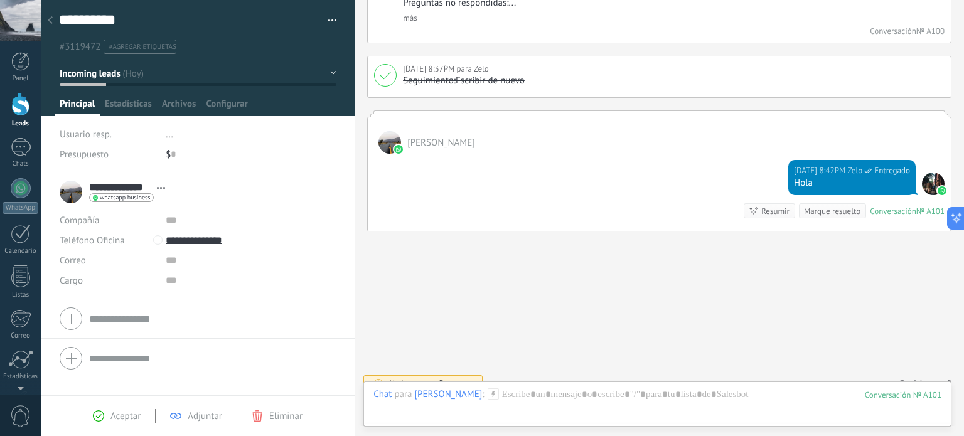
scroll to position [1246, 0]
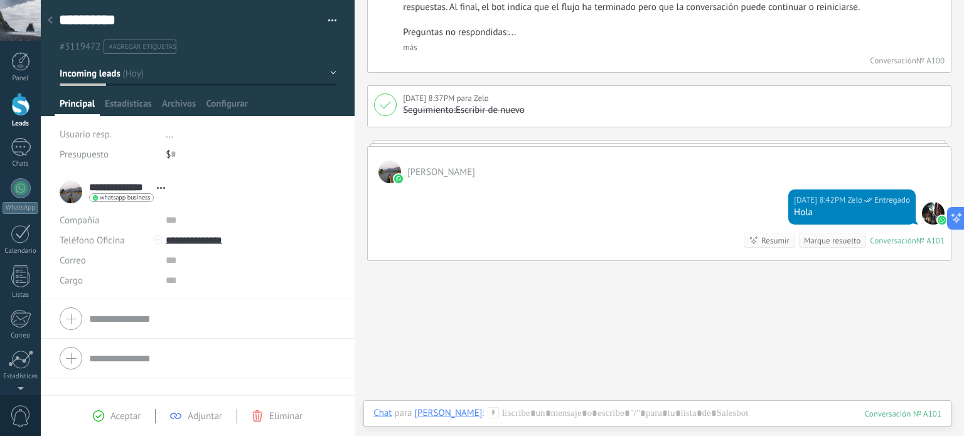
scroll to position [1142, 0]
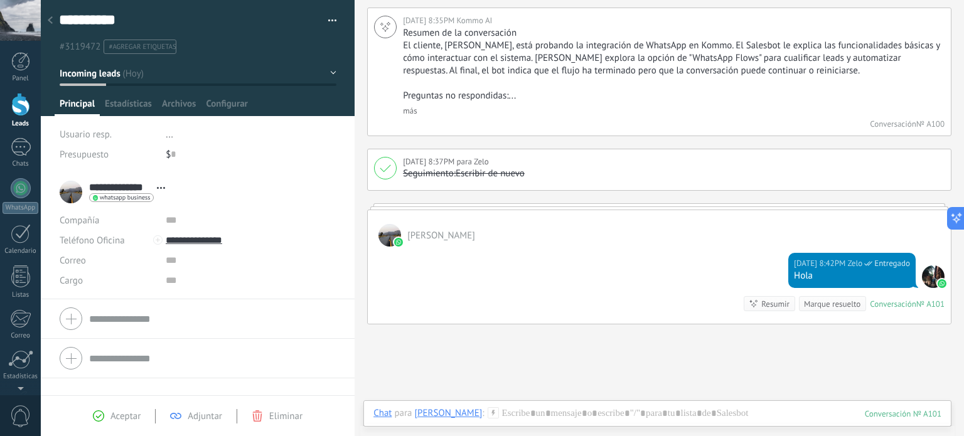
click at [126, 417] on span "Aceptar" at bounding box center [125, 416] width 30 height 12
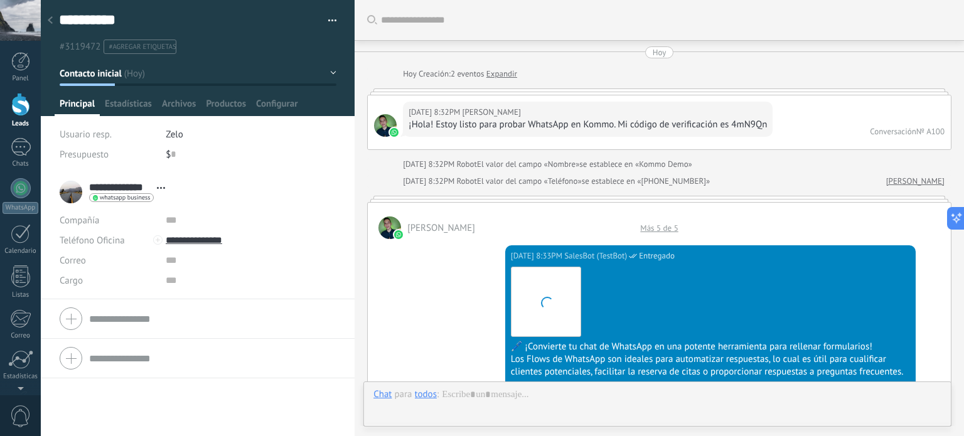
scroll to position [1300, 0]
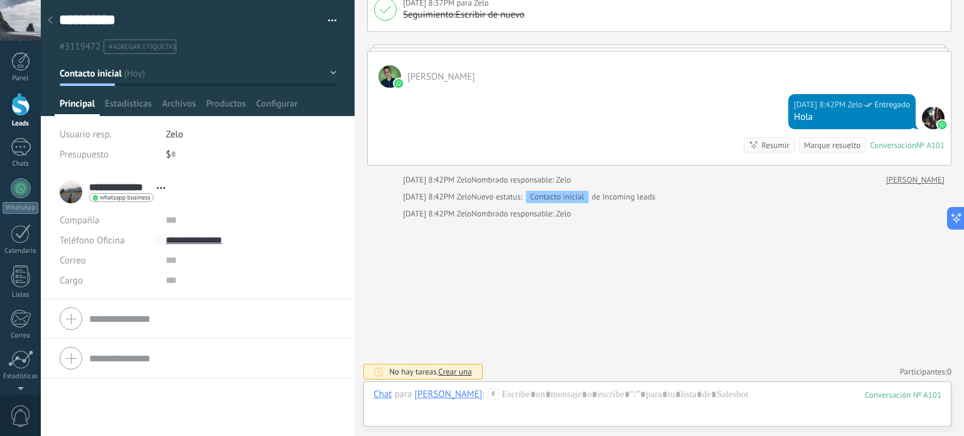
click at [590, 211] on div "[DATE] 8:42PM [PERSON_NAME] responsable: [PERSON_NAME]" at bounding box center [674, 214] width 542 height 13
click at [22, 105] on div at bounding box center [20, 104] width 19 height 23
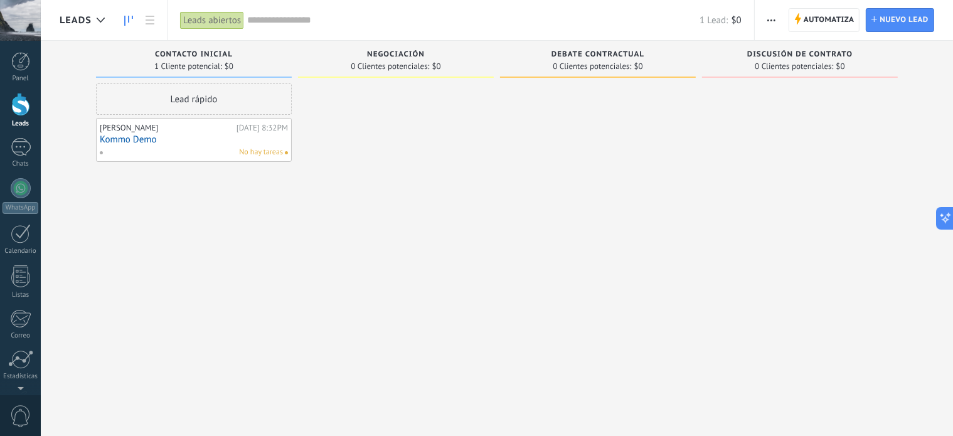
click at [384, 148] on div at bounding box center [396, 219] width 196 height 272
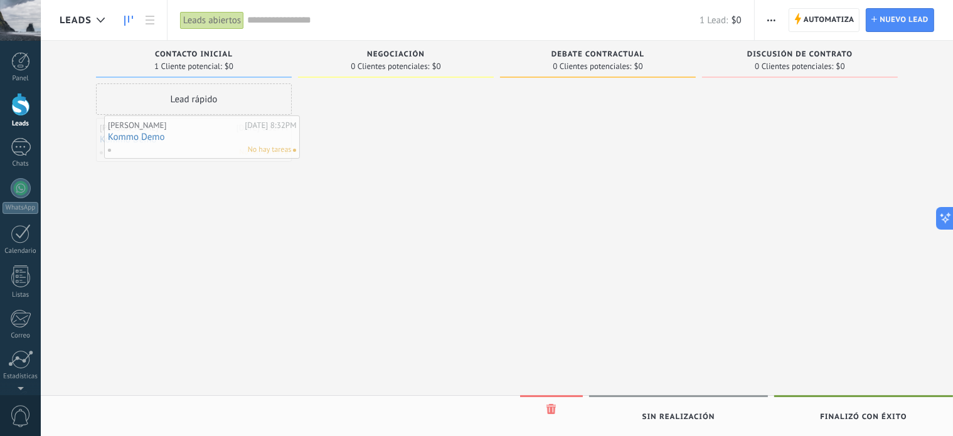
drag, startPoint x: 168, startPoint y: 142, endPoint x: 174, endPoint y: 138, distance: 7.9
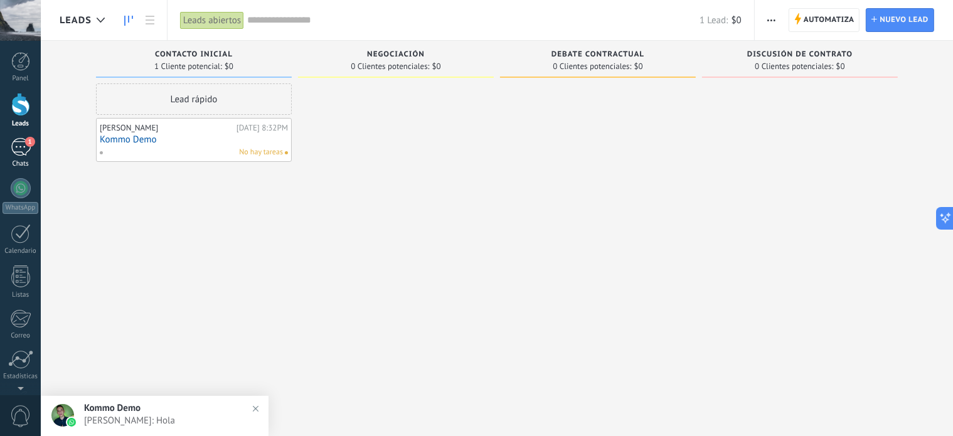
click at [28, 140] on span "1" at bounding box center [30, 142] width 10 height 10
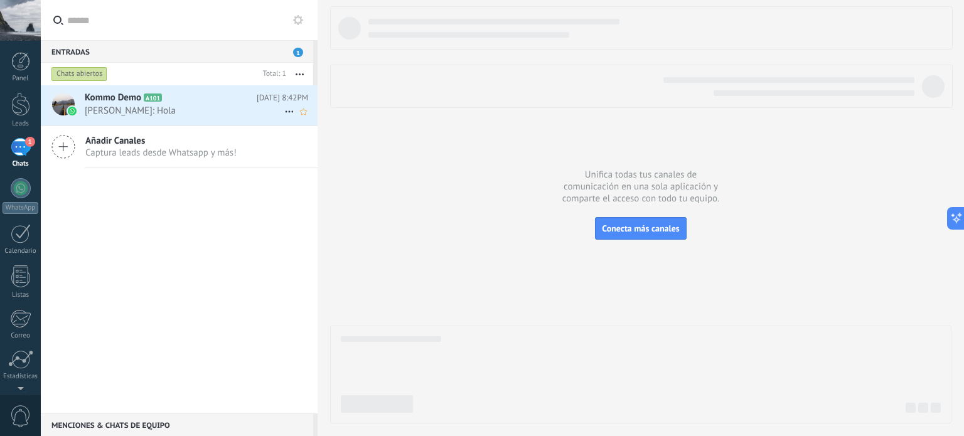
click at [118, 95] on span "Kommo Demo" at bounding box center [113, 98] width 56 height 13
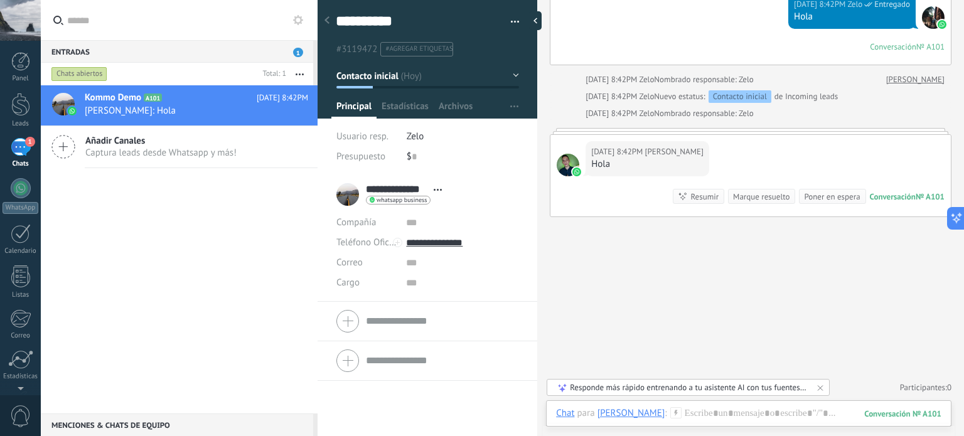
scroll to position [1521, 0]
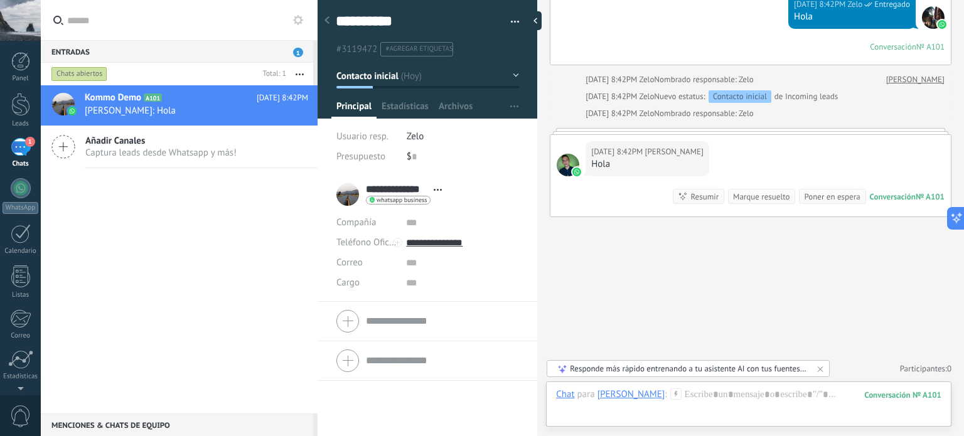
click at [502, 23] on button "button" at bounding box center [510, 22] width 18 height 19
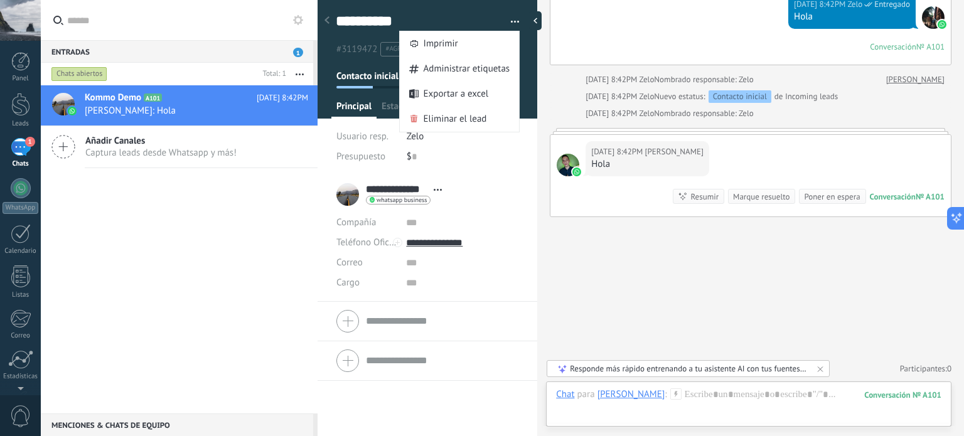
click at [505, 22] on button "button" at bounding box center [510, 22] width 18 height 19
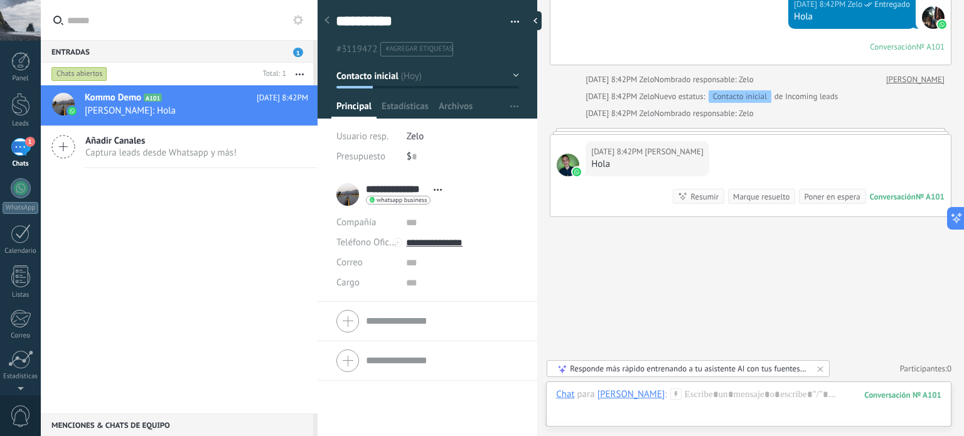
click at [507, 70] on button "Contacto inicial" at bounding box center [427, 76] width 183 height 23
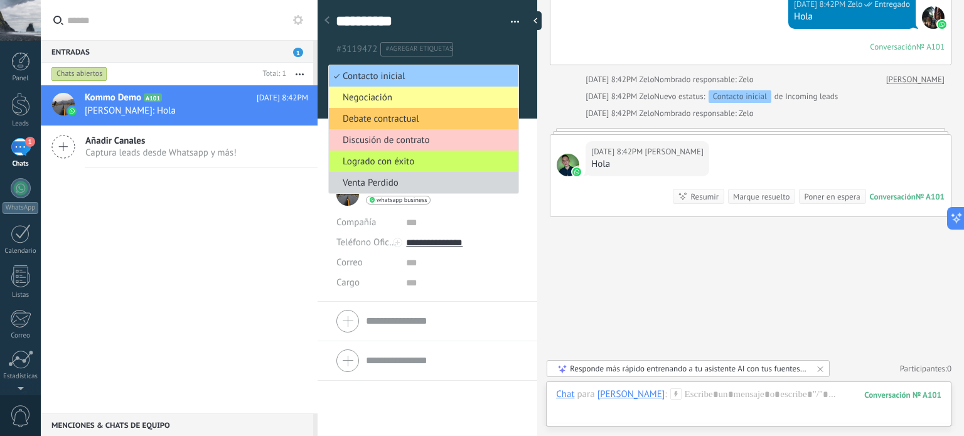
click at [486, 52] on ul "#3119472 #agregar etiquetas" at bounding box center [425, 49] width 181 height 17
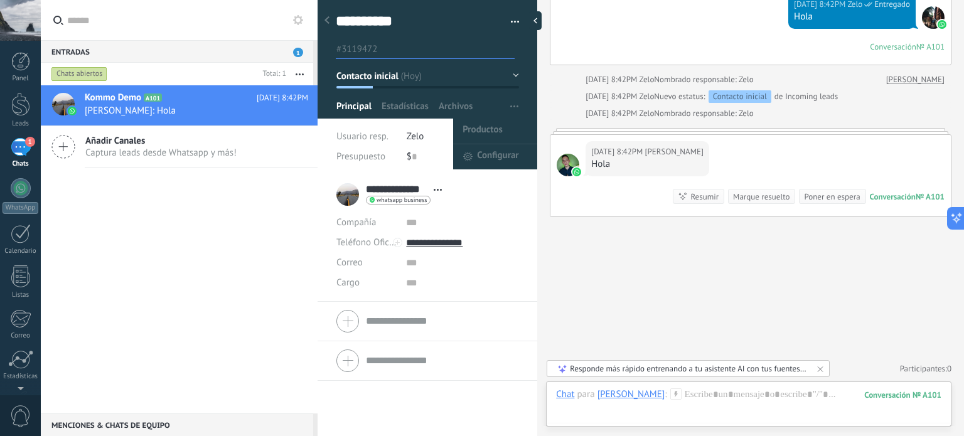
click at [510, 102] on span "button" at bounding box center [514, 107] width 8 height 24
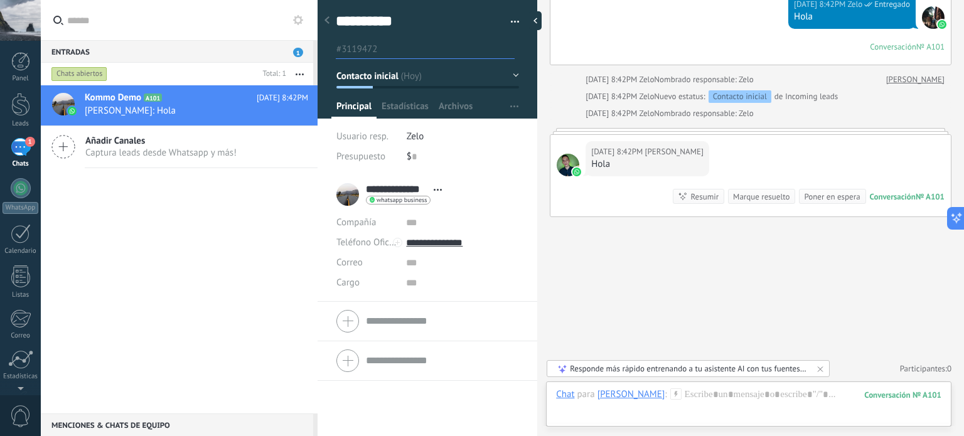
click at [163, 257] on div "Kommo Demo A101 [DATE] 8:42PM [PERSON_NAME]: Hola Añadir Canales Captura leads …" at bounding box center [179, 249] width 277 height 328
click at [822, 368] on icon at bounding box center [820, 369] width 10 height 10
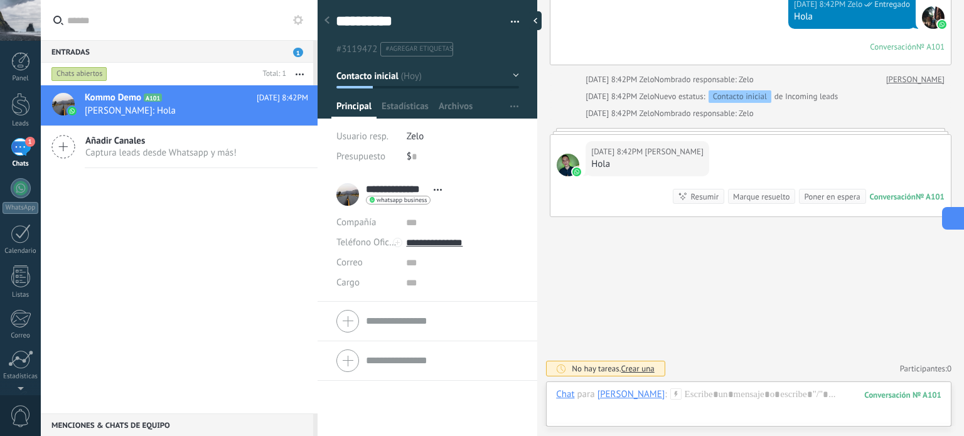
click at [958, 223] on button at bounding box center [953, 218] width 23 height 23
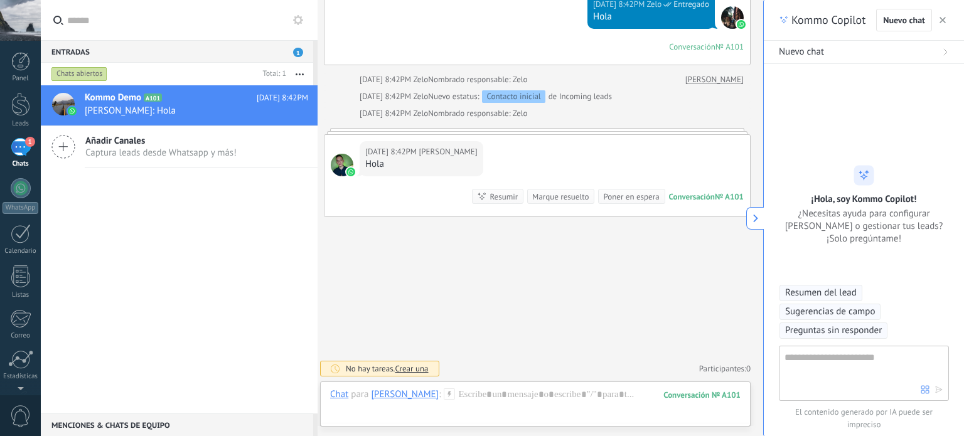
scroll to position [1432, 0]
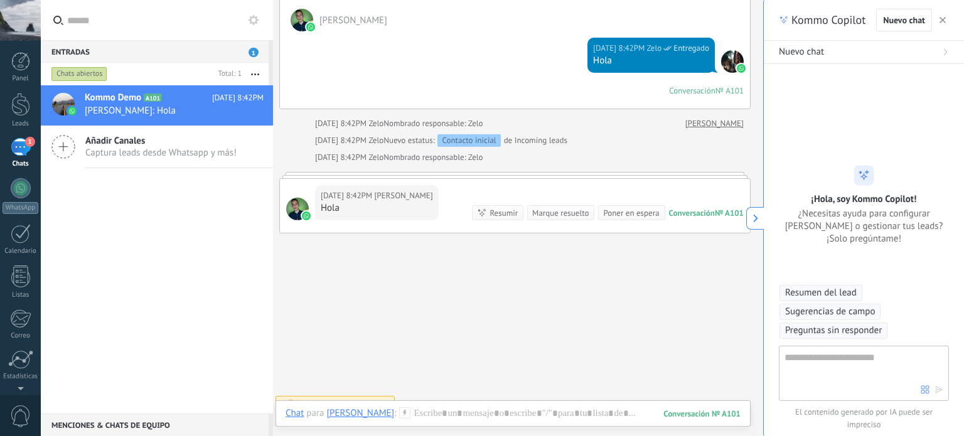
type textarea "**********"
click at [945, 17] on icon "button" at bounding box center [943, 20] width 6 height 6
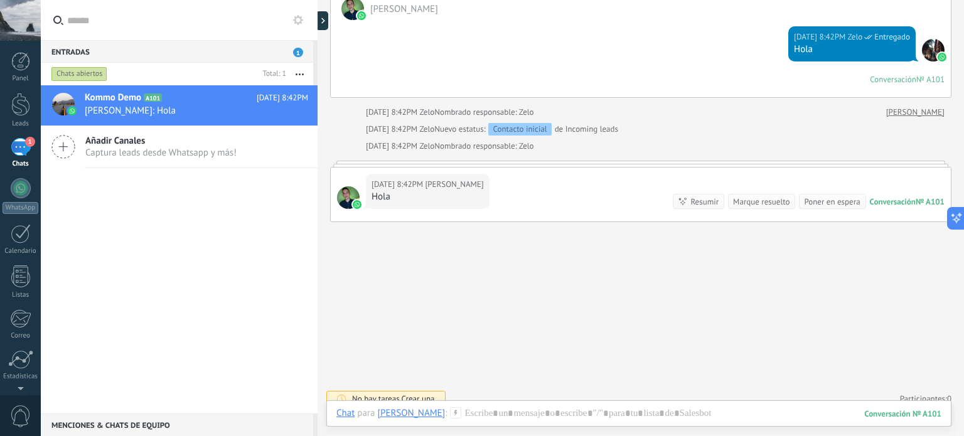
scroll to position [1369, 0]
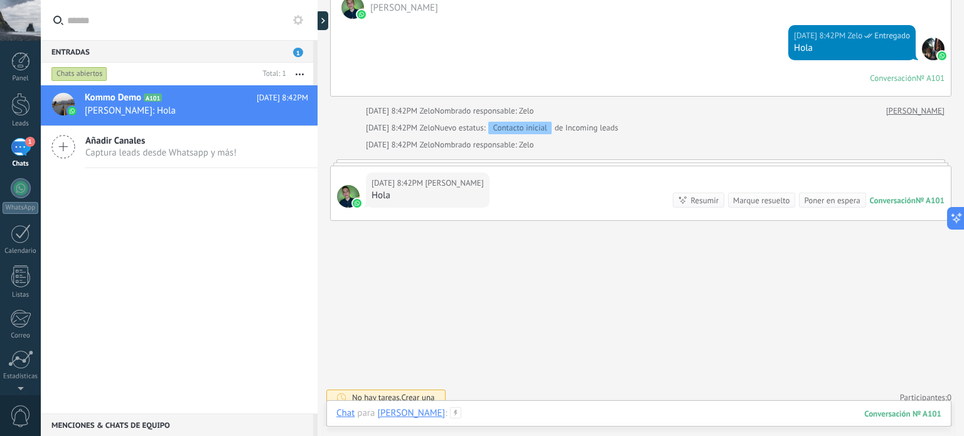
click at [466, 409] on div at bounding box center [638, 426] width 605 height 38
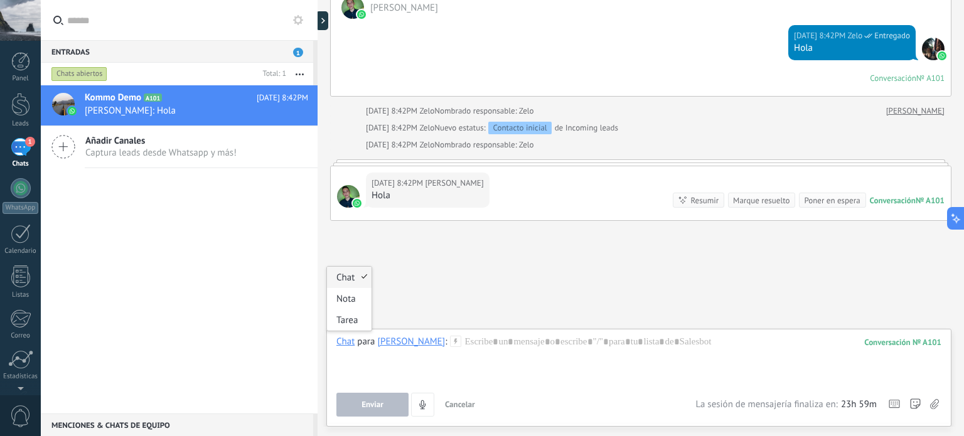
click at [351, 340] on div "Chat" at bounding box center [345, 341] width 18 height 11
click at [355, 296] on div "Nota" at bounding box center [349, 298] width 45 height 21
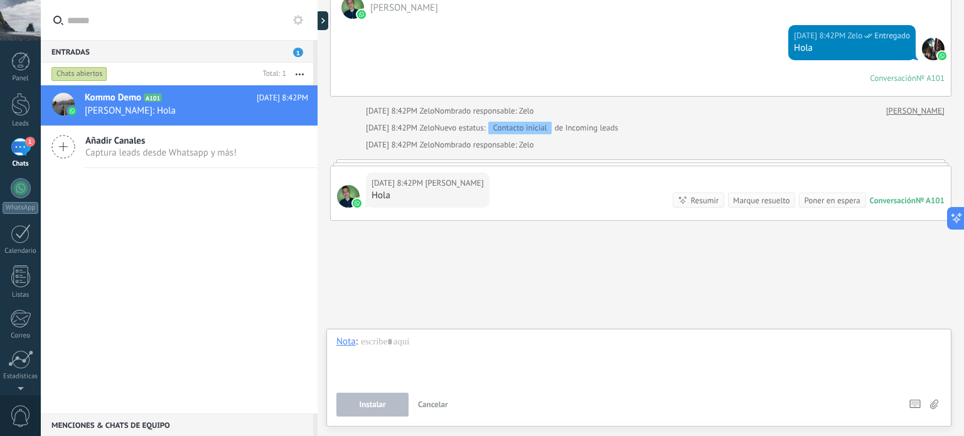
click at [428, 353] on div at bounding box center [638, 360] width 605 height 48
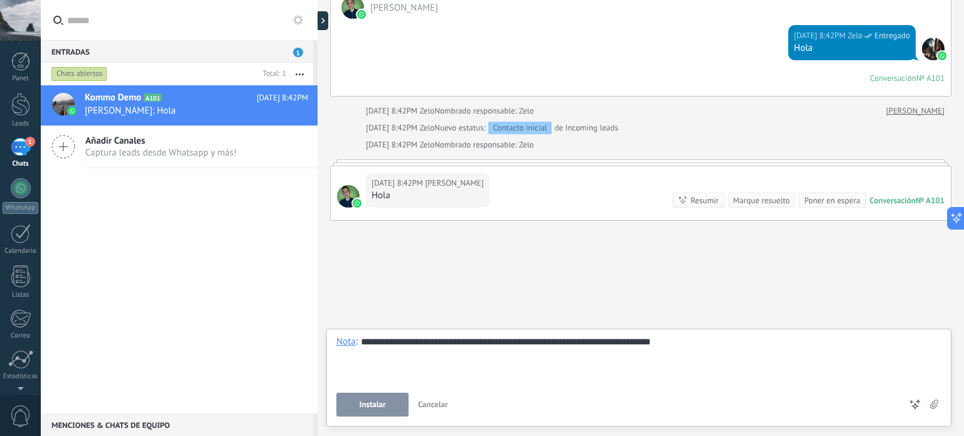
click at [393, 399] on button "Instalar" at bounding box center [372, 405] width 72 height 24
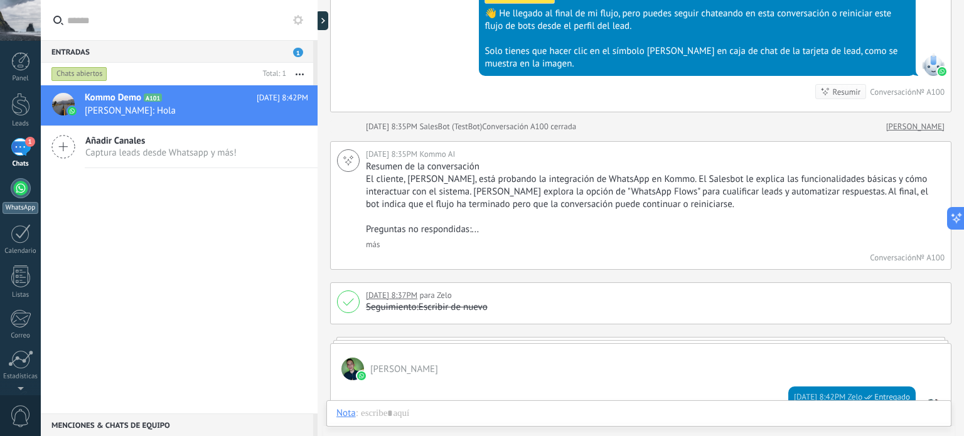
scroll to position [1005, 0]
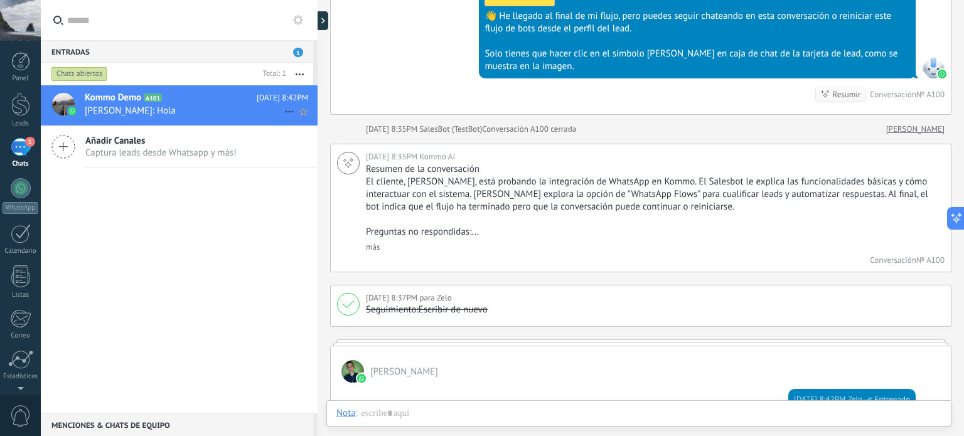
click at [124, 92] on span "Kommo Demo" at bounding box center [113, 98] width 56 height 13
click at [23, 110] on div at bounding box center [20, 104] width 19 height 23
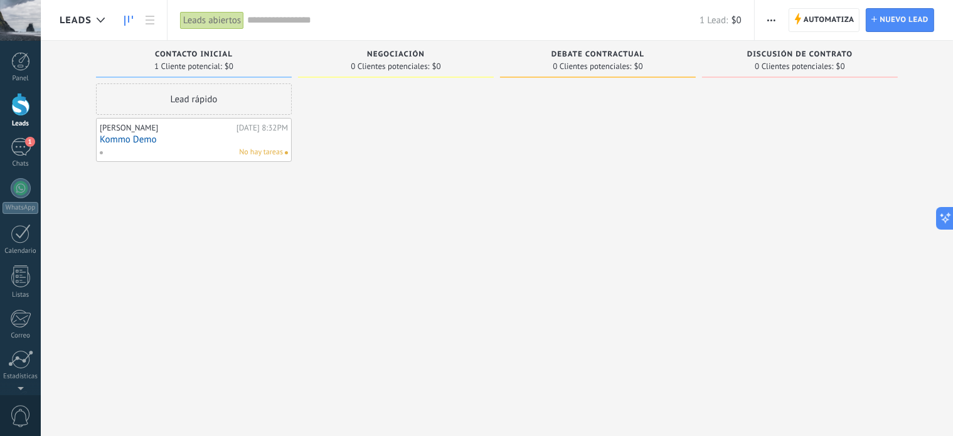
click at [187, 152] on div "No hay tareas" at bounding box center [191, 152] width 184 height 11
click at [168, 140] on link "Kommo Demo" at bounding box center [194, 139] width 188 height 11
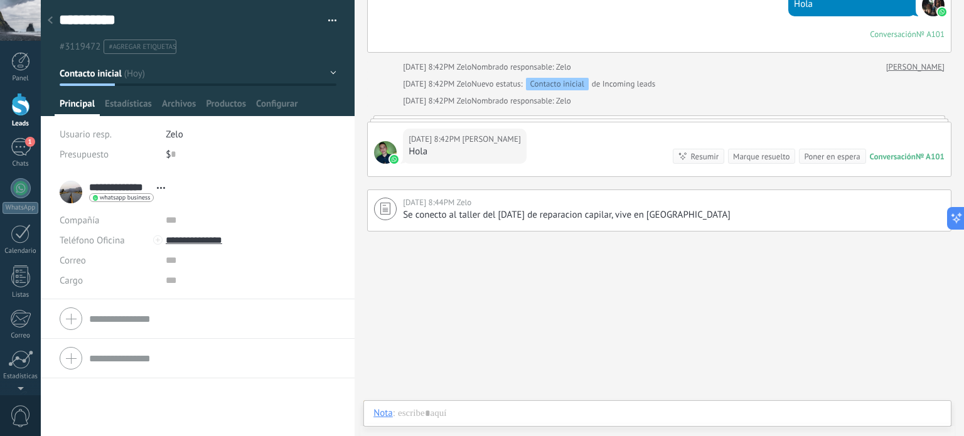
scroll to position [1423, 0]
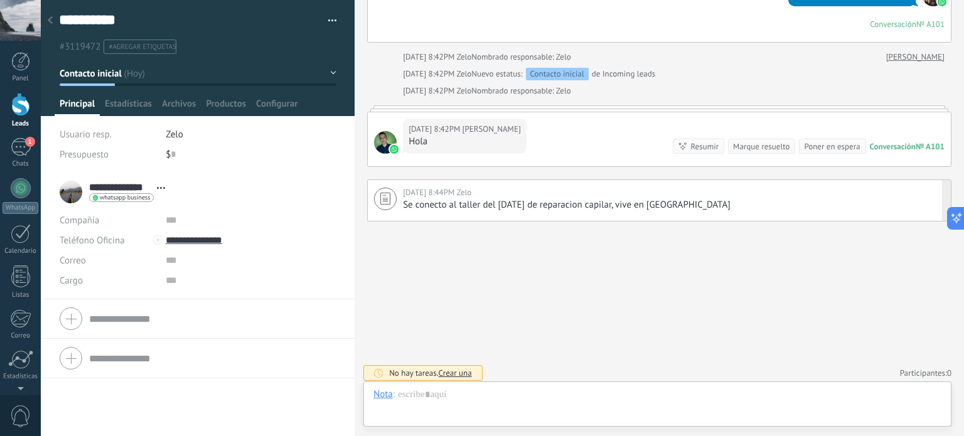
click at [641, 207] on div "Se conecto al taller del [DATE] de reparacion capilar, vive en [GEOGRAPHIC_DATA]" at bounding box center [674, 205] width 542 height 13
type textarea "**********"
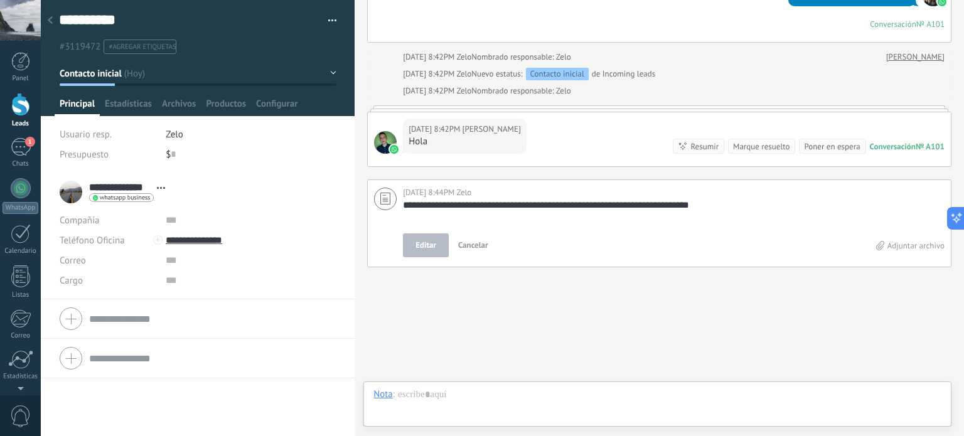
scroll to position [13, 0]
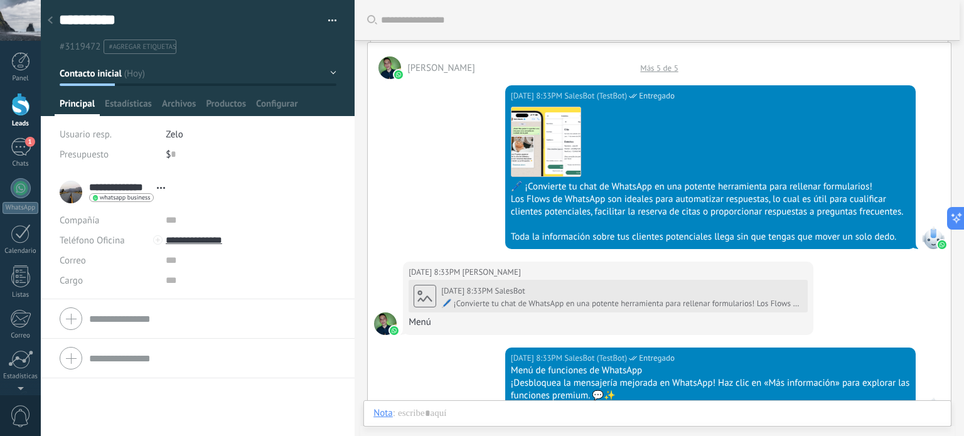
scroll to position [104, 0]
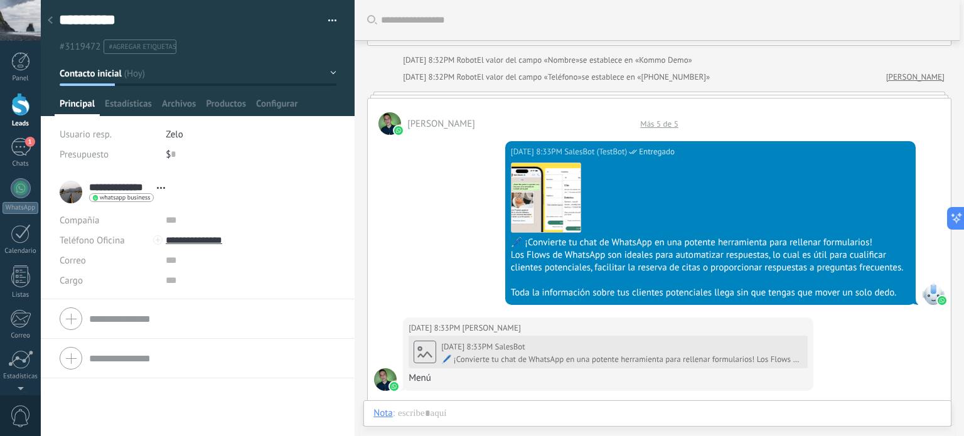
click at [444, 15] on input "text" at bounding box center [664, 20] width 566 height 13
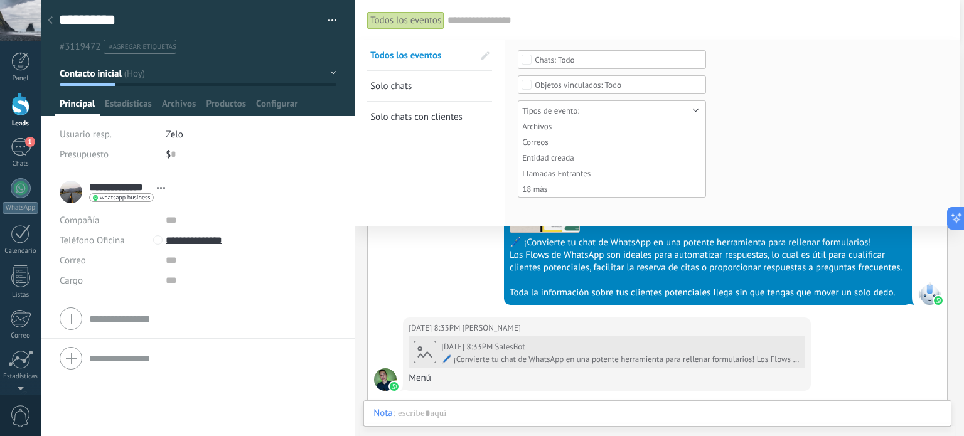
click at [444, 78] on link "Solo chats" at bounding box center [421, 86] width 103 height 30
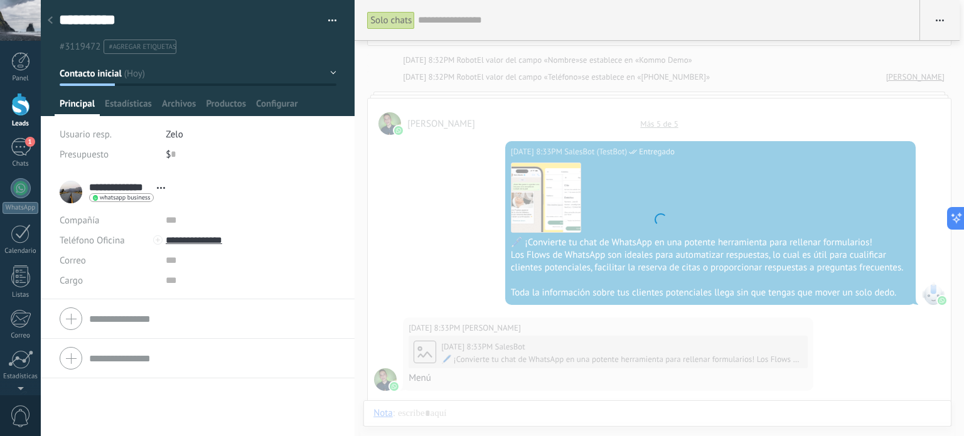
scroll to position [911, 0]
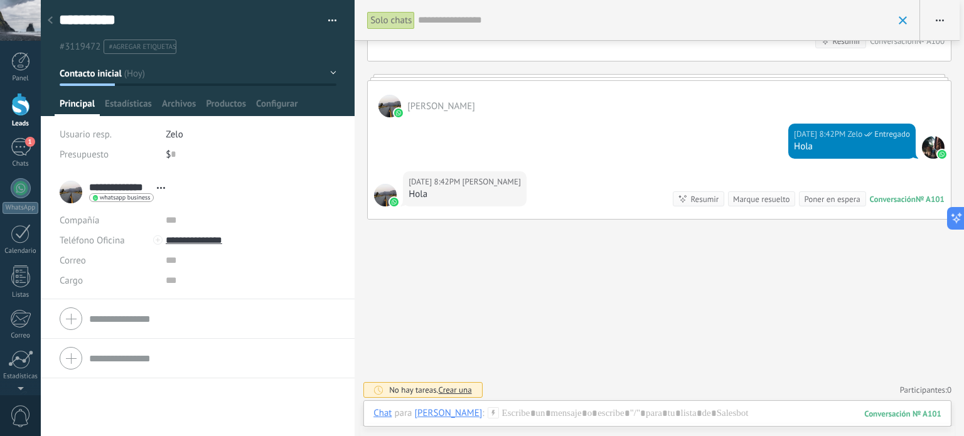
click at [442, 12] on div at bounding box center [662, 20] width 489 height 40
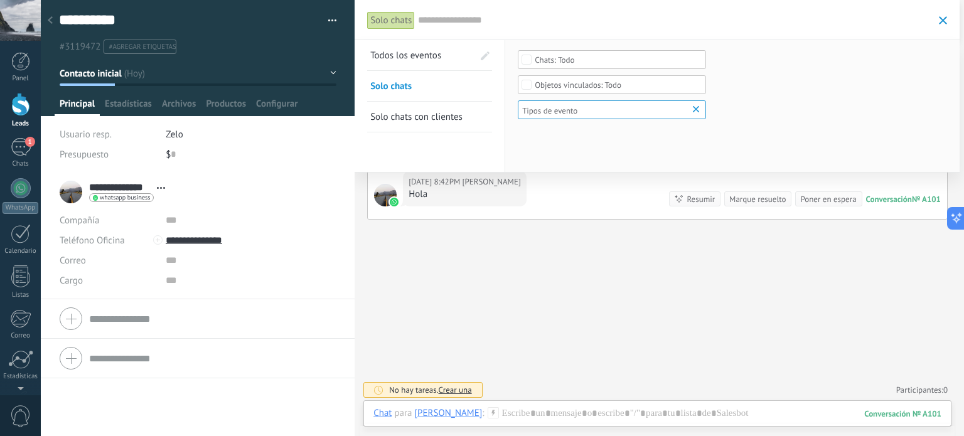
click at [429, 51] on span "Todos los eventos" at bounding box center [405, 56] width 71 height 12
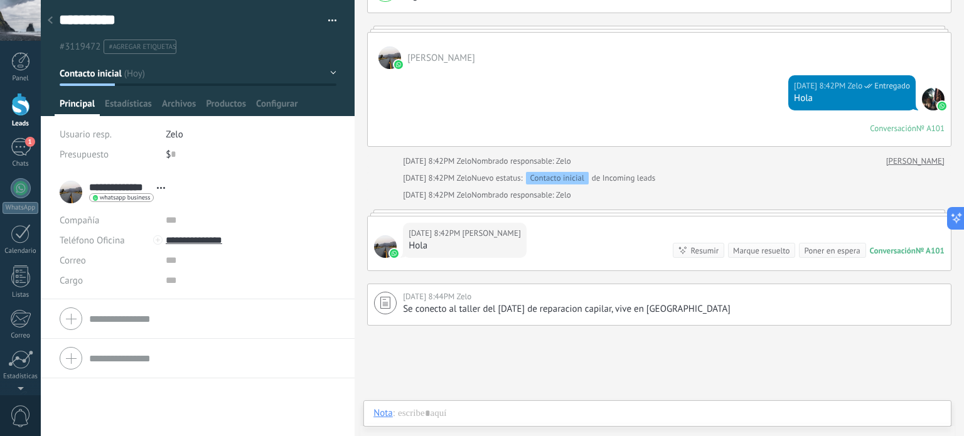
scroll to position [1110, 0]
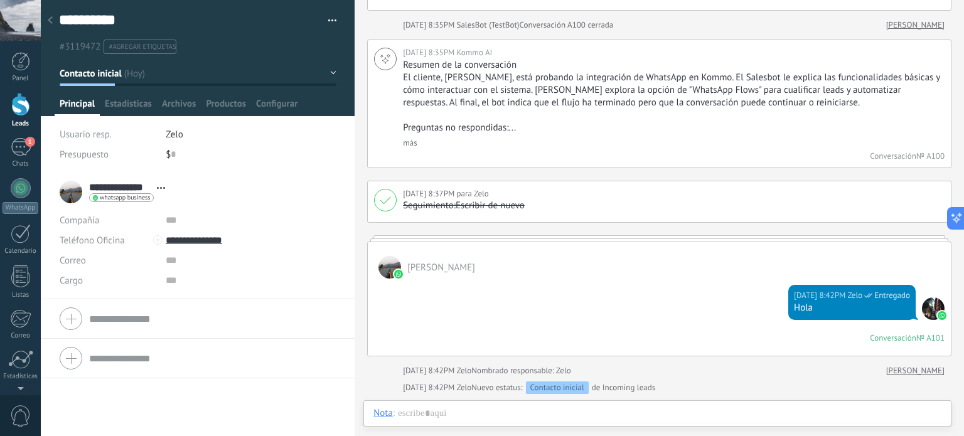
click at [244, 64] on button "Contacto inicial" at bounding box center [198, 73] width 277 height 23
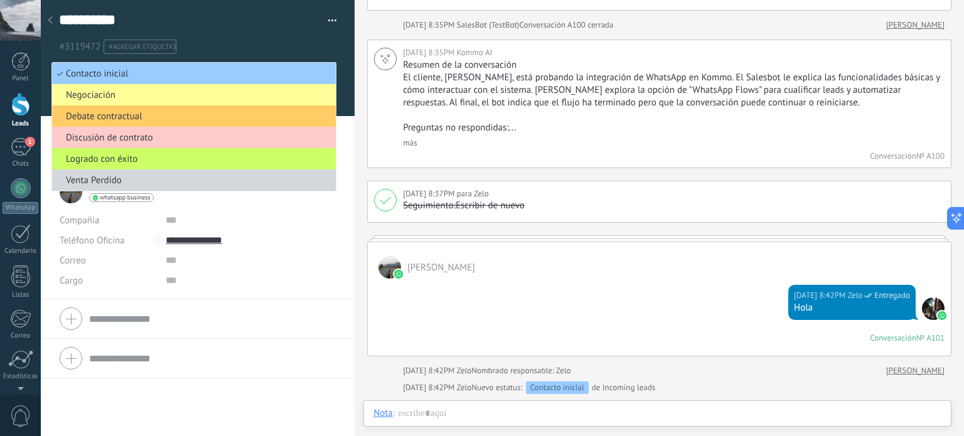
click at [286, 29] on div "**********" at bounding box center [198, 20] width 278 height 19
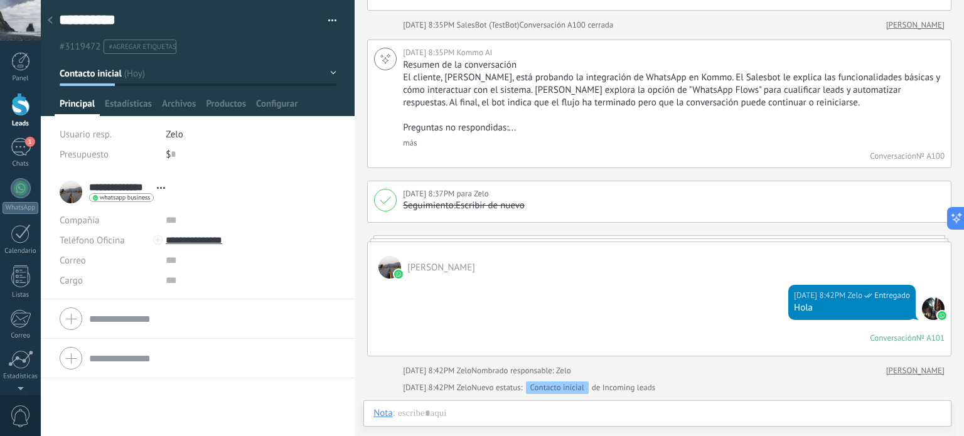
click at [105, 188] on input "**********" at bounding box center [120, 187] width 62 height 13
click at [137, 215] on div "Compañía" at bounding box center [108, 220] width 97 height 20
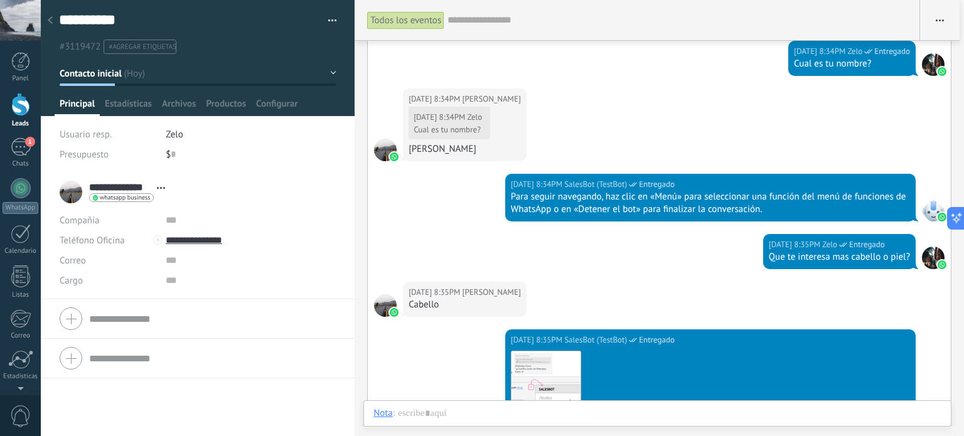
scroll to position [587, 0]
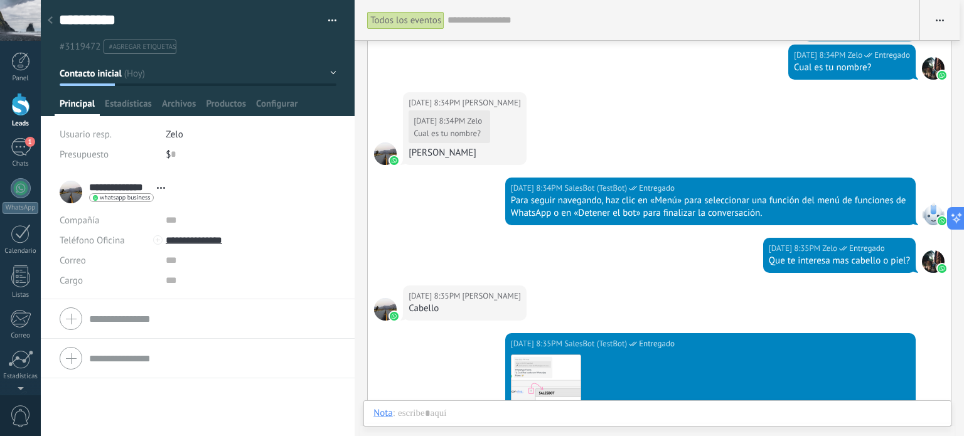
click at [472, 16] on input "text" at bounding box center [676, 20] width 459 height 13
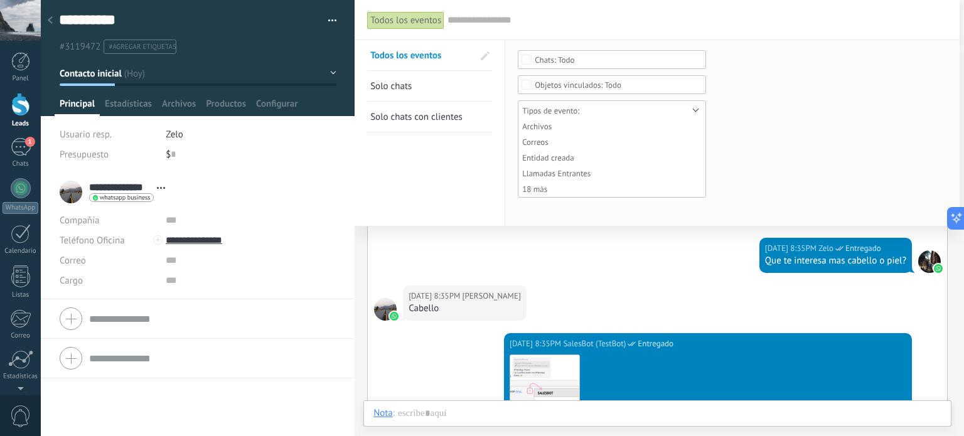
click at [483, 60] on span at bounding box center [485, 55] width 9 height 9
click at [483, 57] on span at bounding box center [483, 55] width 11 height 9
click at [483, 57] on span at bounding box center [485, 55] width 9 height 9
click at [483, 57] on span at bounding box center [483, 55] width 11 height 9
click at [680, 106] on span "Tipos de evento: Archivos Correos Entidad creada Llamadas Entrantes 18 màs" at bounding box center [606, 150] width 168 height 88
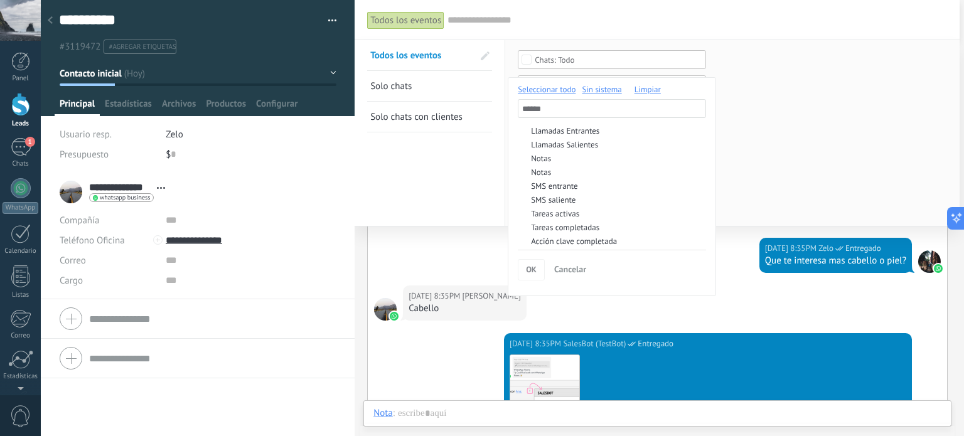
scroll to position [104, 0]
click at [576, 272] on span "Cancelar" at bounding box center [570, 269] width 32 height 11
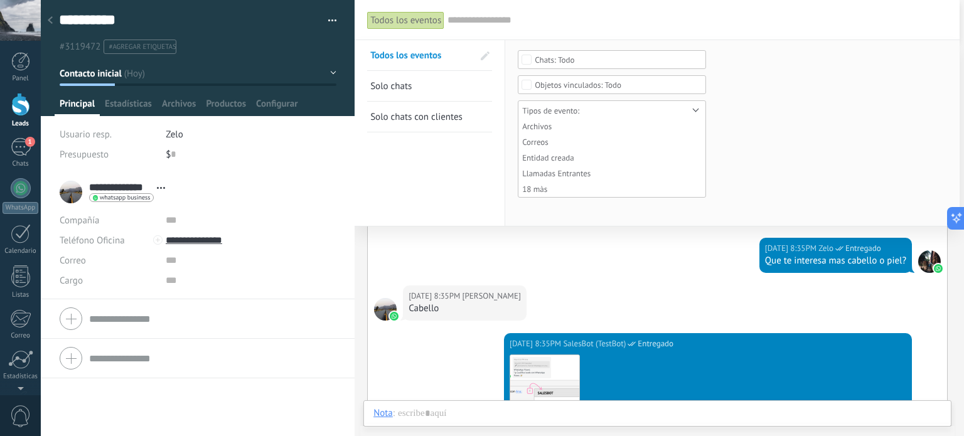
click at [567, 258] on div "[DATE] 8:35PM Zelo Entregado Que te interesa mas cabello o piel?" at bounding box center [657, 262] width 579 height 48
click at [447, 16] on input "text" at bounding box center [697, 20] width 500 height 13
click at [462, 247] on div "[DATE] 8:35PM Zelo Entregado Que te interesa mas cabello o piel?" at bounding box center [657, 262] width 579 height 48
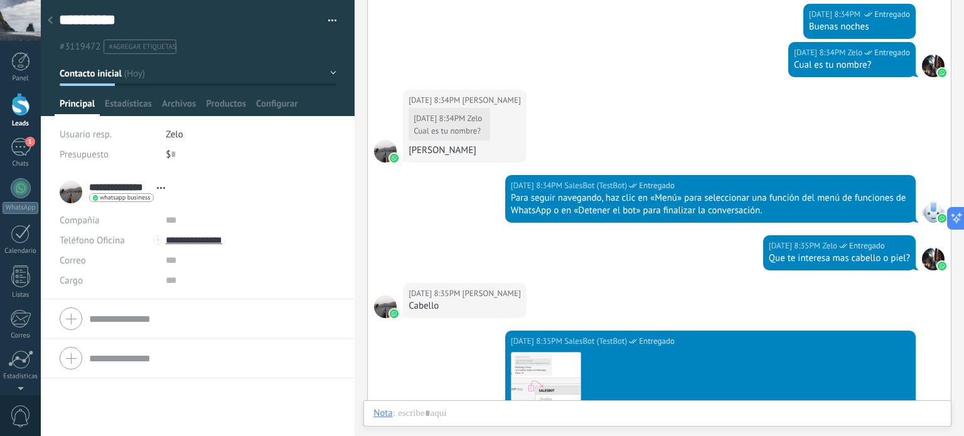
scroll to position [587, 0]
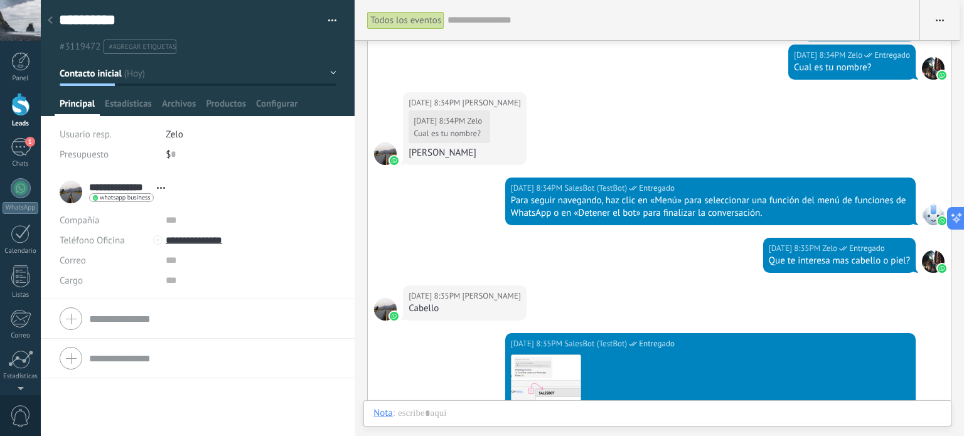
click at [954, 7] on div "Mostrar milisegundos Mostrar etiquetas de chats" at bounding box center [939, 20] width 40 height 40
click at [948, 17] on button "button" at bounding box center [940, 20] width 40 height 24
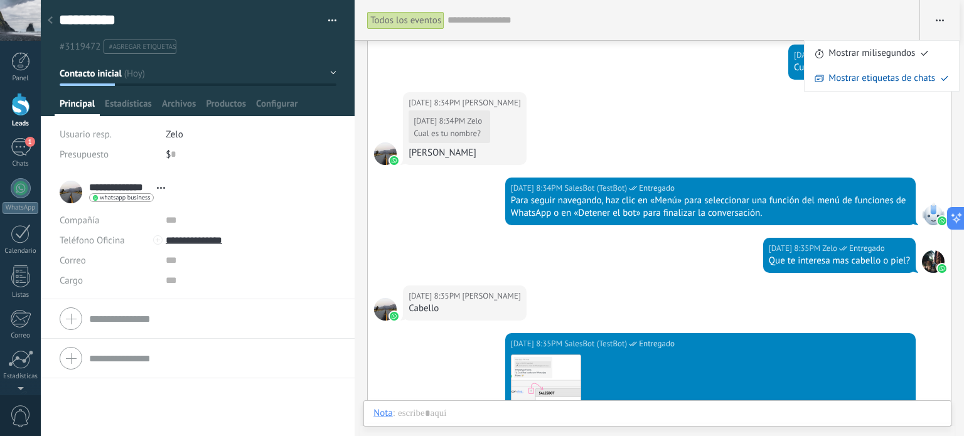
click at [948, 17] on button "button" at bounding box center [940, 20] width 40 height 24
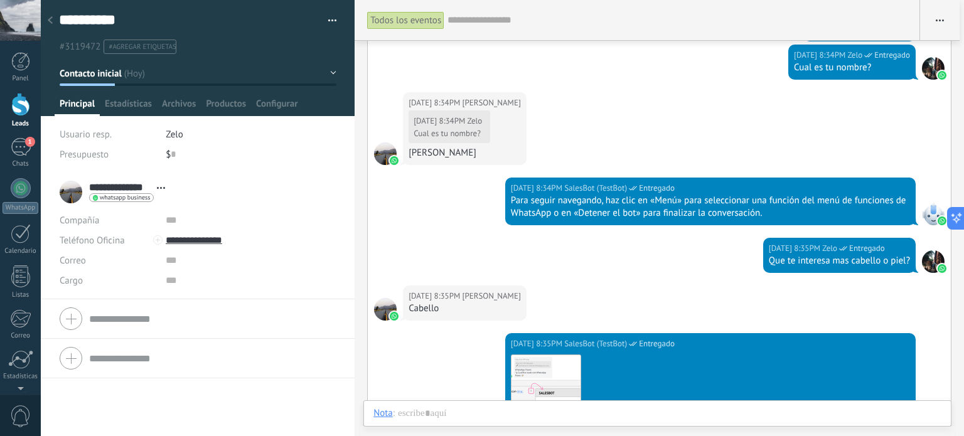
click at [948, 17] on button "button" at bounding box center [940, 20] width 40 height 24
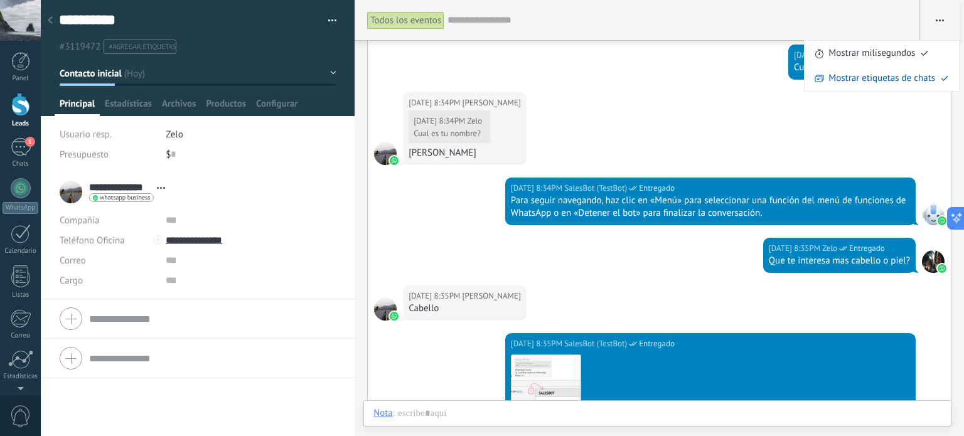
click at [948, 17] on button "button" at bounding box center [940, 20] width 40 height 24
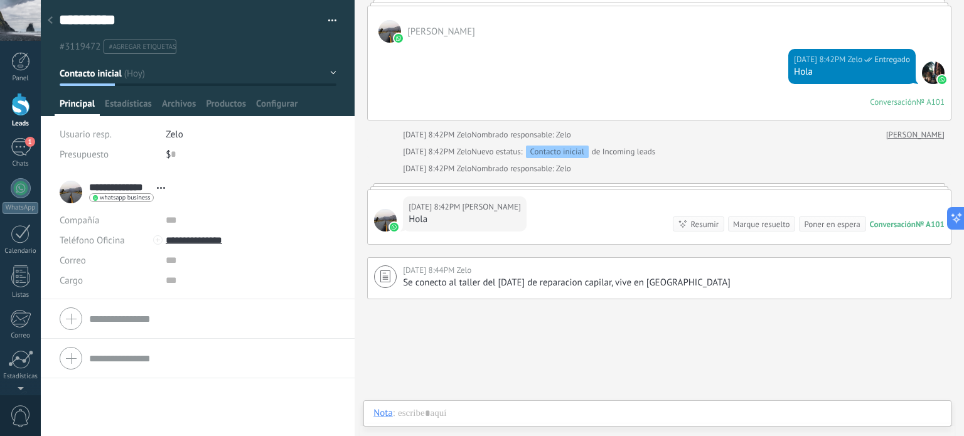
scroll to position [1423, 0]
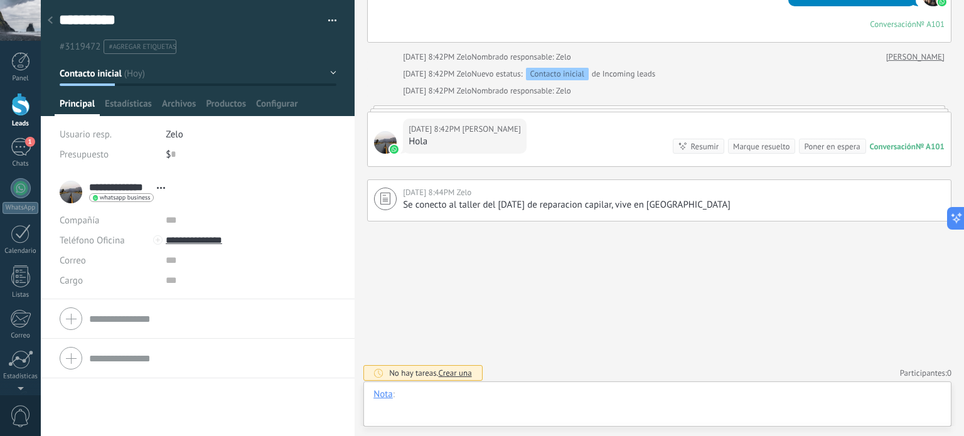
click at [449, 401] on div at bounding box center [657, 407] width 568 height 38
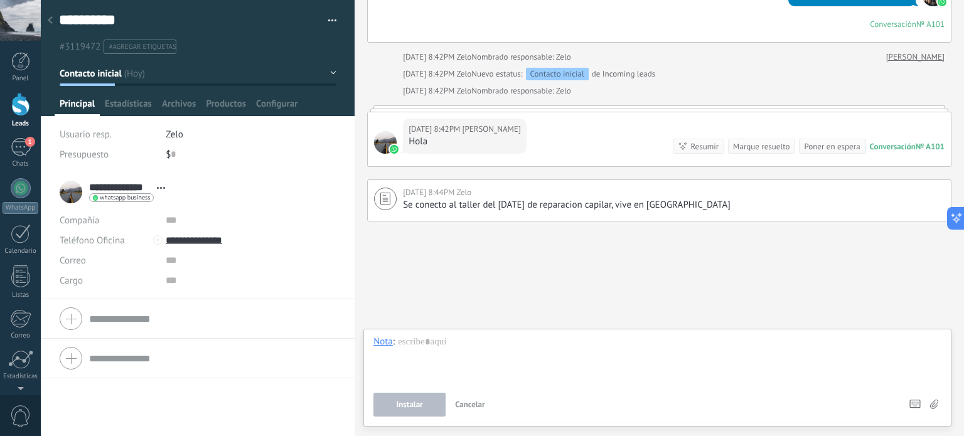
click at [371, 339] on div "Chat Correo Nota Tarea Nota : Instalar Cancelar Atajos – seleccionar acción – i…" at bounding box center [657, 378] width 588 height 98
click at [377, 341] on div "Nota" at bounding box center [382, 341] width 19 height 11
click at [383, 326] on div "Tarea" at bounding box center [386, 319] width 45 height 21
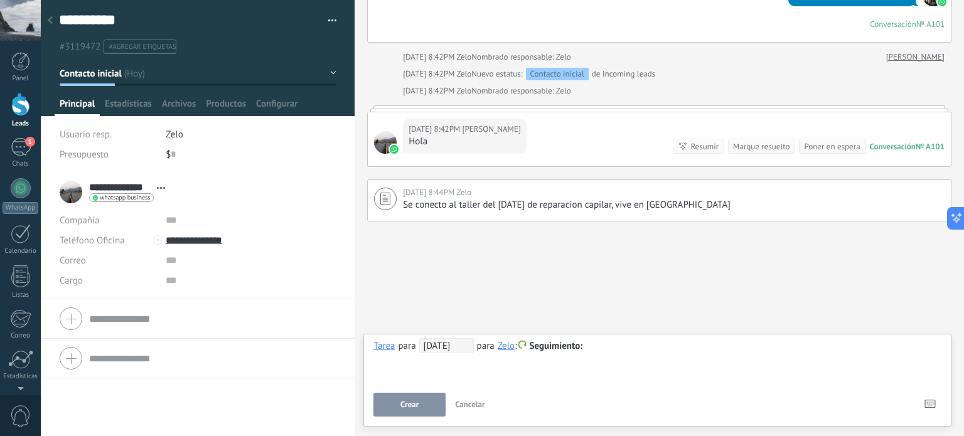
click at [600, 348] on div at bounding box center [657, 346] width 568 height 15
click at [537, 346] on div "**********" at bounding box center [657, 360] width 568 height 45
click at [528, 346] on span at bounding box center [522, 344] width 11 height 9
click at [549, 373] on label "Reunión" at bounding box center [556, 371] width 113 height 24
click at [585, 351] on div at bounding box center [657, 346] width 568 height 15
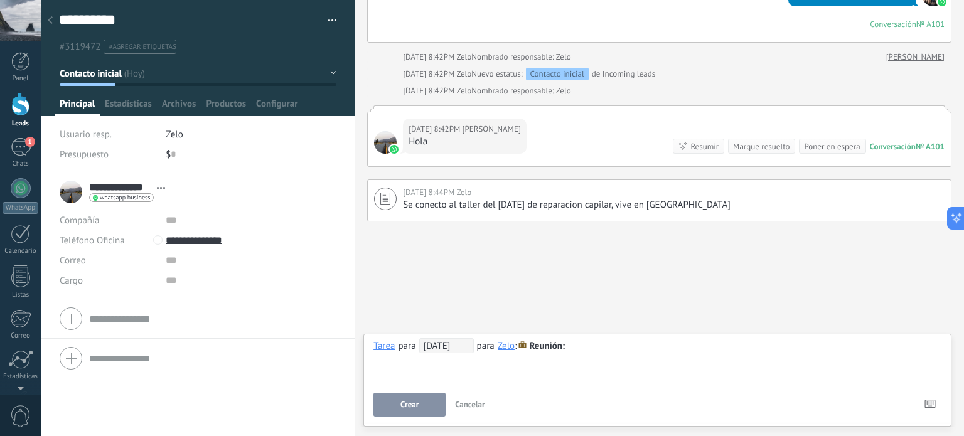
click at [552, 351] on span "Reunión" at bounding box center [547, 346] width 36 height 12
click at [602, 346] on div at bounding box center [657, 346] width 568 height 15
click at [463, 351] on span "[DATE]" at bounding box center [446, 345] width 55 height 15
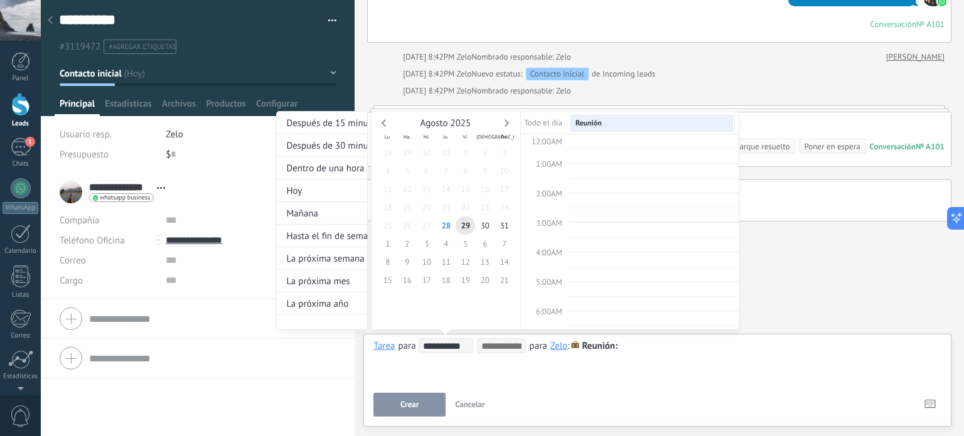
scroll to position [234, 0]
click at [485, 223] on span "30" at bounding box center [484, 226] width 19 height 18
type input "**********"
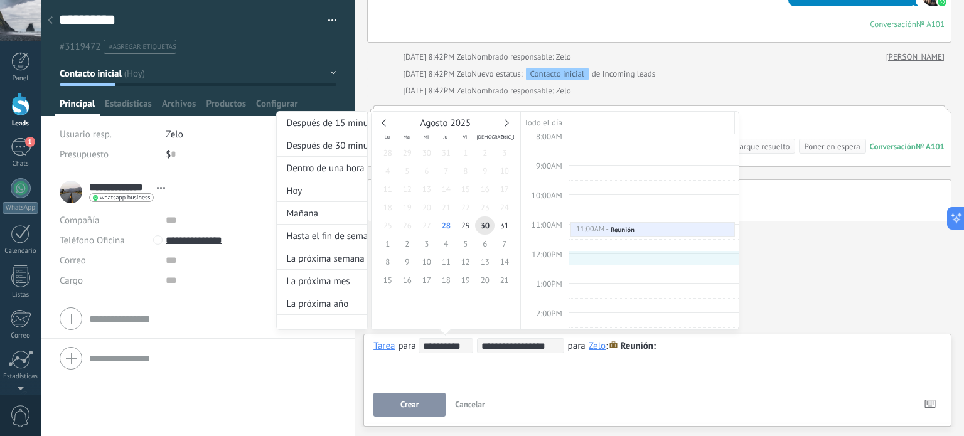
type input "**********"
click at [427, 404] on div at bounding box center [482, 218] width 964 height 436
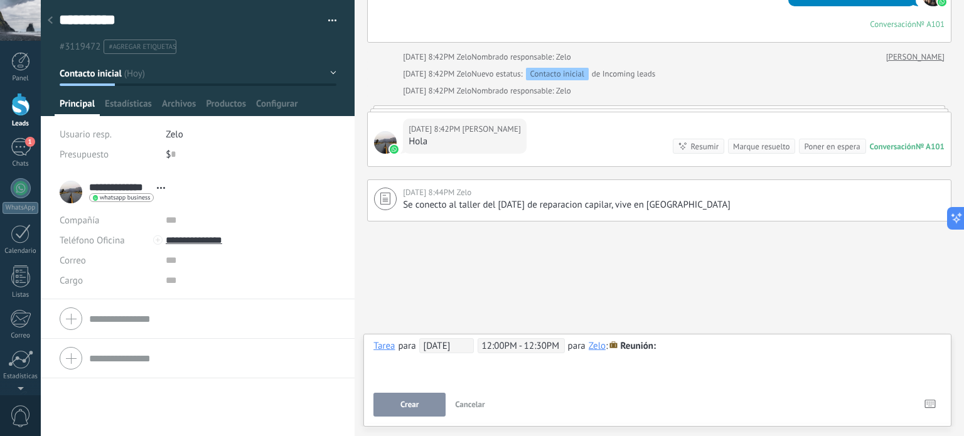
click at [409, 409] on span "Crear" at bounding box center [409, 404] width 18 height 9
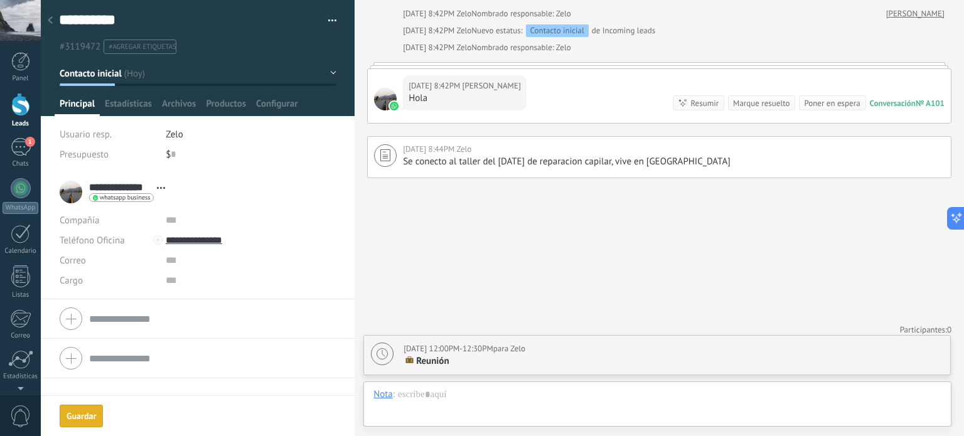
scroll to position [1467, 0]
click at [30, 239] on div "1" at bounding box center [21, 233] width 20 height 19
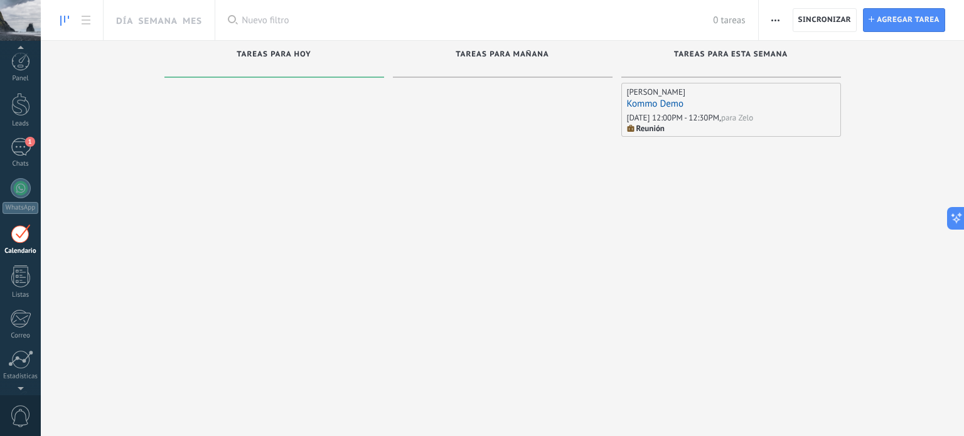
scroll to position [35, 0]
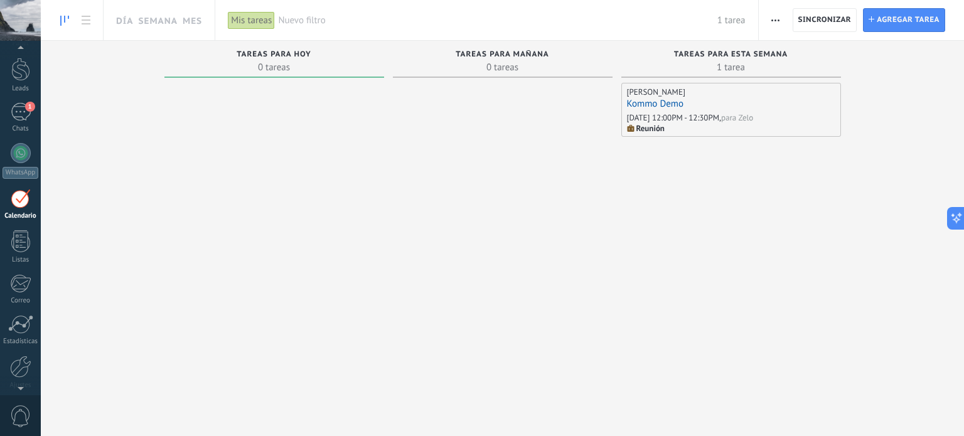
click at [707, 115] on div "[DATE] 12:00PM - 12:30PM," at bounding box center [674, 117] width 94 height 11
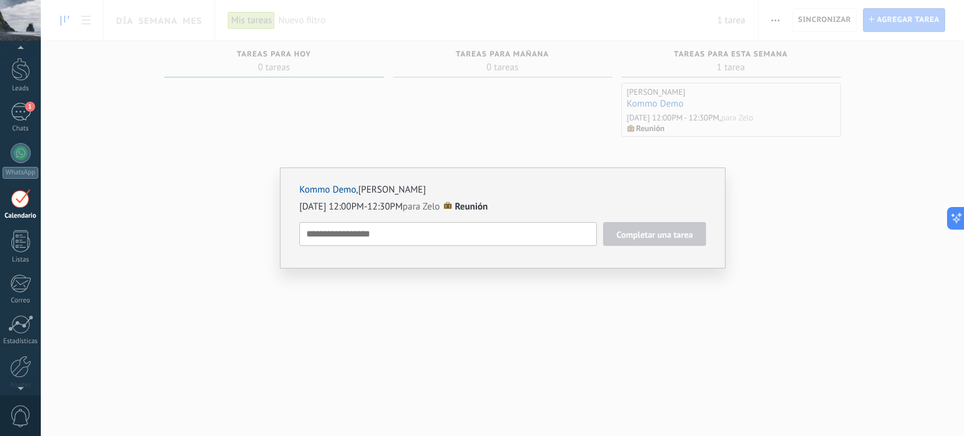
click at [479, 230] on textarea at bounding box center [447, 234] width 297 height 24
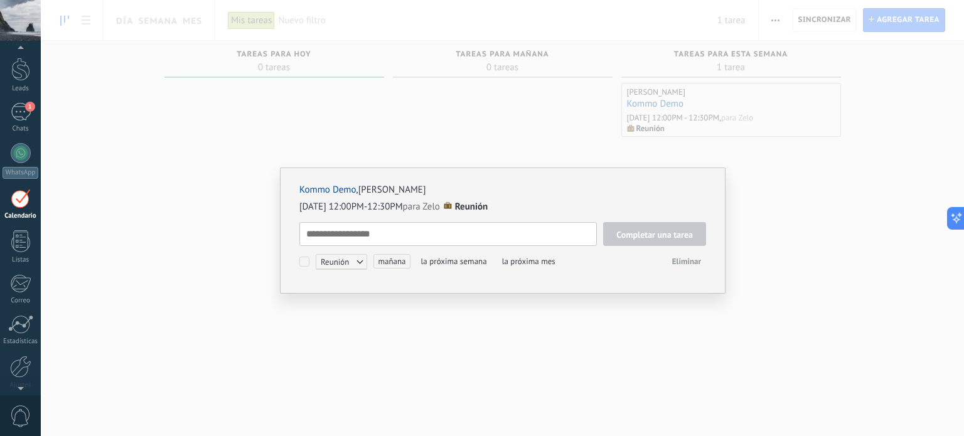
click at [364, 258] on span "Reunión" at bounding box center [341, 261] width 51 height 15
click at [377, 198] on div "Kommo Demo , [PERSON_NAME] [DATE] 12:00PM-12:30PM para Zelo Reunión Completar u…" at bounding box center [502, 227] width 407 height 87
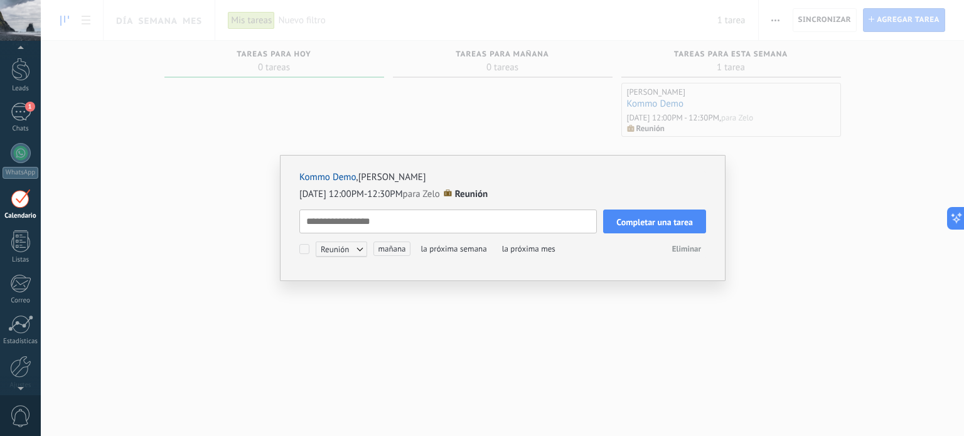
click at [341, 181] on link "Kommo Demo" at bounding box center [327, 177] width 56 height 12
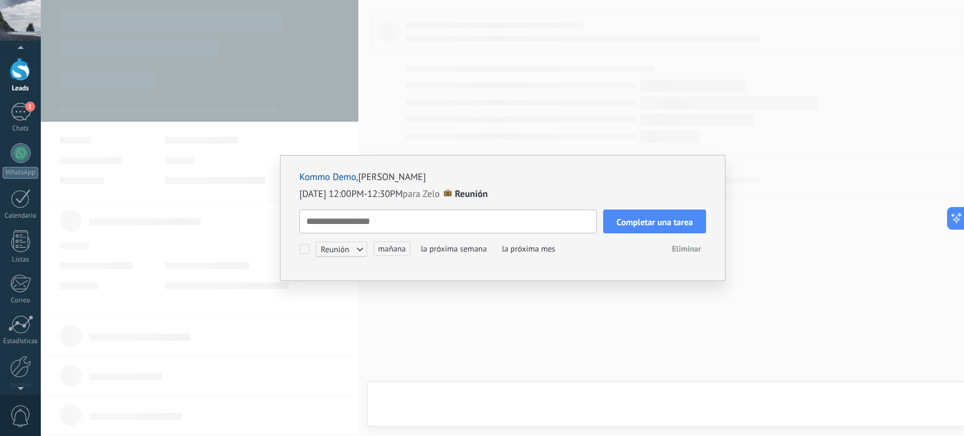
click at [169, 175] on div "Kommo Demo , [PERSON_NAME] [DATE] 12:00PM-12:30PM para Zelo Reunión Completar u…" at bounding box center [502, 218] width 923 height 436
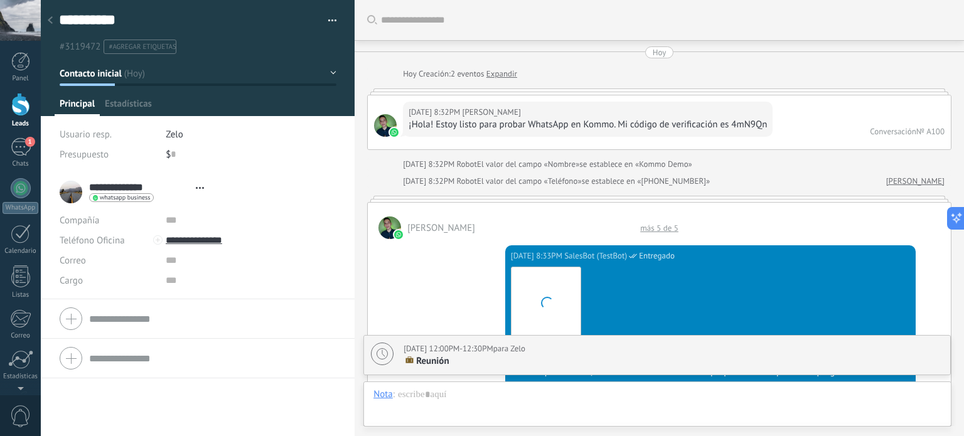
scroll to position [18, 0]
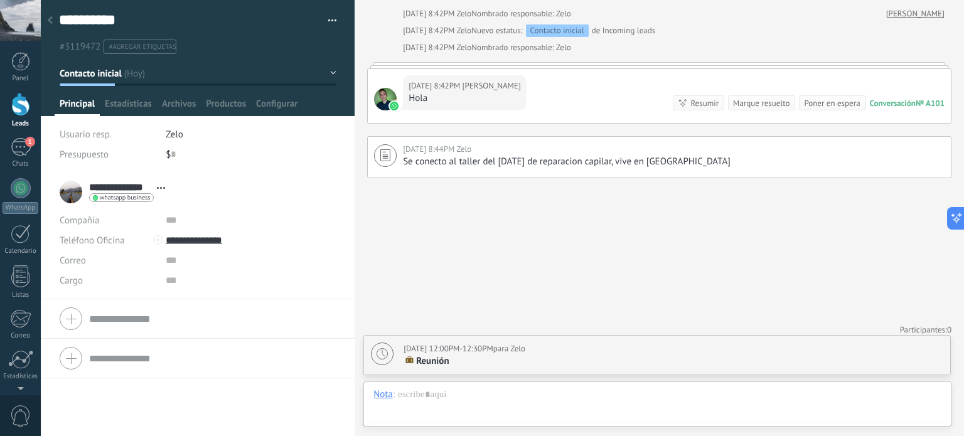
click at [451, 358] on p "Reunión" at bounding box center [674, 361] width 540 height 13
type textarea "**********"
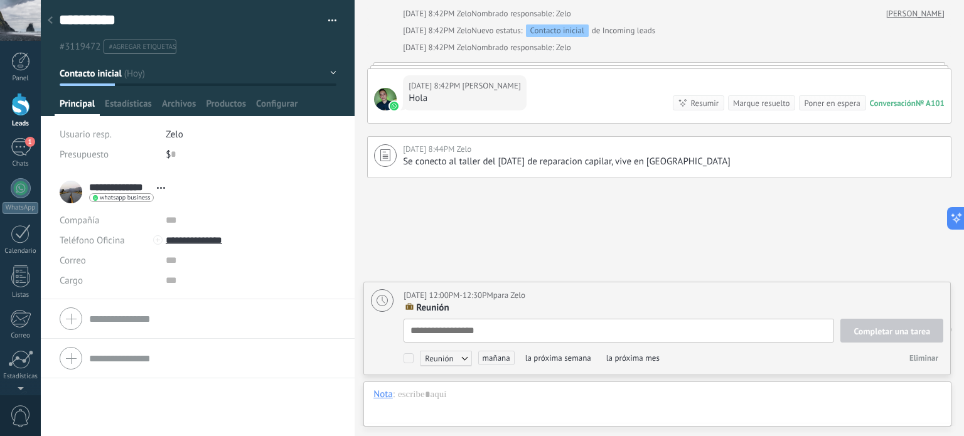
scroll to position [13, 0]
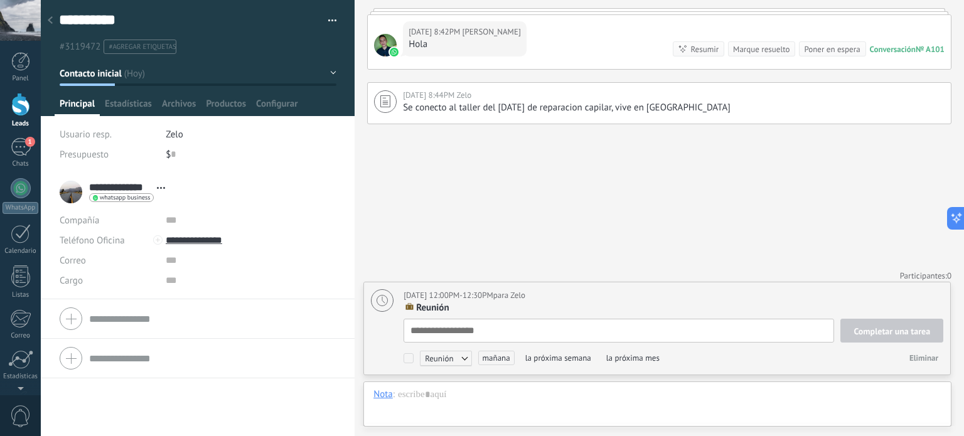
click at [488, 333] on textarea at bounding box center [619, 331] width 431 height 24
click at [485, 302] on div "[DATE] 12:00PM-12:30PM para Zelo" at bounding box center [465, 295] width 122 height 13
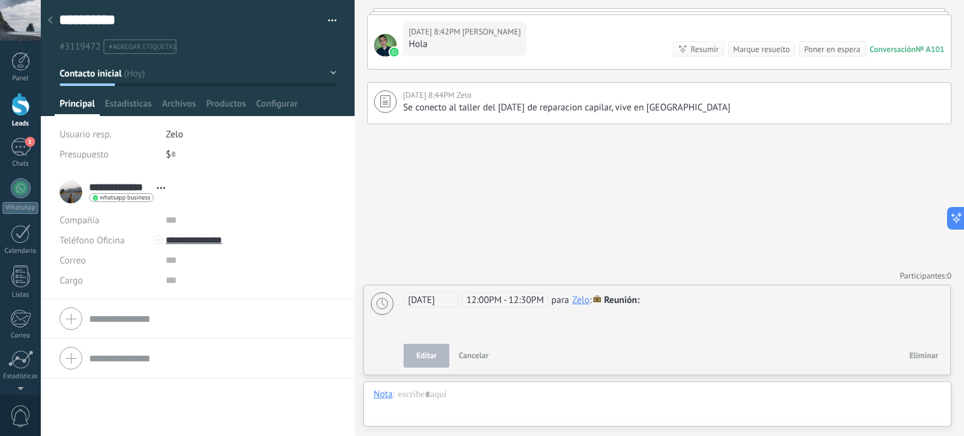
scroll to position [1518, 0]
click at [433, 353] on span "Editar" at bounding box center [426, 355] width 21 height 9
click at [490, 296] on span "12:00PM - 12:30PM" at bounding box center [505, 299] width 86 height 15
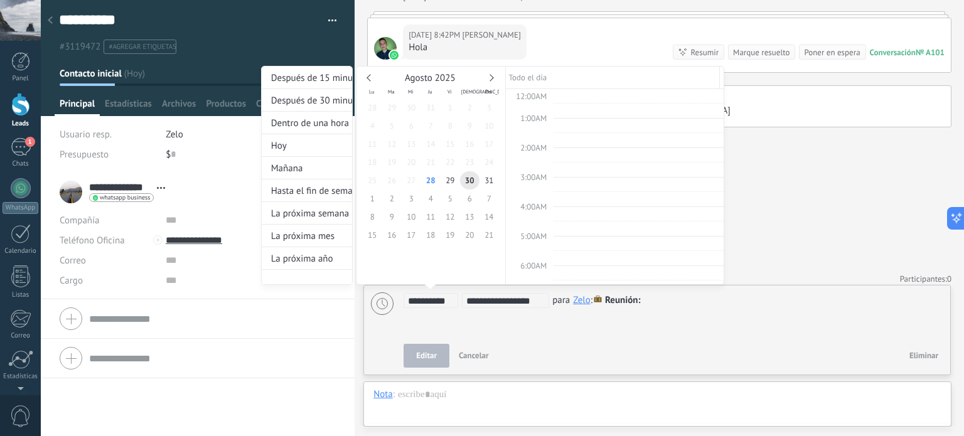
scroll to position [336, 0]
type input "**********"
click at [423, 175] on span "28" at bounding box center [430, 180] width 19 height 18
type input "**********"
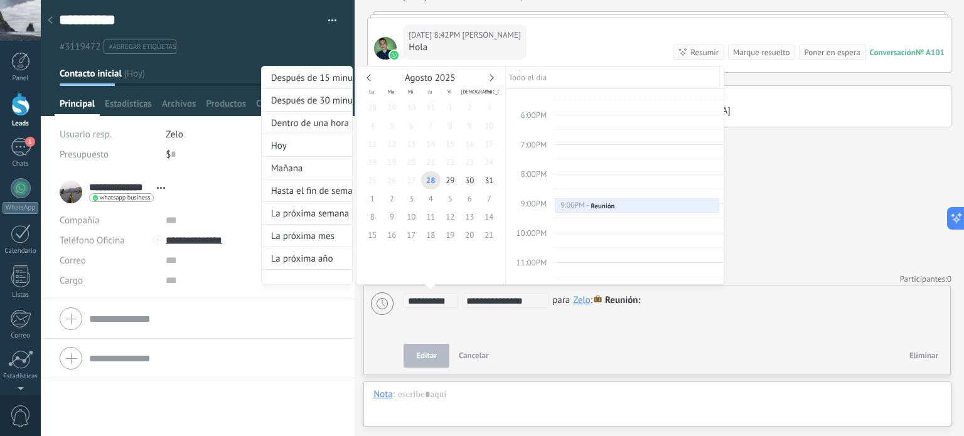
click at [426, 353] on div at bounding box center [482, 218] width 964 height 436
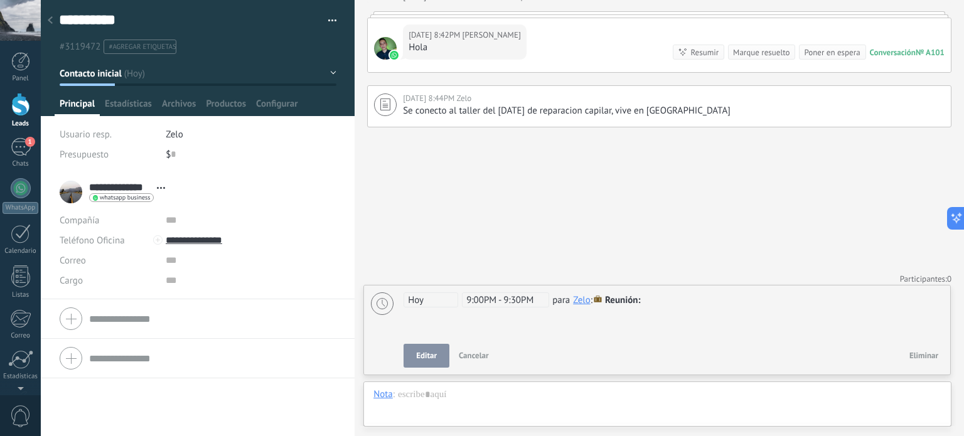
click at [421, 356] on span "Editar" at bounding box center [426, 355] width 21 height 9
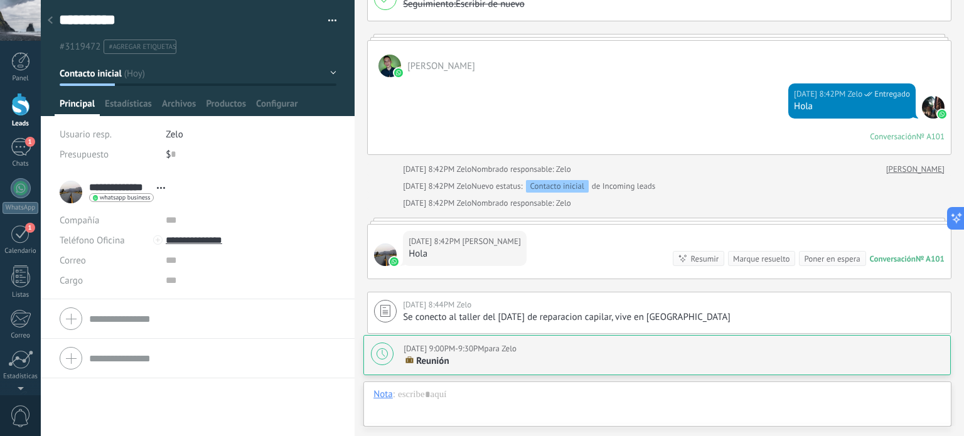
scroll to position [1258, 0]
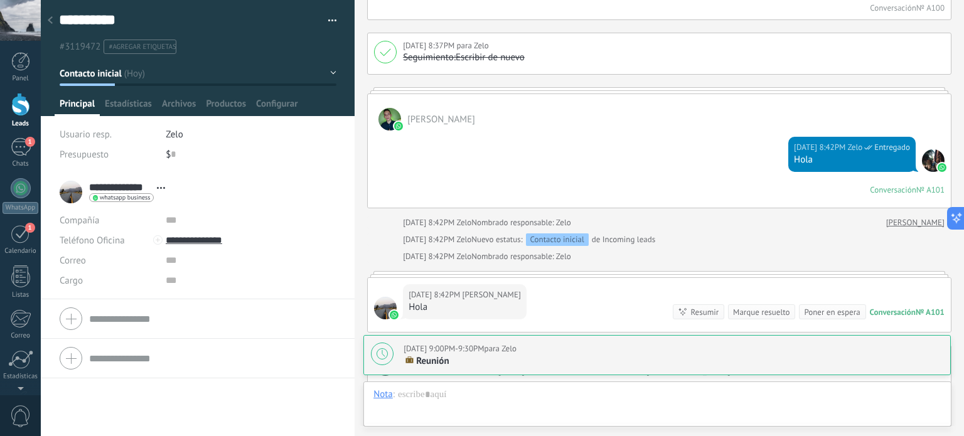
click at [32, 233] on link "1 Calendario" at bounding box center [20, 239] width 41 height 31
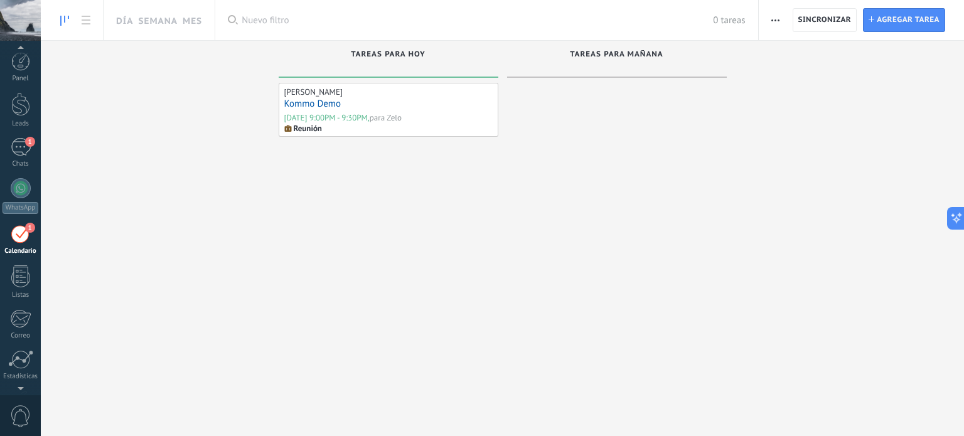
scroll to position [35, 0]
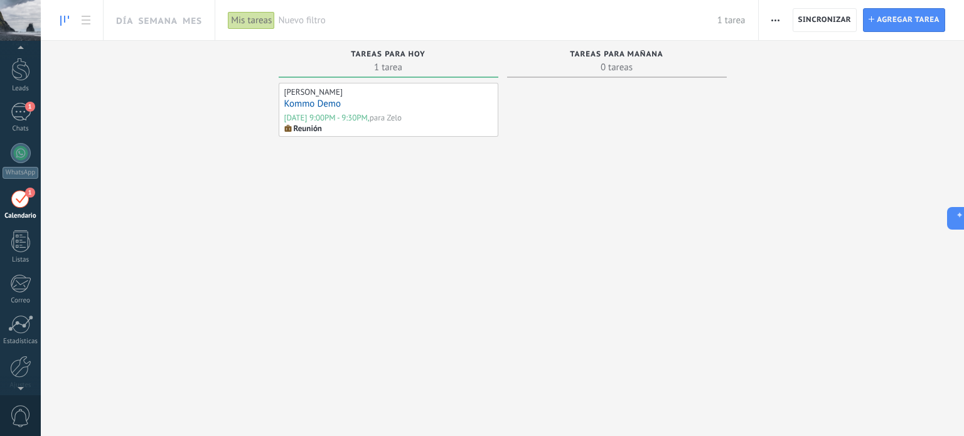
click at [294, 237] on div "[PERSON_NAME] Kommo Demo [DATE] 9:00PM - 9:30PM, para Zelo Reunión" at bounding box center [389, 244] width 220 height 322
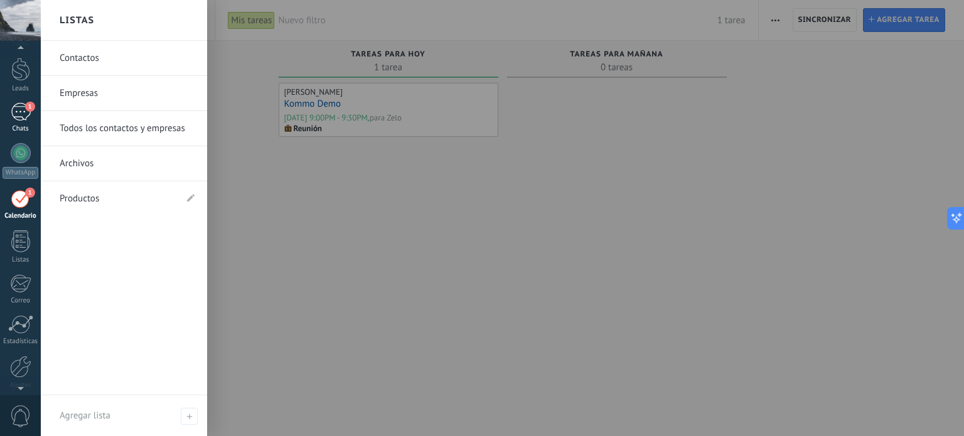
click at [24, 115] on div "1" at bounding box center [21, 112] width 20 height 18
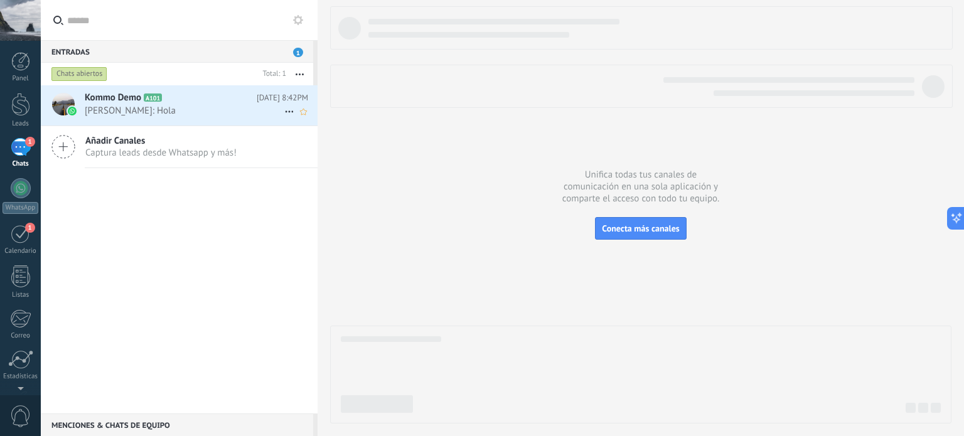
click at [139, 104] on div "Kommo Demo A101 [DATE] 8:42PM [PERSON_NAME]: Hola" at bounding box center [201, 105] width 233 height 40
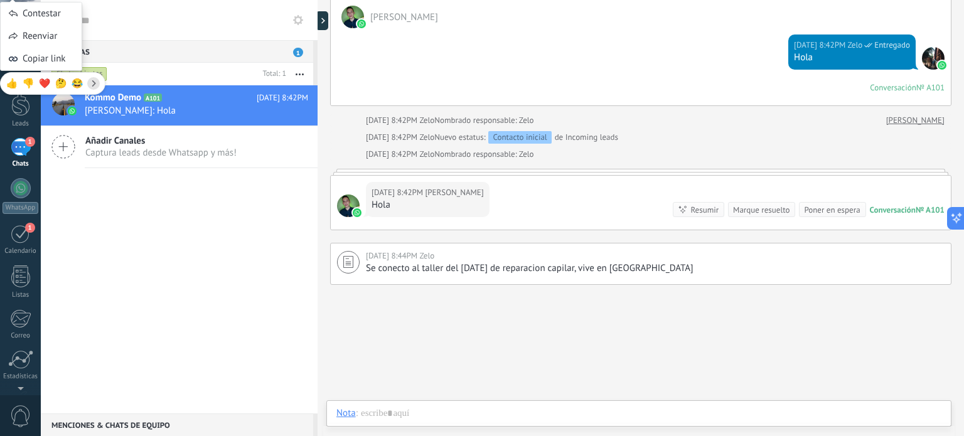
scroll to position [1363, 0]
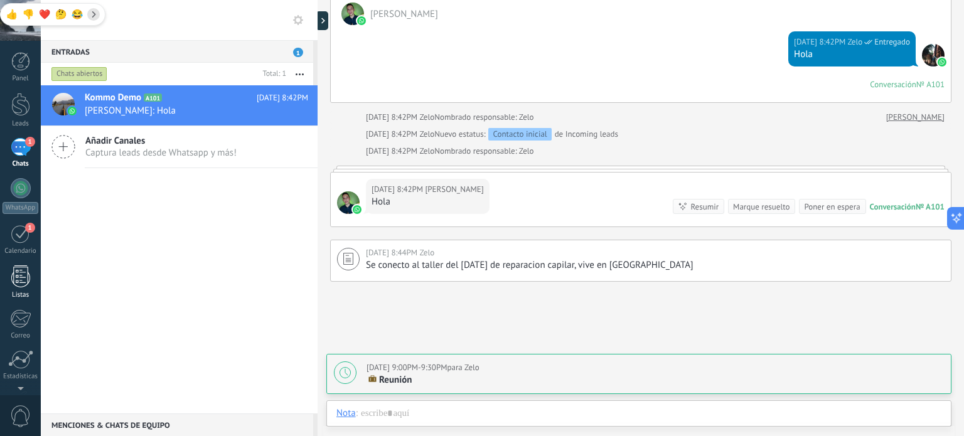
click at [20, 269] on div at bounding box center [20, 276] width 19 height 22
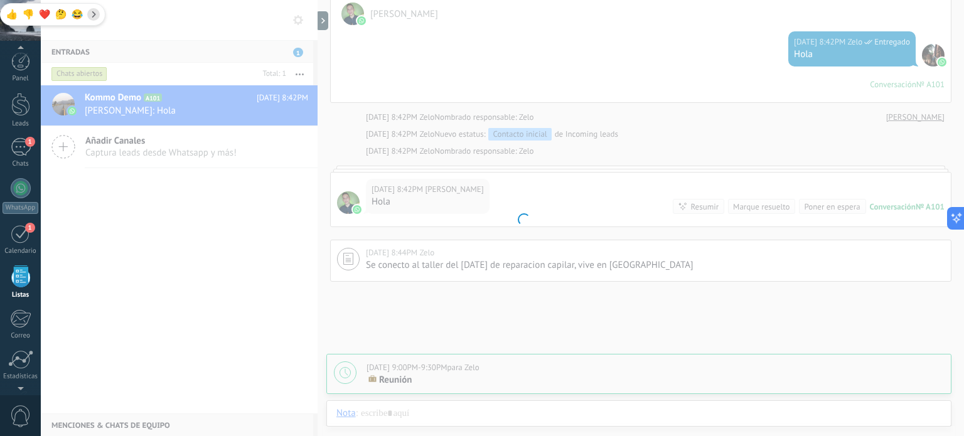
scroll to position [77, 0]
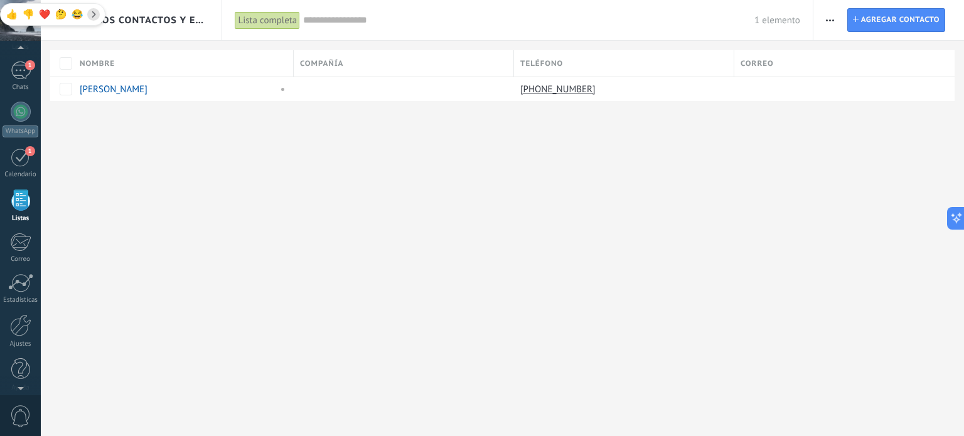
drag, startPoint x: 404, startPoint y: 244, endPoint x: 387, endPoint y: 257, distance: 21.9
click at [404, 244] on div "Todos los contactos y empresas Lista completa Aplicar 1 elemento Lista completa…" at bounding box center [502, 218] width 923 height 436
click at [254, 19] on div "Lista completa" at bounding box center [267, 20] width 65 height 18
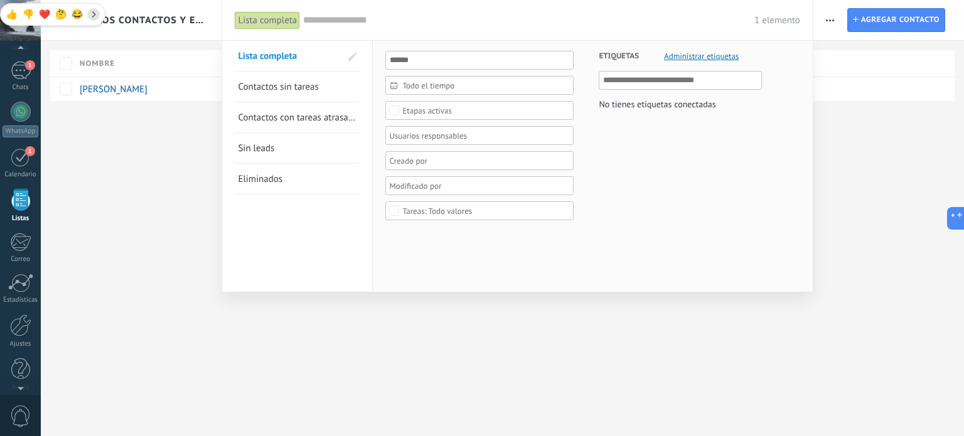
click at [254, 19] on div "Lista completa" at bounding box center [267, 20] width 65 height 18
click at [826, 19] on div at bounding box center [482, 218] width 964 height 436
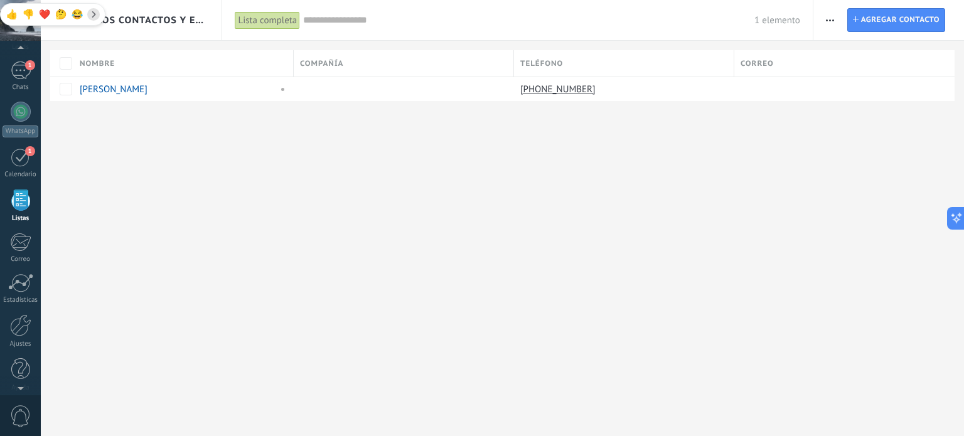
click at [832, 17] on span "button" at bounding box center [830, 20] width 8 height 24
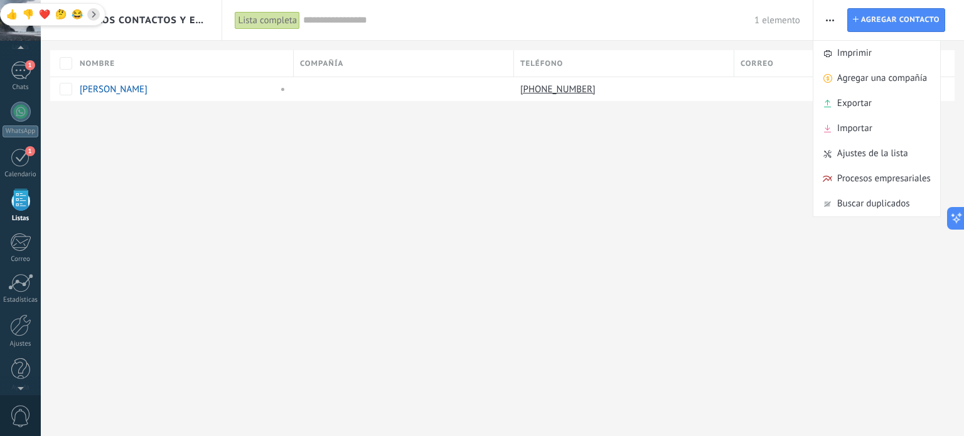
click at [605, 225] on div "Todos los contactos y empresas Lista completa Aplicar 1 elemento Lista completa…" at bounding box center [502, 218] width 923 height 436
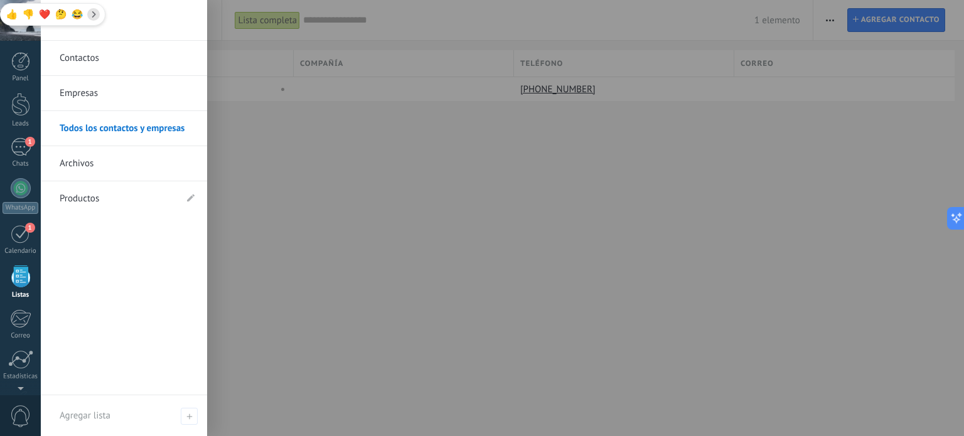
click at [19, 270] on div at bounding box center [20, 276] width 19 height 22
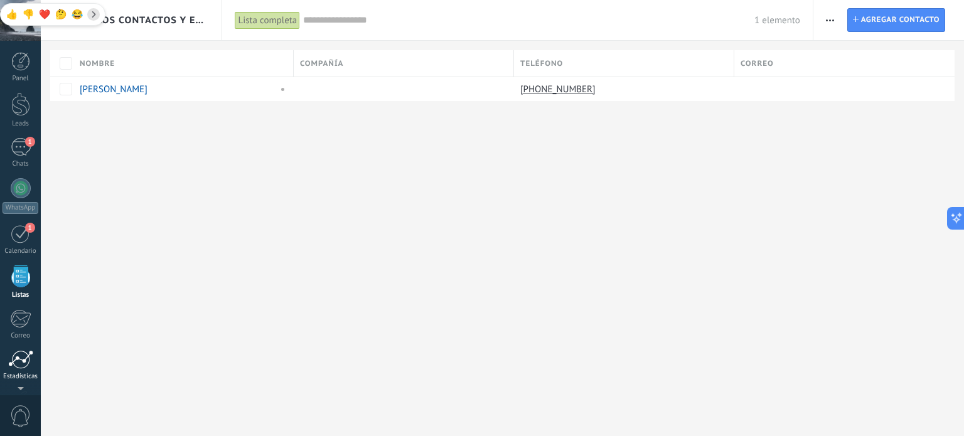
scroll to position [77, 0]
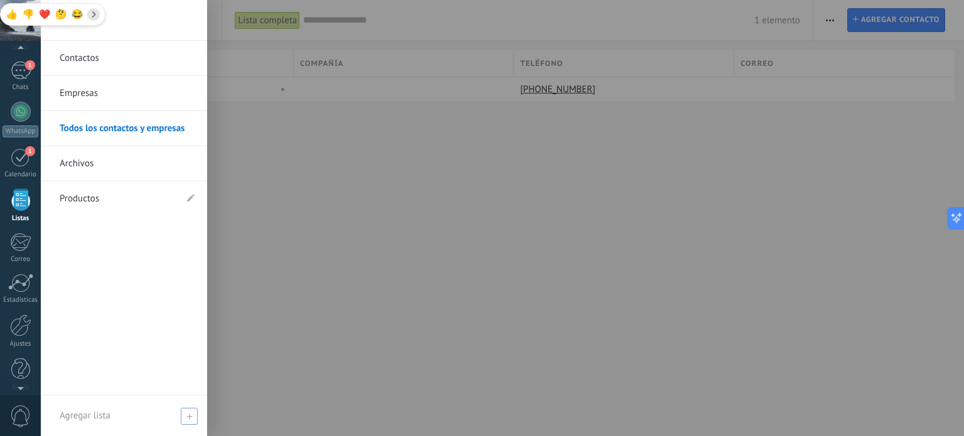
click at [118, 411] on div "Agregar lista" at bounding box center [124, 415] width 166 height 41
click at [118, 411] on input "text" at bounding box center [119, 416] width 118 height 20
type input "****"
click at [186, 419] on span at bounding box center [190, 416] width 11 height 9
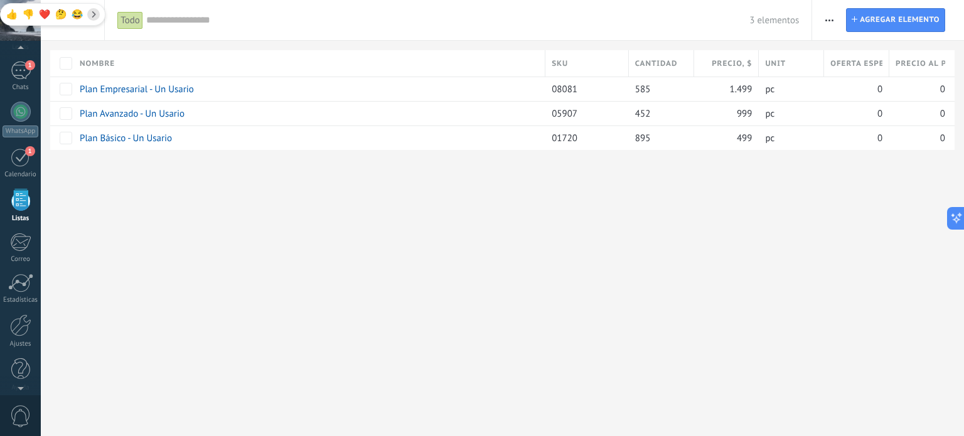
click at [164, 211] on div "**********" at bounding box center [502, 218] width 923 height 436
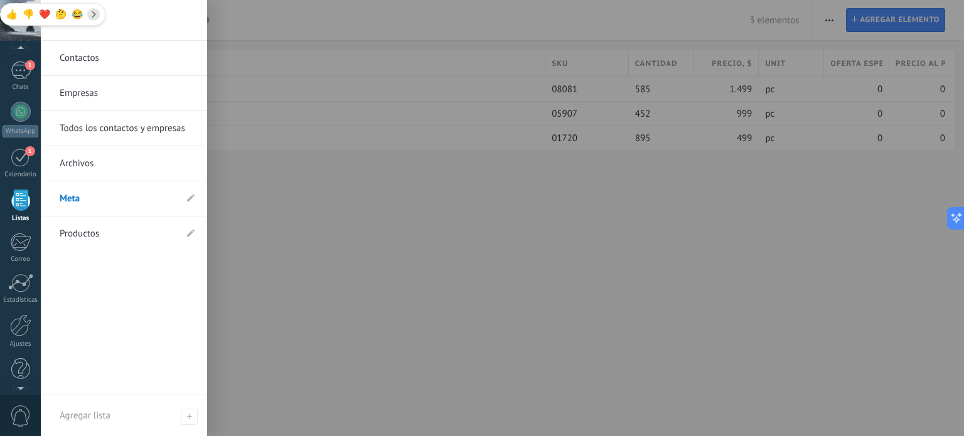
click at [22, 208] on div at bounding box center [20, 200] width 19 height 22
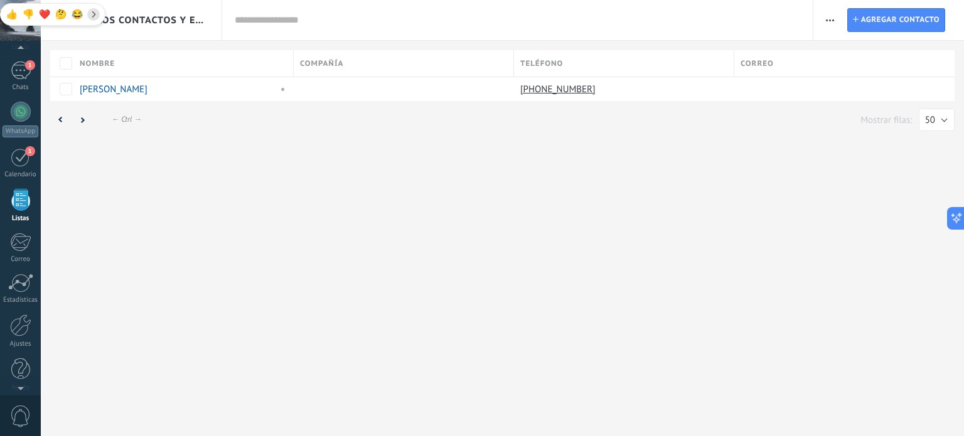
click at [22, 208] on div at bounding box center [20, 200] width 19 height 22
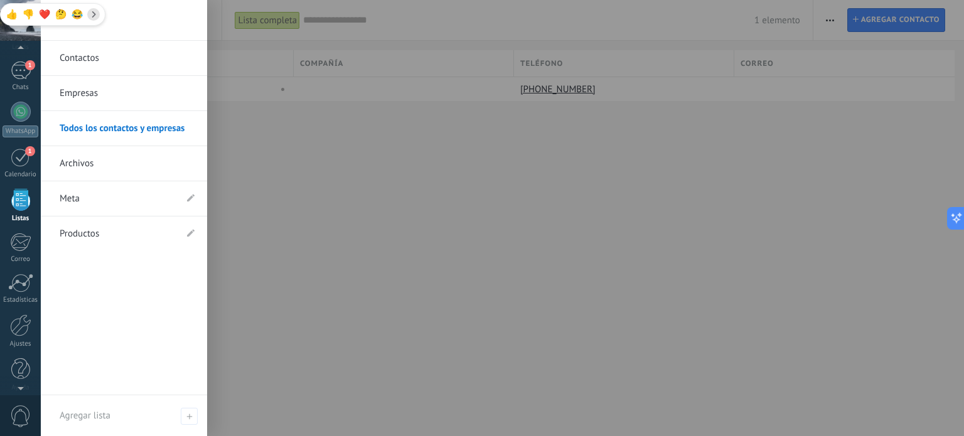
click at [117, 198] on link "Meta" at bounding box center [118, 198] width 116 height 35
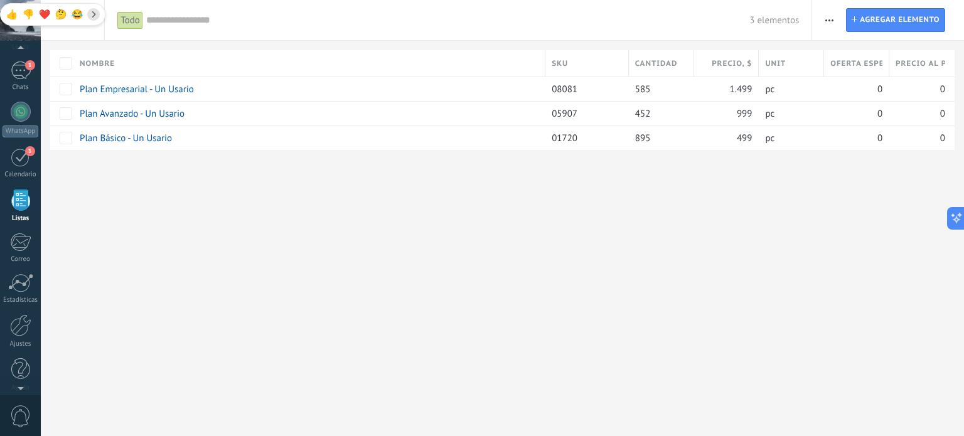
click at [117, 198] on div "**********" at bounding box center [502, 218] width 923 height 436
click at [110, 87] on link "Plan Empresarial - Un Usario" at bounding box center [137, 89] width 114 height 12
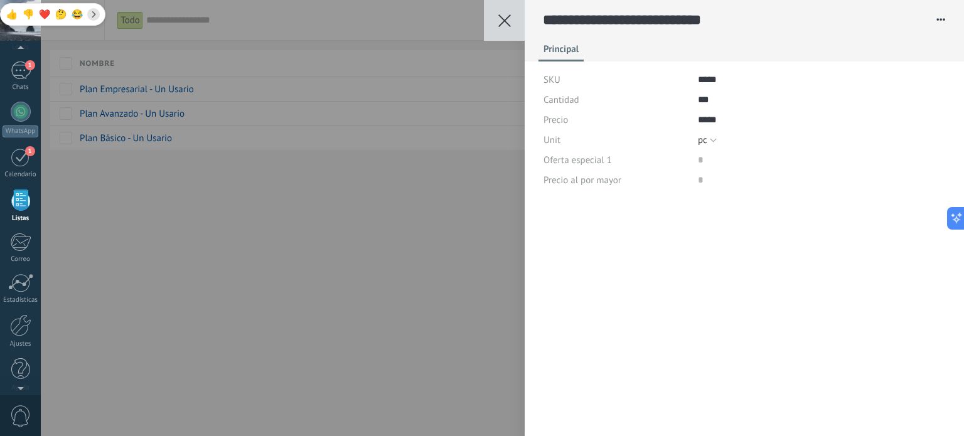
click at [641, 178] on div "Precio al por mayor" at bounding box center [615, 180] width 145 height 20
click at [675, 174] on div "Precio al por mayor" at bounding box center [615, 180] width 145 height 20
click at [683, 122] on div "Precio" at bounding box center [615, 120] width 145 height 20
click at [661, 51] on div "Principal" at bounding box center [744, 52] width 412 height 18
click at [931, 16] on button "button" at bounding box center [936, 19] width 20 height 19
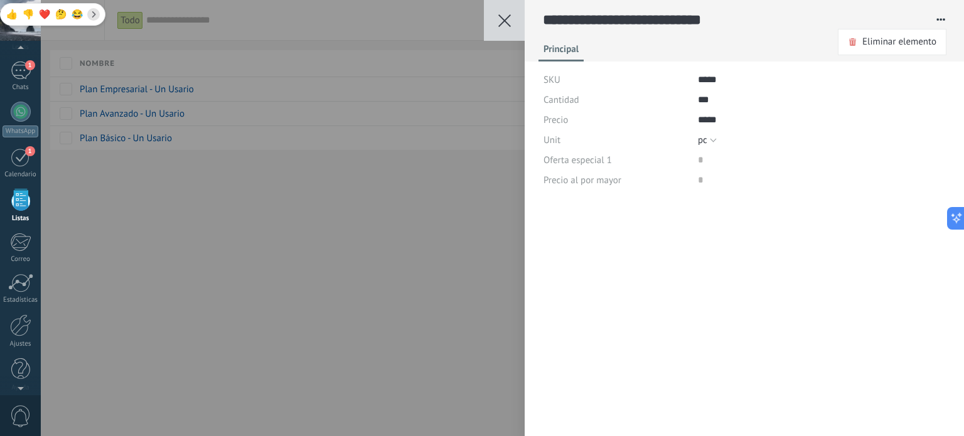
drag, startPoint x: 661, startPoint y: 127, endPoint x: 474, endPoint y: 2, distance: 224.7
click at [660, 127] on div "Precio" at bounding box center [615, 120] width 145 height 20
click at [492, 14] on button at bounding box center [504, 20] width 41 height 41
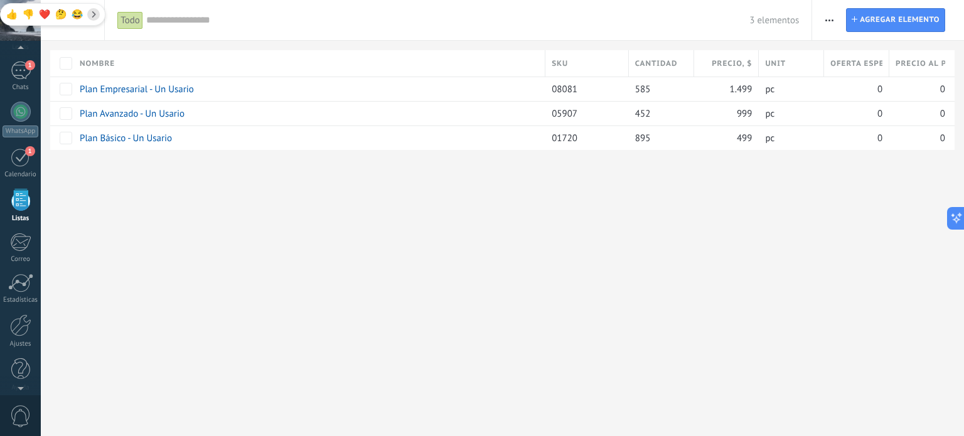
drag, startPoint x: 492, startPoint y: 14, endPoint x: 676, endPoint y: 338, distance: 372.4
click at [572, 92] on div "**********" at bounding box center [502, 95] width 923 height 191
click at [25, 108] on div at bounding box center [21, 112] width 20 height 20
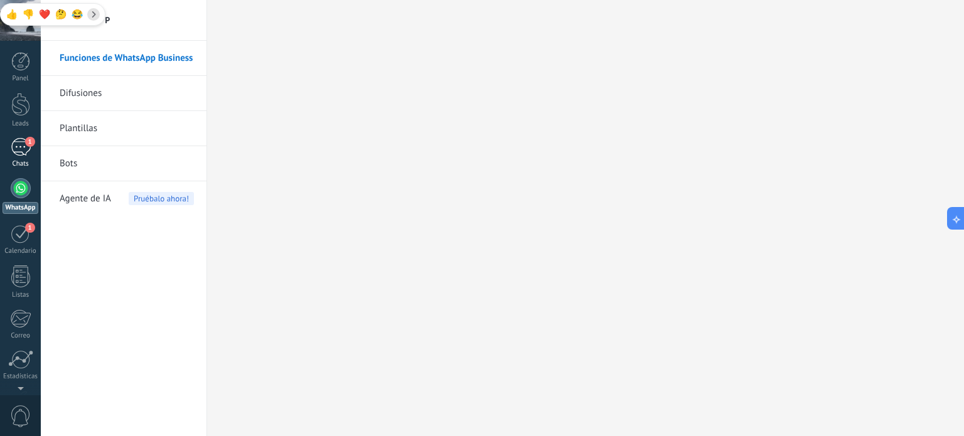
click at [20, 141] on div "1" at bounding box center [21, 147] width 20 height 18
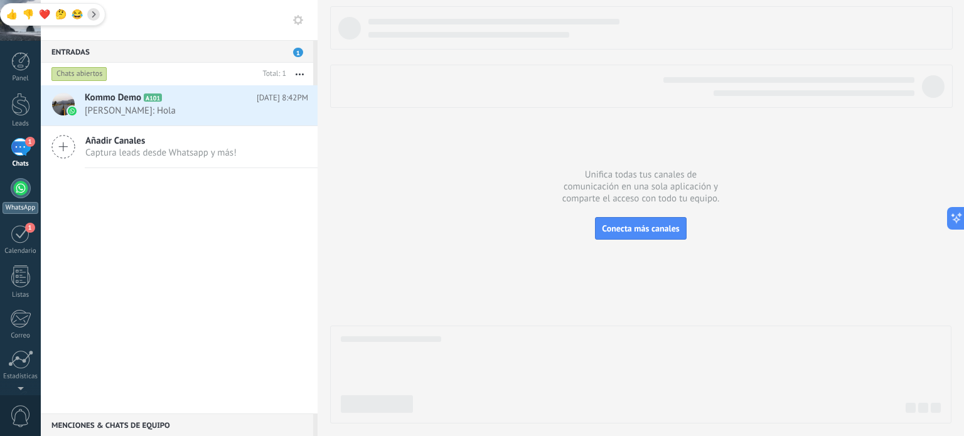
click at [29, 192] on div at bounding box center [21, 188] width 20 height 20
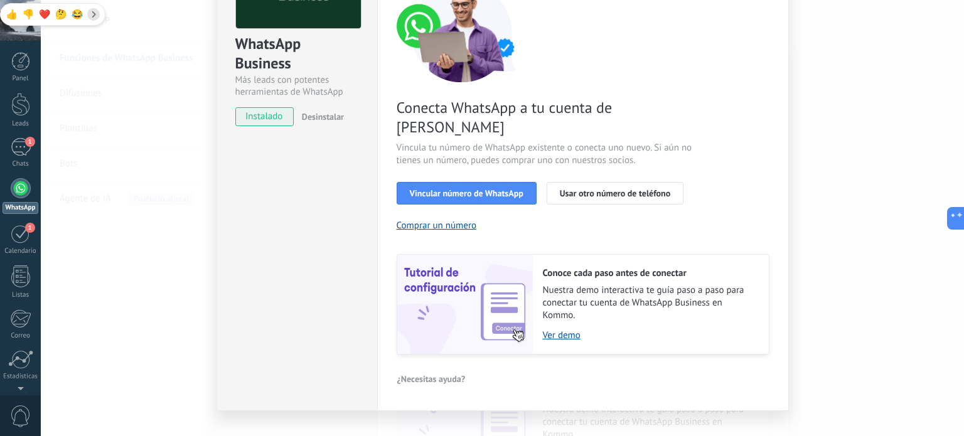
scroll to position [120, 0]
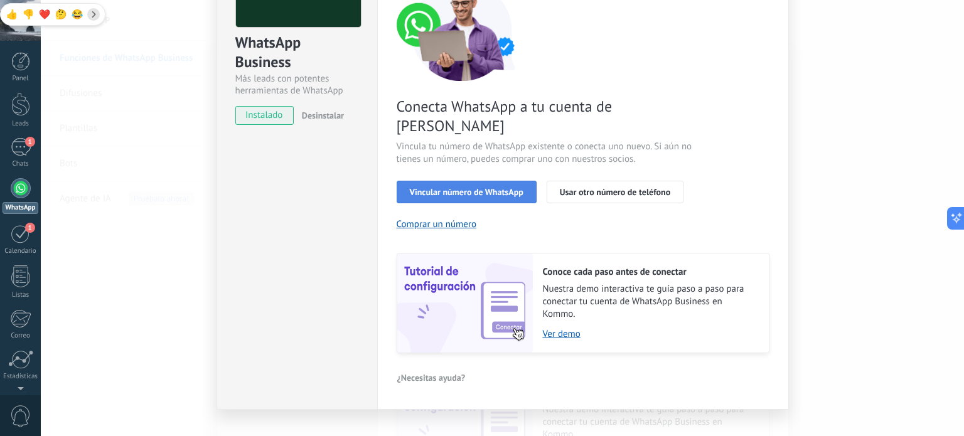
click at [462, 188] on span "Vincular número de WhatsApp" at bounding box center [467, 192] width 114 height 9
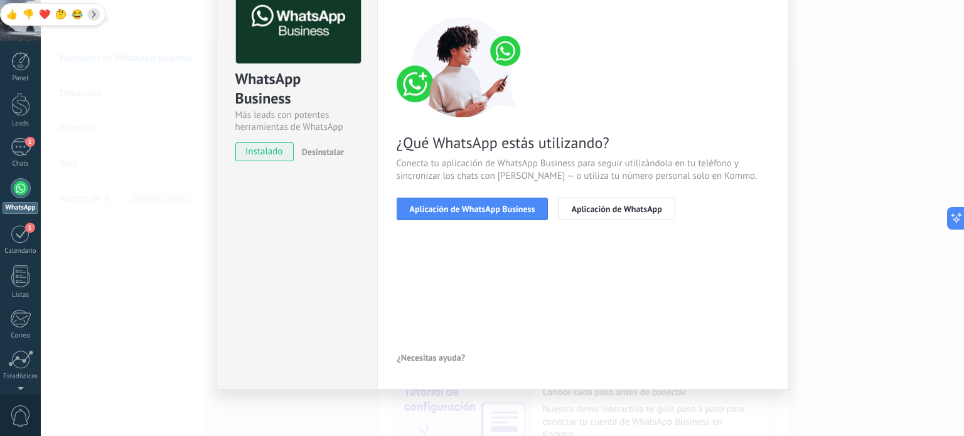
click at [461, 248] on div "< Volver 1 Seleccionar aplicación 2 Conectar Facebook 3 Finalizar configuración…" at bounding box center [583, 173] width 373 height 388
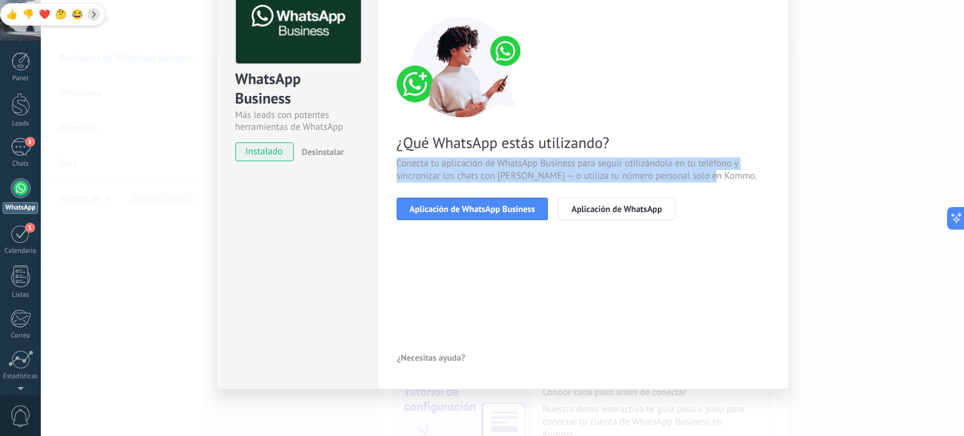
drag, startPoint x: 393, startPoint y: 160, endPoint x: 733, endPoint y: 178, distance: 340.6
click at [733, 178] on div "Configuraciones Autorizaciones This tab logs the users who have granted integra…" at bounding box center [583, 173] width 412 height 433
click at [733, 178] on span "Conecta tu aplicación de WhatsApp Business para seguir utilizándola en tu teléf…" at bounding box center [583, 170] width 373 height 25
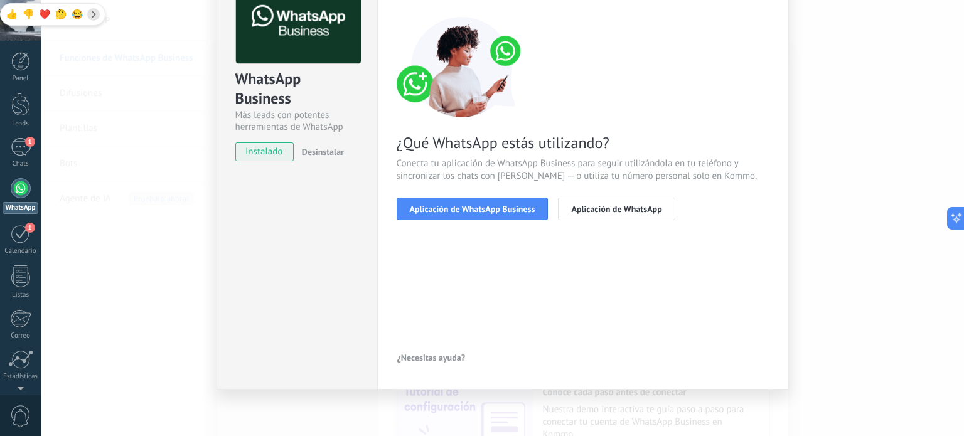
click at [477, 302] on div "< Volver 1 Seleccionar aplicación 2 Conectar Facebook 3 Finalizar configuración…" at bounding box center [583, 173] width 373 height 388
click at [448, 215] on button "Aplicación de WhatsApp Business" at bounding box center [473, 209] width 152 height 23
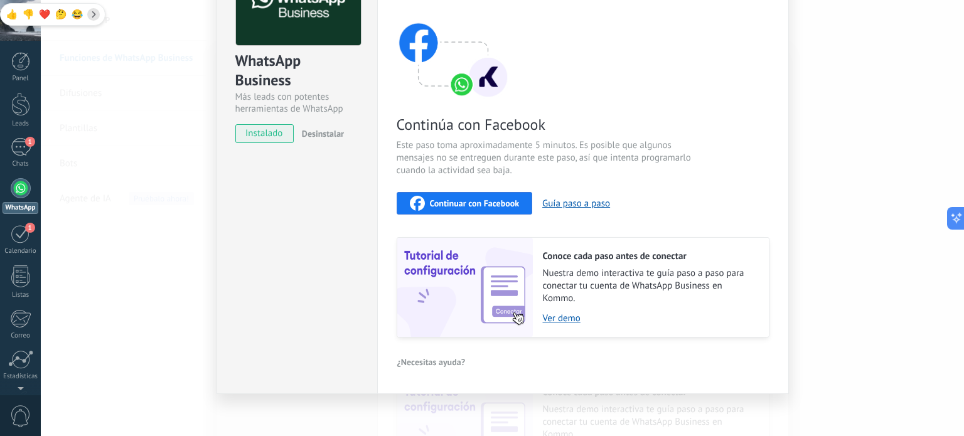
scroll to position [106, 0]
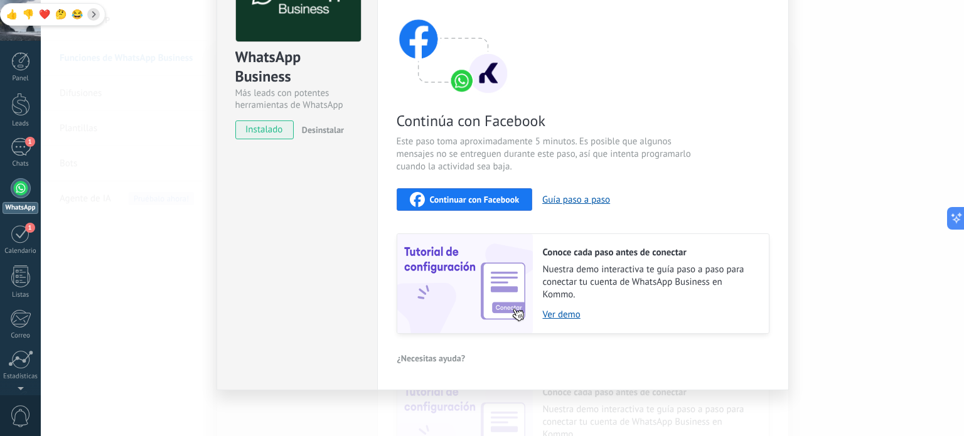
click at [592, 276] on span "Nuestra demo interactiva te guía paso a paso para conectar tu cuenta de WhatsAp…" at bounding box center [649, 283] width 213 height 38
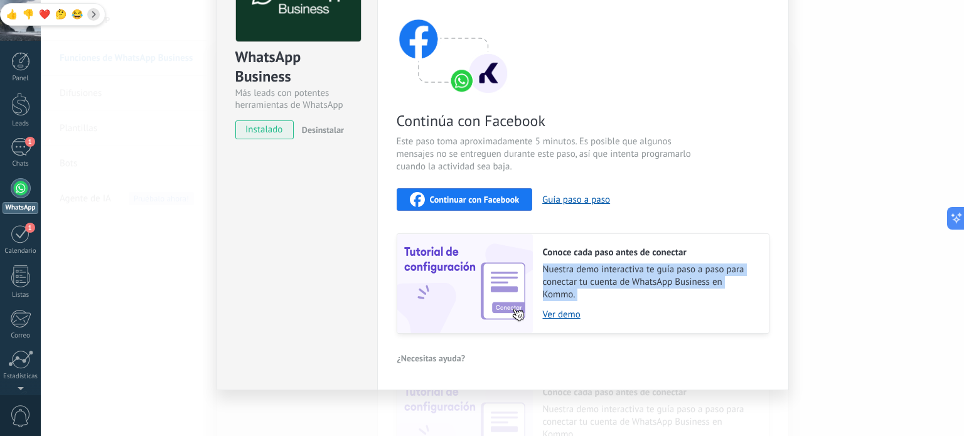
click at [592, 276] on span "Nuestra demo interactiva te guía paso a paso para conectar tu cuenta de WhatsAp…" at bounding box center [649, 283] width 213 height 38
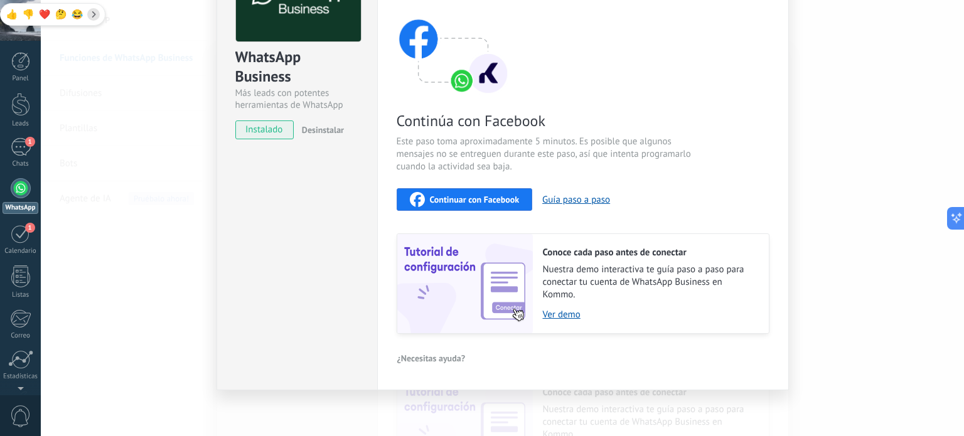
click at [592, 251] on h2 "Conoce cada paso antes de conectar" at bounding box center [649, 253] width 213 height 12
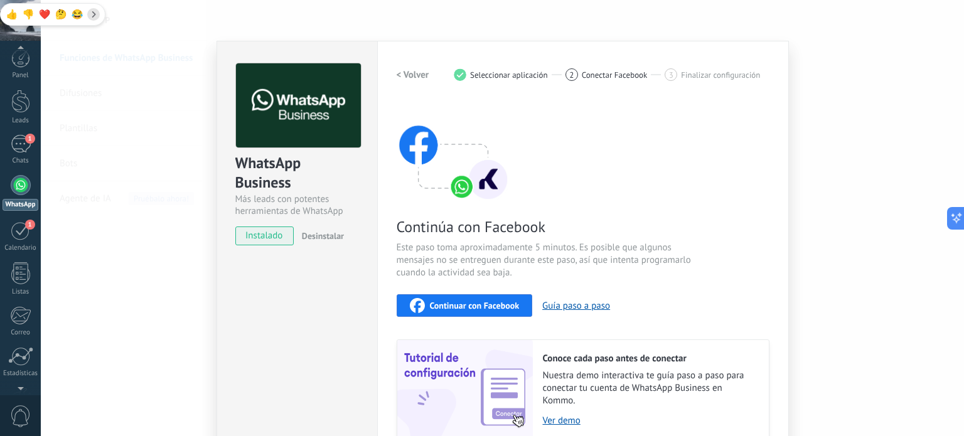
scroll to position [0, 0]
click at [21, 192] on div at bounding box center [21, 188] width 20 height 20
click at [412, 74] on h2 "< Volver" at bounding box center [413, 75] width 33 height 12
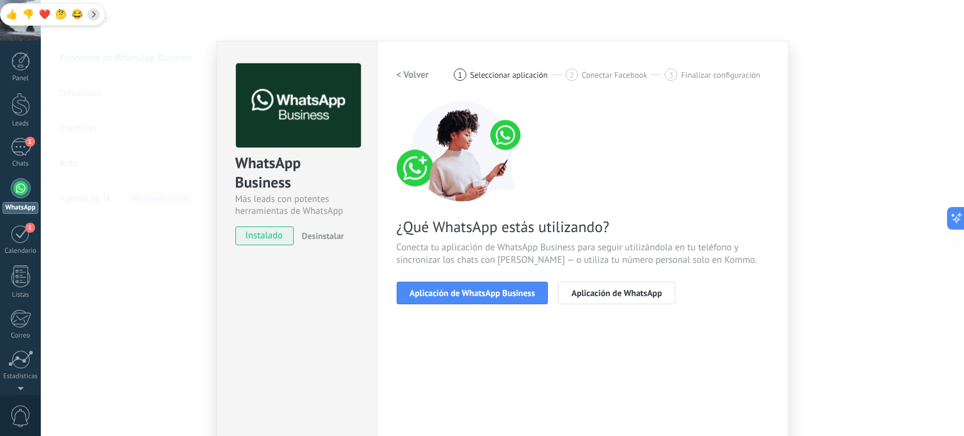
click at [412, 74] on h2 "< Volver" at bounding box center [413, 75] width 33 height 12
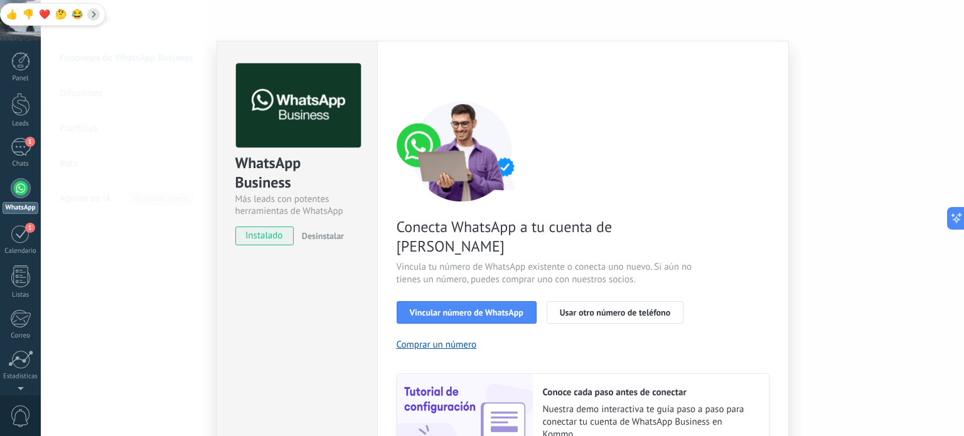
click at [412, 74] on div "< Volver 1 Seleccionar aplicación 2 Conectar Facebook 3 Finalizar configuración" at bounding box center [583, 74] width 373 height 23
click at [183, 8] on div "WhatsApp Business Más leads con potentes herramientas de WhatsApp instalado Des…" at bounding box center [502, 218] width 923 height 436
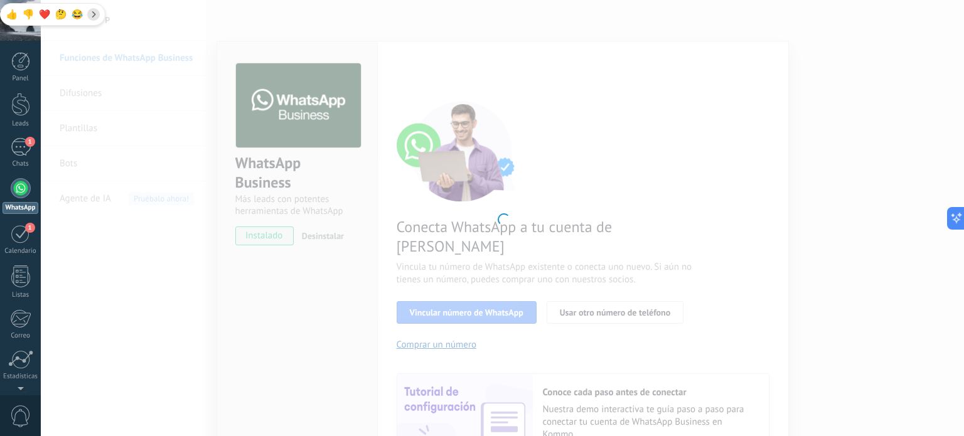
click at [168, 154] on div at bounding box center [502, 218] width 923 height 436
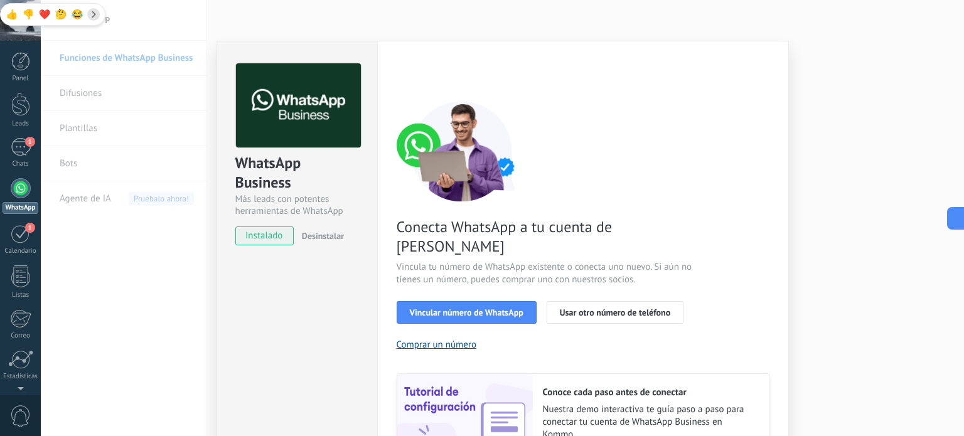
click at [132, 104] on div "WhatsApp Business Más leads con potentes herramientas de WhatsApp instalado Des…" at bounding box center [502, 218] width 923 height 436
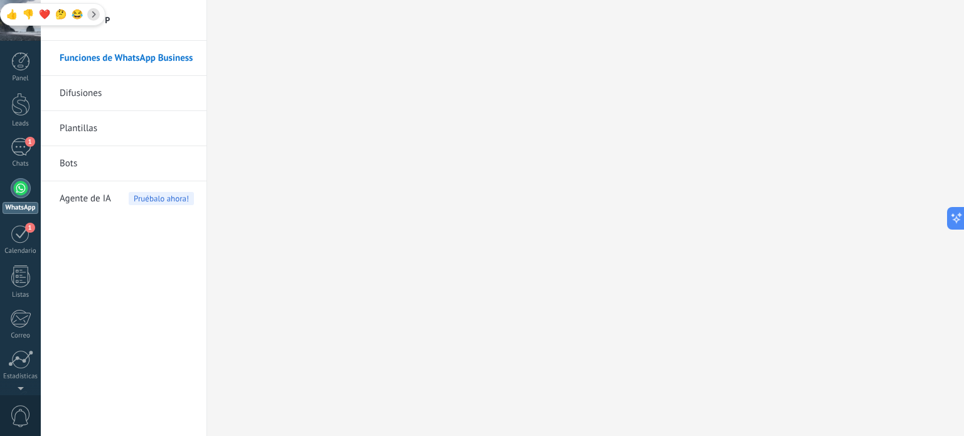
click at [96, 93] on link "Difusiones" at bounding box center [127, 93] width 134 height 35
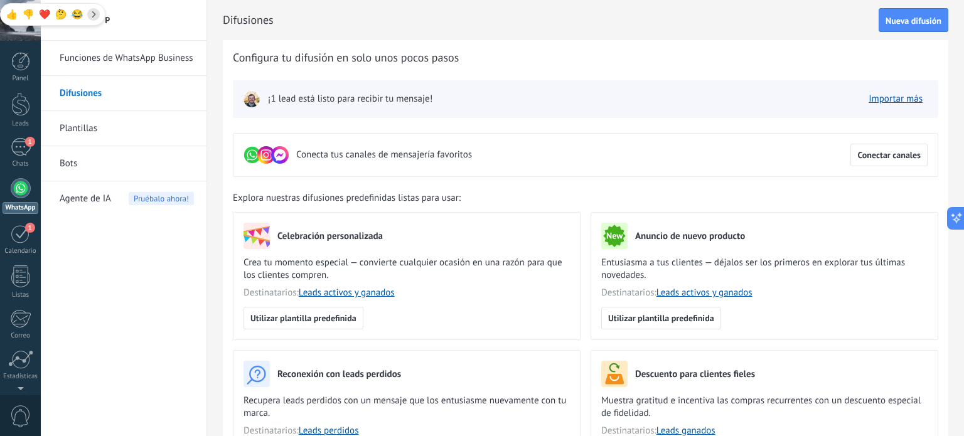
click at [244, 97] on img at bounding box center [252, 99] width 18 height 18
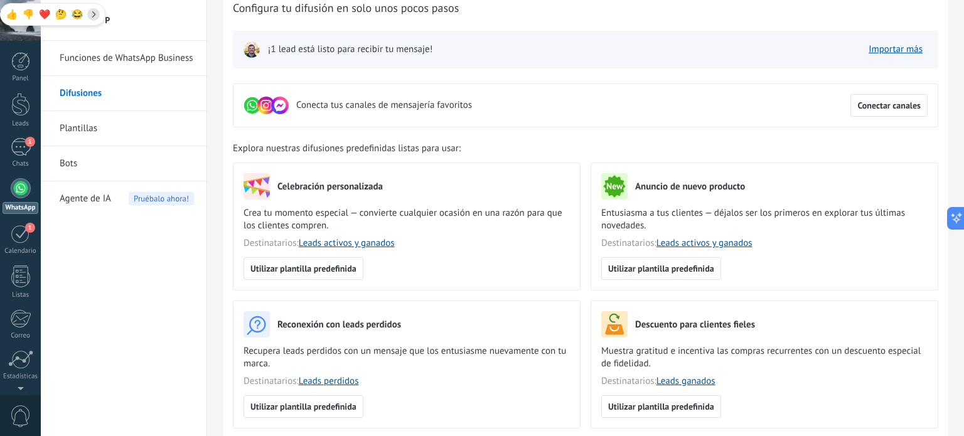
scroll to position [48, 0]
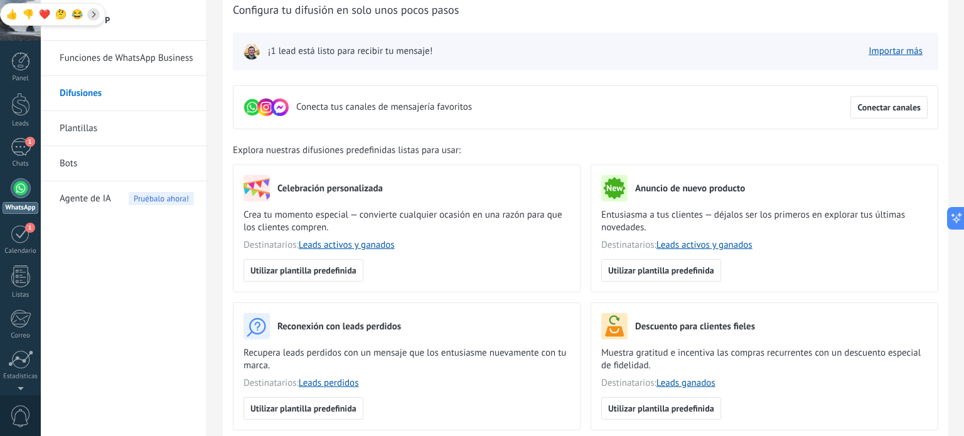
click at [178, 117] on link "Plantillas" at bounding box center [127, 128] width 134 height 35
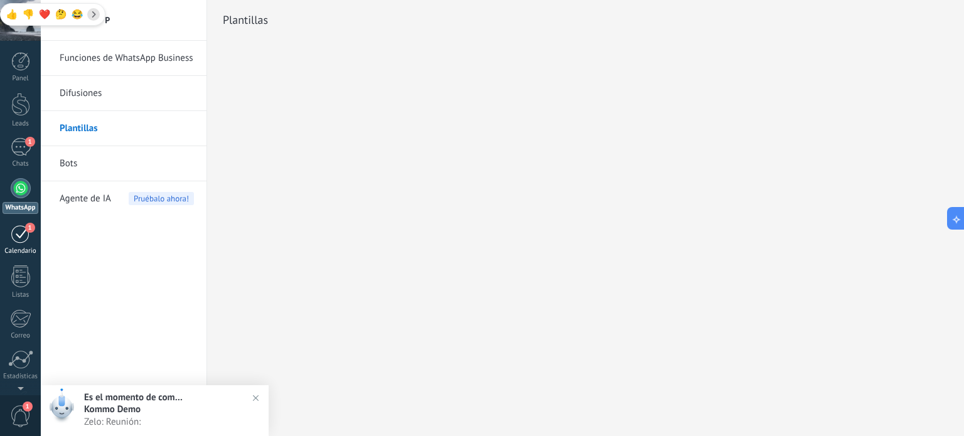
click at [14, 230] on div "1" at bounding box center [21, 233] width 20 height 19
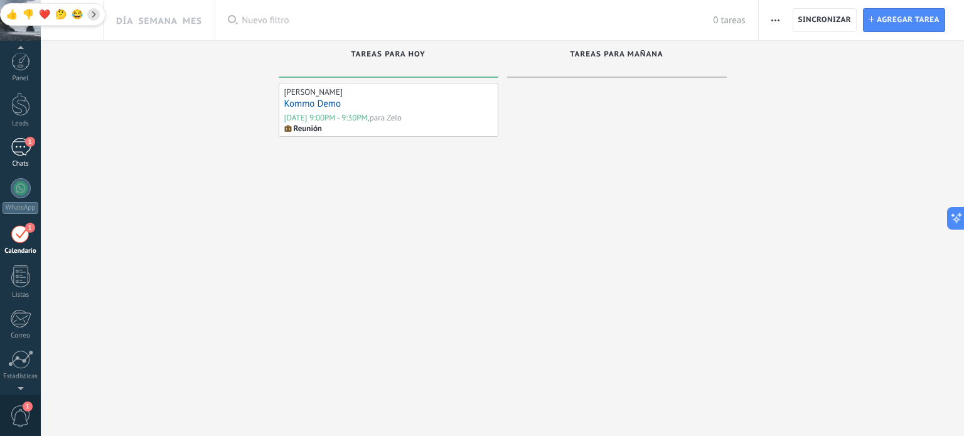
click at [30, 160] on div "Chats" at bounding box center [21, 164] width 36 height 8
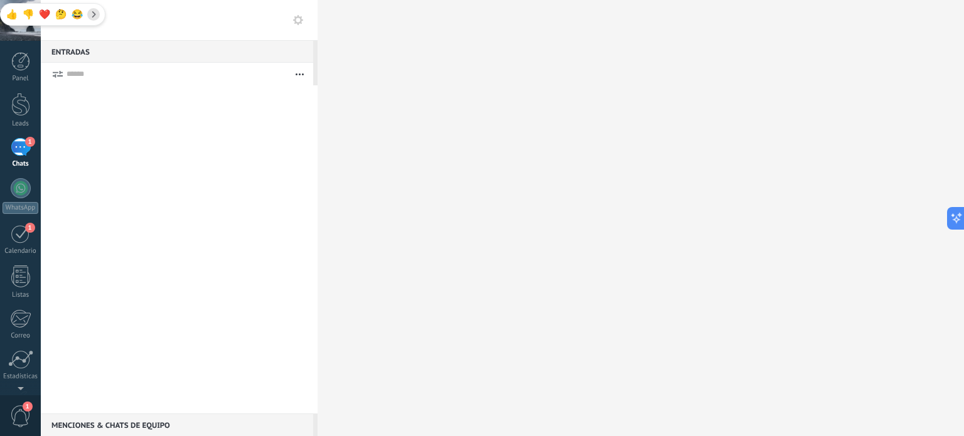
click at [20, 417] on span "1" at bounding box center [20, 416] width 21 height 22
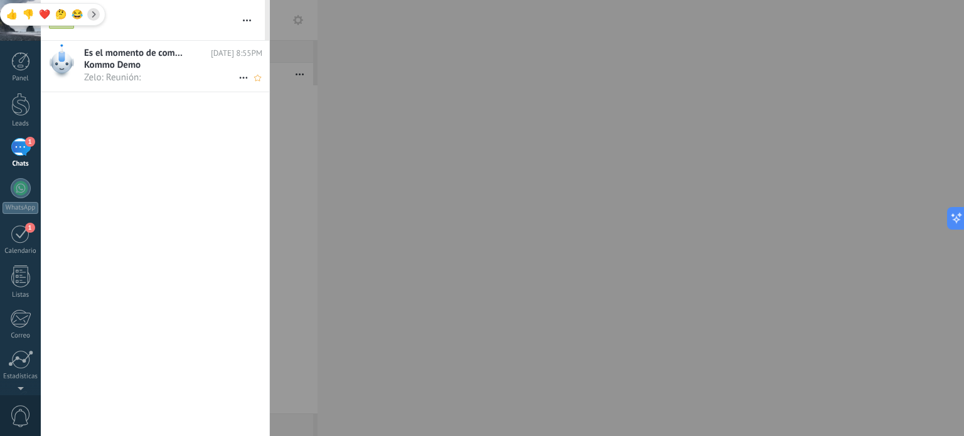
click at [146, 74] on span "Zelo: Reunión: •••" at bounding box center [161, 78] width 154 height 12
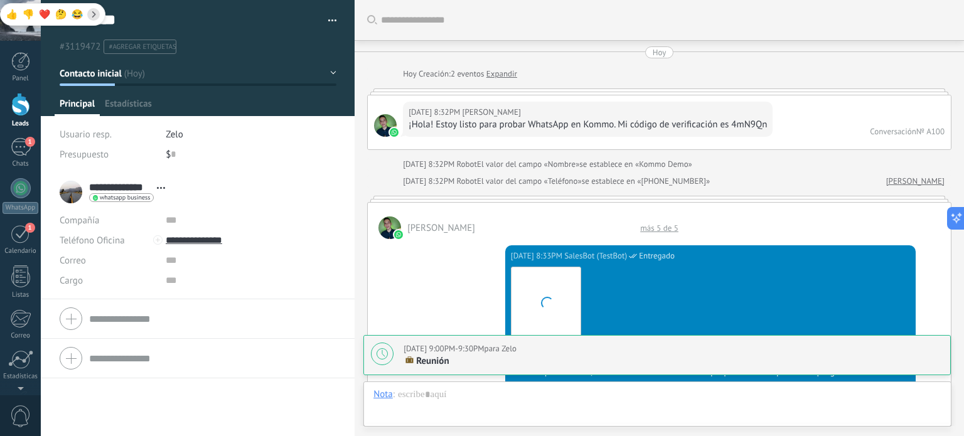
scroll to position [1467, 0]
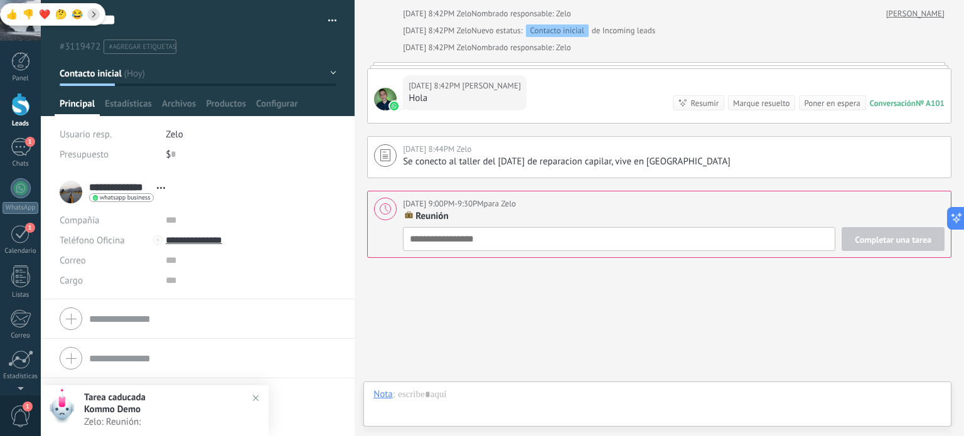
click at [258, 394] on img at bounding box center [256, 398] width 18 height 18
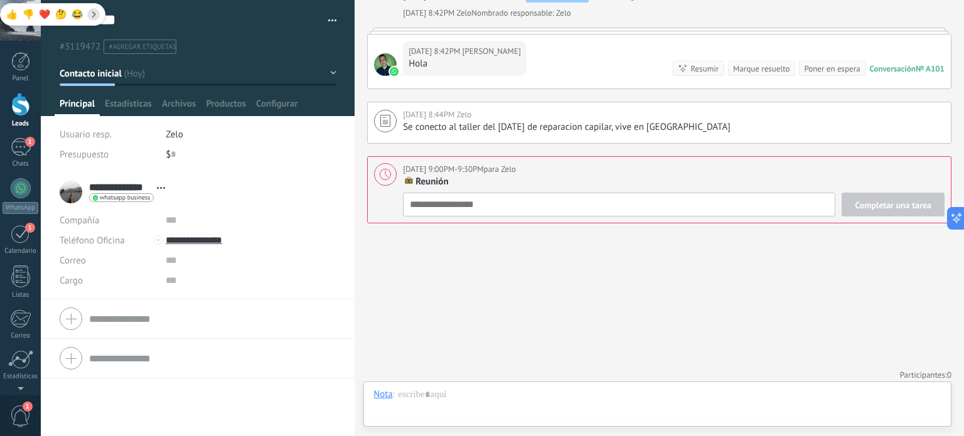
scroll to position [1504, 0]
click at [516, 206] on div "Completar una tarea Reunión Seguimiento Reunión Personalizado [DATE] la próxima…" at bounding box center [674, 202] width 542 height 24
type textarea "**********"
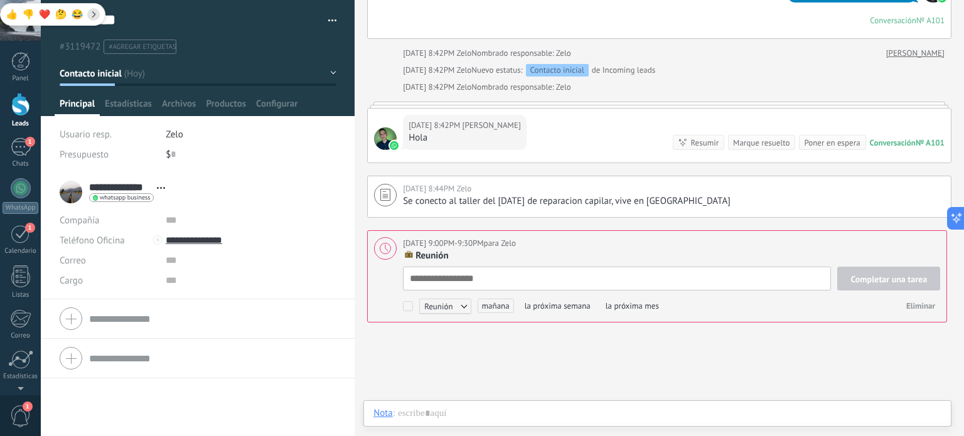
scroll to position [1424, 0]
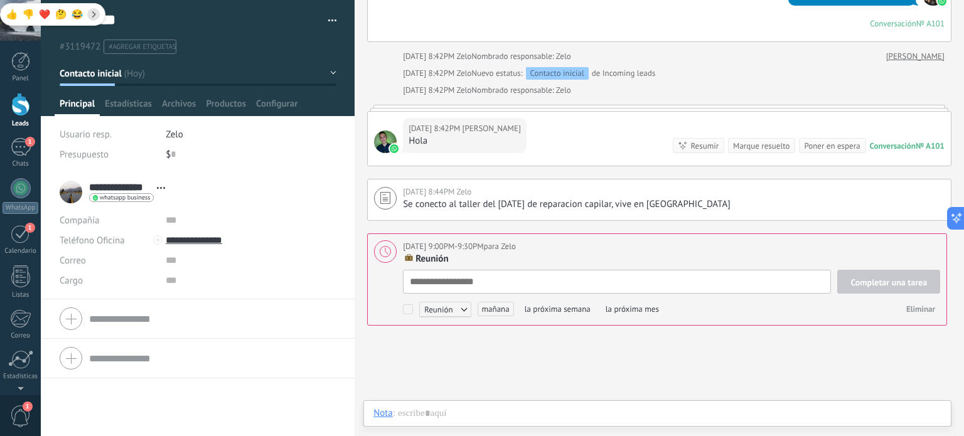
drag, startPoint x: 495, startPoint y: 363, endPoint x: 491, endPoint y: 354, distance: 9.6
click at [18, 156] on div "1" at bounding box center [21, 147] width 20 height 18
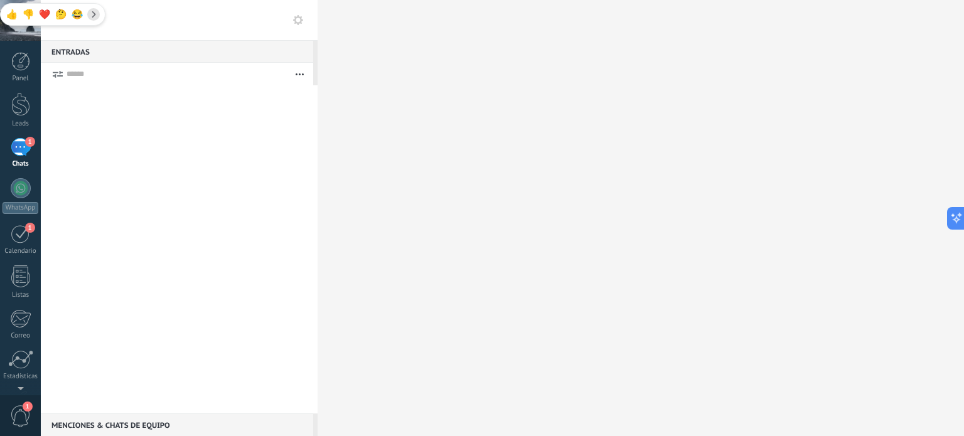
click at [300, 75] on button "button" at bounding box center [299, 74] width 27 height 23
click at [387, 72] on div at bounding box center [641, 218] width 646 height 436
click at [304, 67] on button "button" at bounding box center [299, 74] width 27 height 23
click at [378, 113] on div at bounding box center [641, 218] width 646 height 436
click at [17, 71] on link "Panel" at bounding box center [20, 67] width 41 height 31
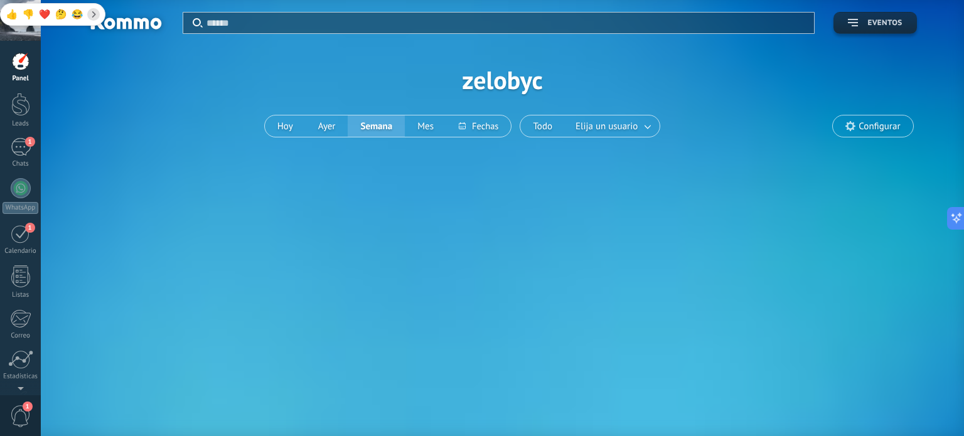
click at [899, 16] on button "Eventos" at bounding box center [874, 23] width 83 height 22
click at [889, 23] on span "Eventos" at bounding box center [884, 23] width 35 height 9
click at [325, 129] on button "Ayer" at bounding box center [327, 125] width 43 height 21
click at [297, 122] on button "Hoy" at bounding box center [285, 125] width 41 height 21
click at [279, 121] on button "Hoy" at bounding box center [285, 125] width 41 height 21
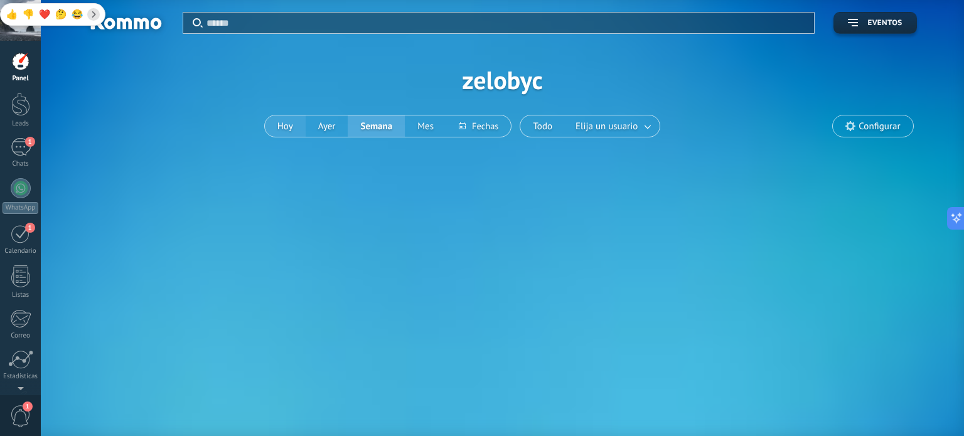
click at [279, 121] on button "Hoy" at bounding box center [285, 125] width 41 height 21
click at [340, 190] on div "Aplicar Eventos zelobyc [DATE] [DATE] Semana Mes Todo Elija un usuario Configur…" at bounding box center [502, 99] width 923 height 198
click at [286, 123] on button "Hoy" at bounding box center [285, 125] width 41 height 21
click at [609, 118] on span "Elija un usuario" at bounding box center [606, 126] width 67 height 17
click at [611, 132] on span "Elija un usuario" at bounding box center [606, 126] width 67 height 17
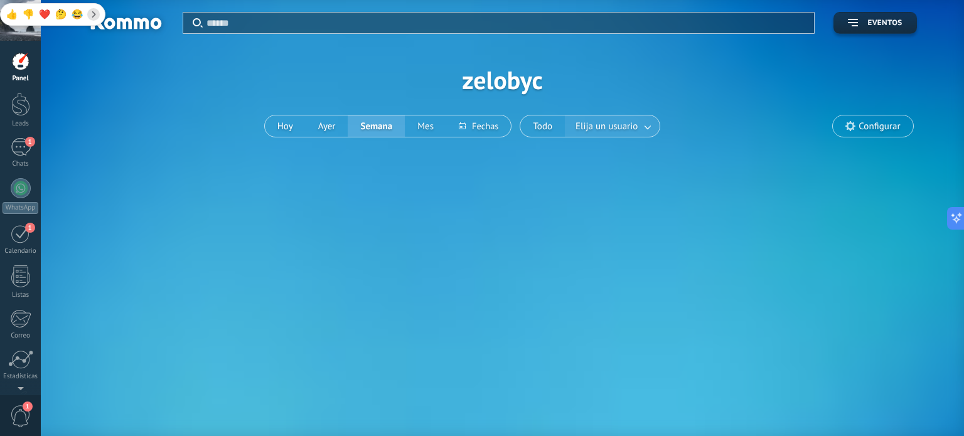
click at [640, 129] on link at bounding box center [648, 126] width 23 height 21
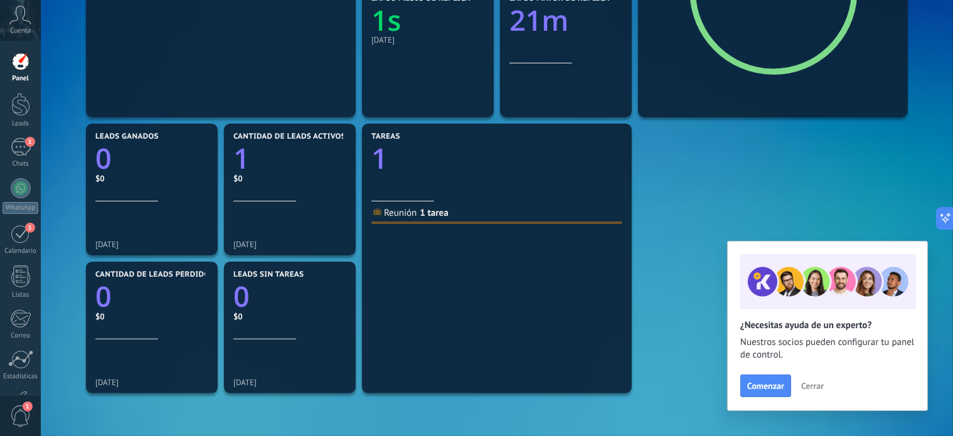
scroll to position [314, 0]
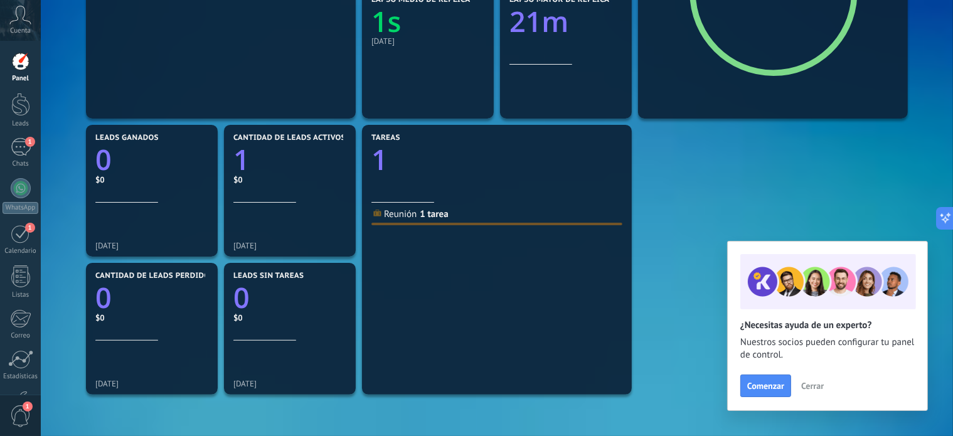
click at [820, 380] on button "Cerrar" at bounding box center [813, 386] width 34 height 19
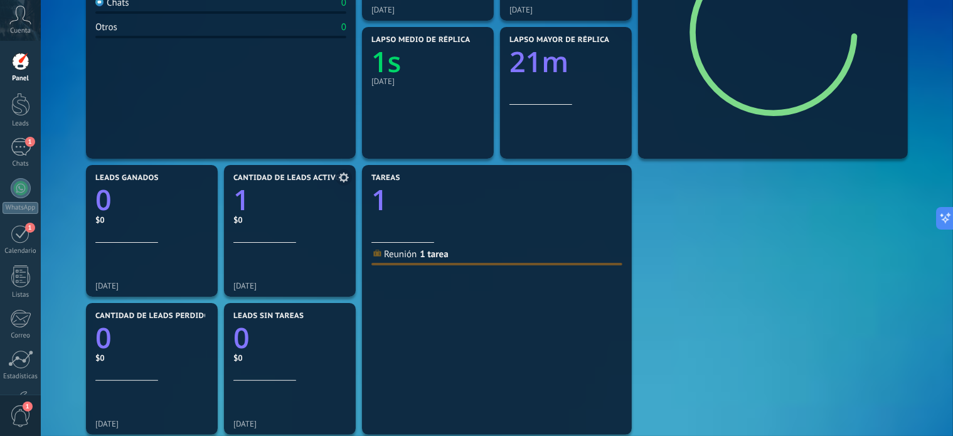
scroll to position [0, 0]
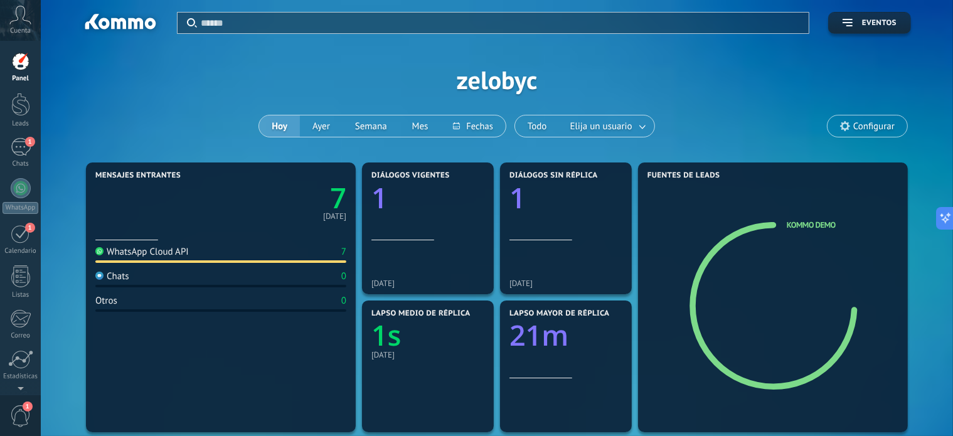
click at [12, 22] on icon at bounding box center [20, 15] width 22 height 19
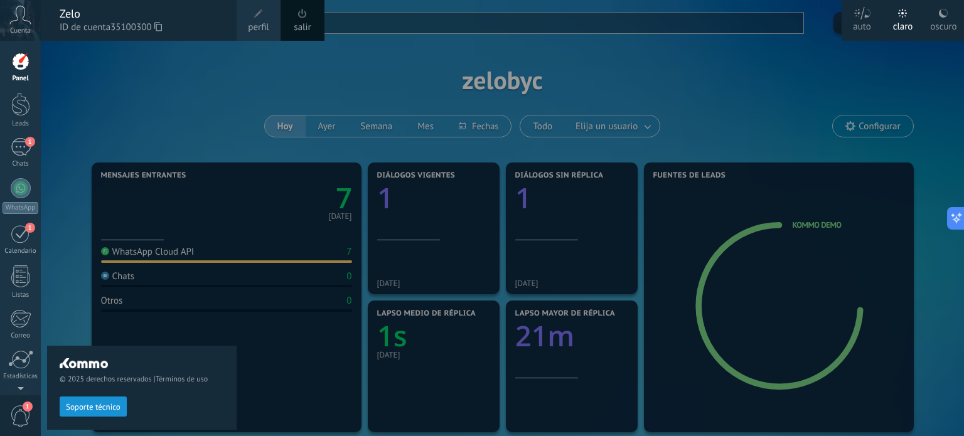
click at [251, 23] on span "perfil" at bounding box center [258, 28] width 21 height 14
